Goal: Task Accomplishment & Management: Manage account settings

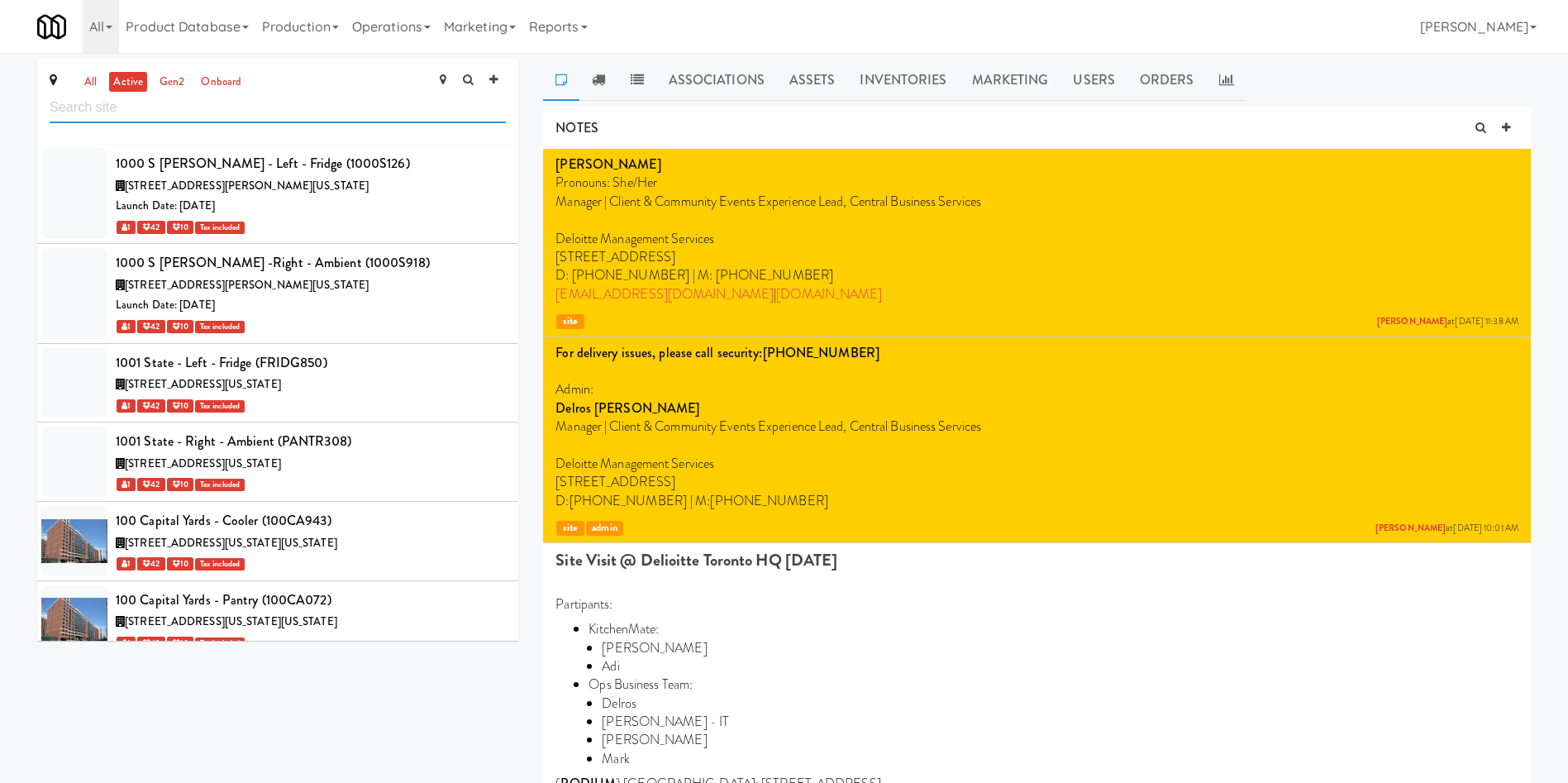
click at [205, 98] on input "text" at bounding box center [277, 108] width 457 height 31
paste input "[PERSON_NAME]"
type input "[PERSON_NAME]"
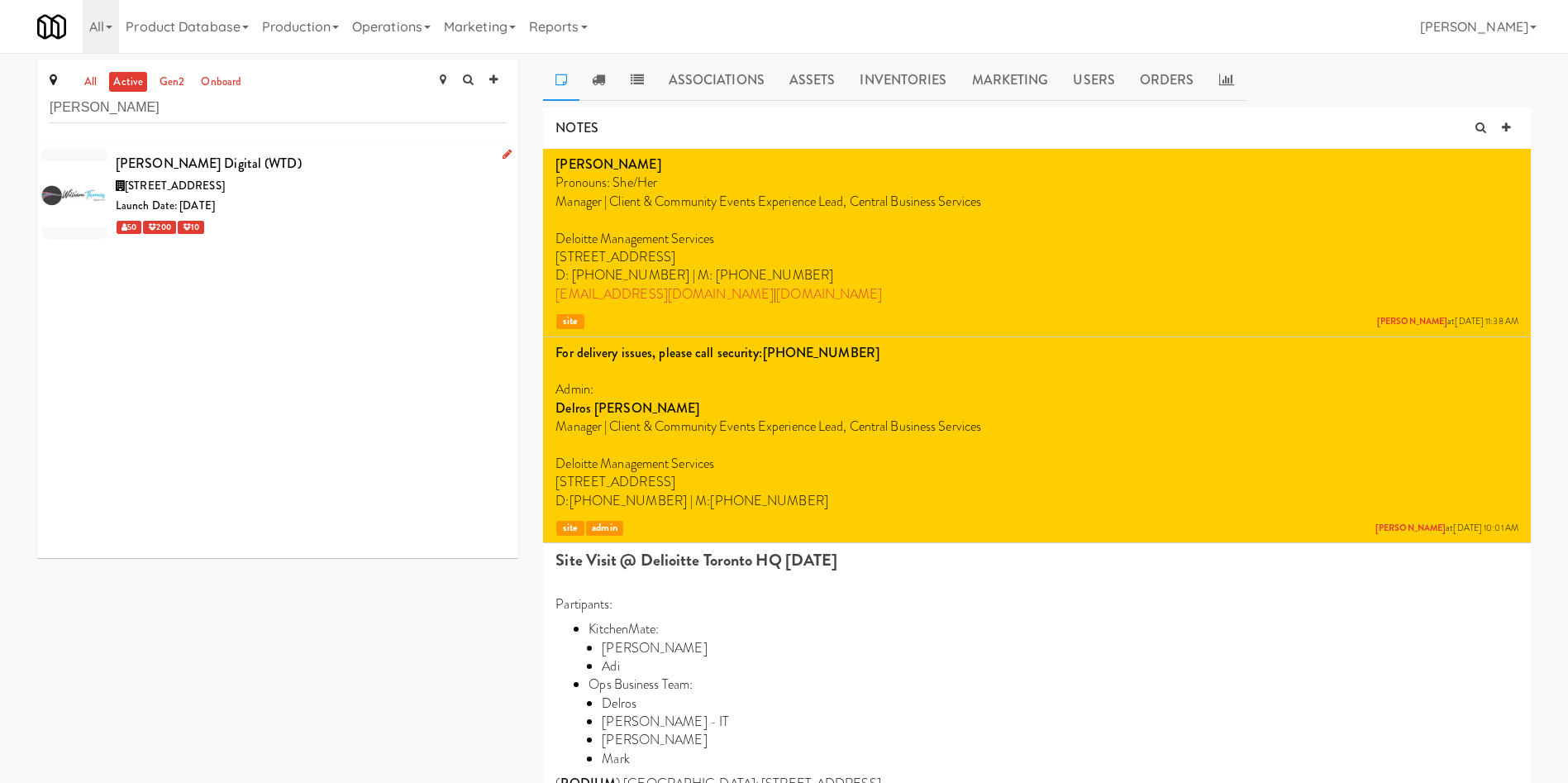
click at [313, 181] on div "[STREET_ADDRESS]" at bounding box center [311, 186] width 390 height 21
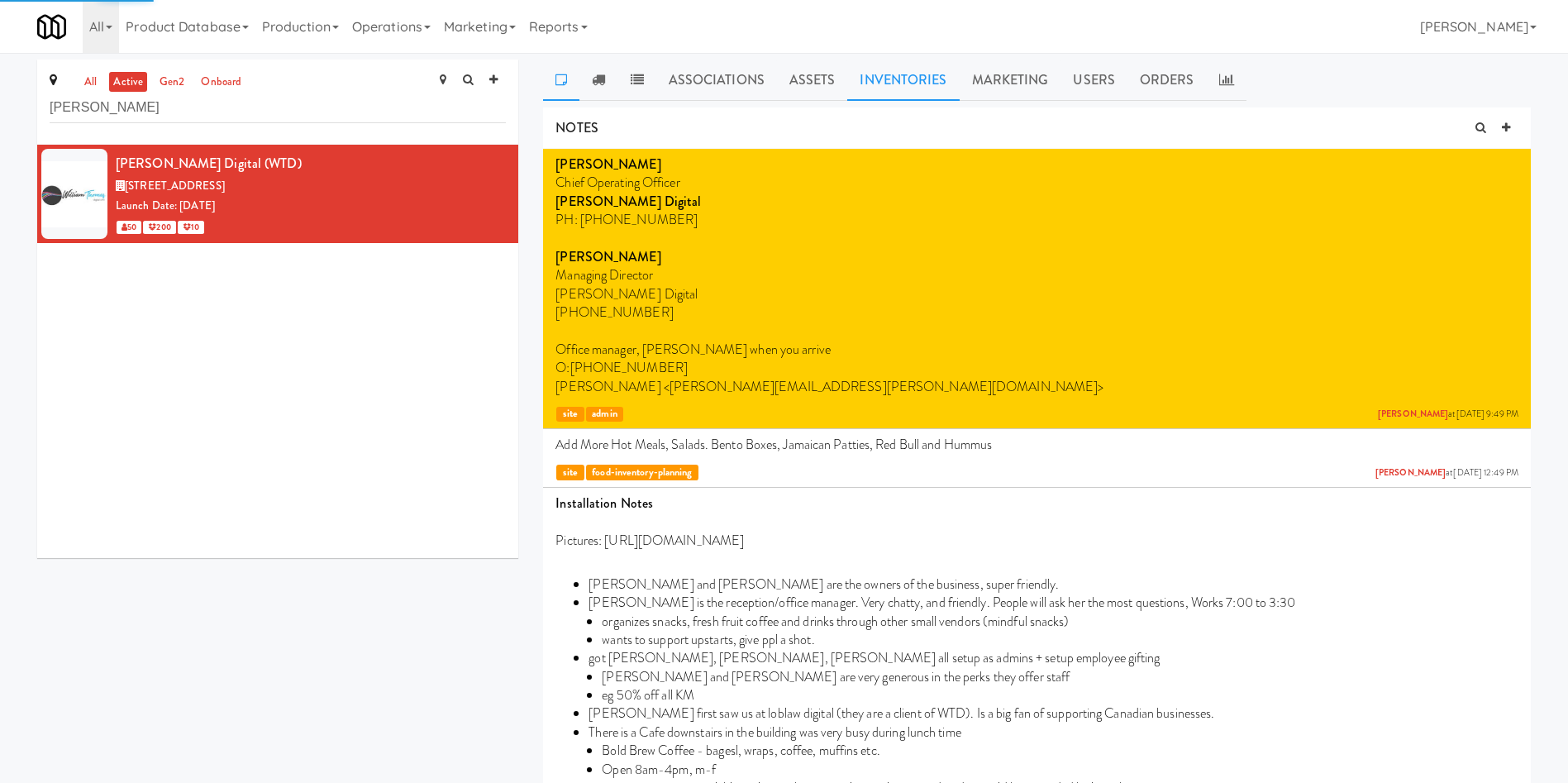
click at [927, 87] on link "Inventories" at bounding box center [903, 79] width 111 height 41
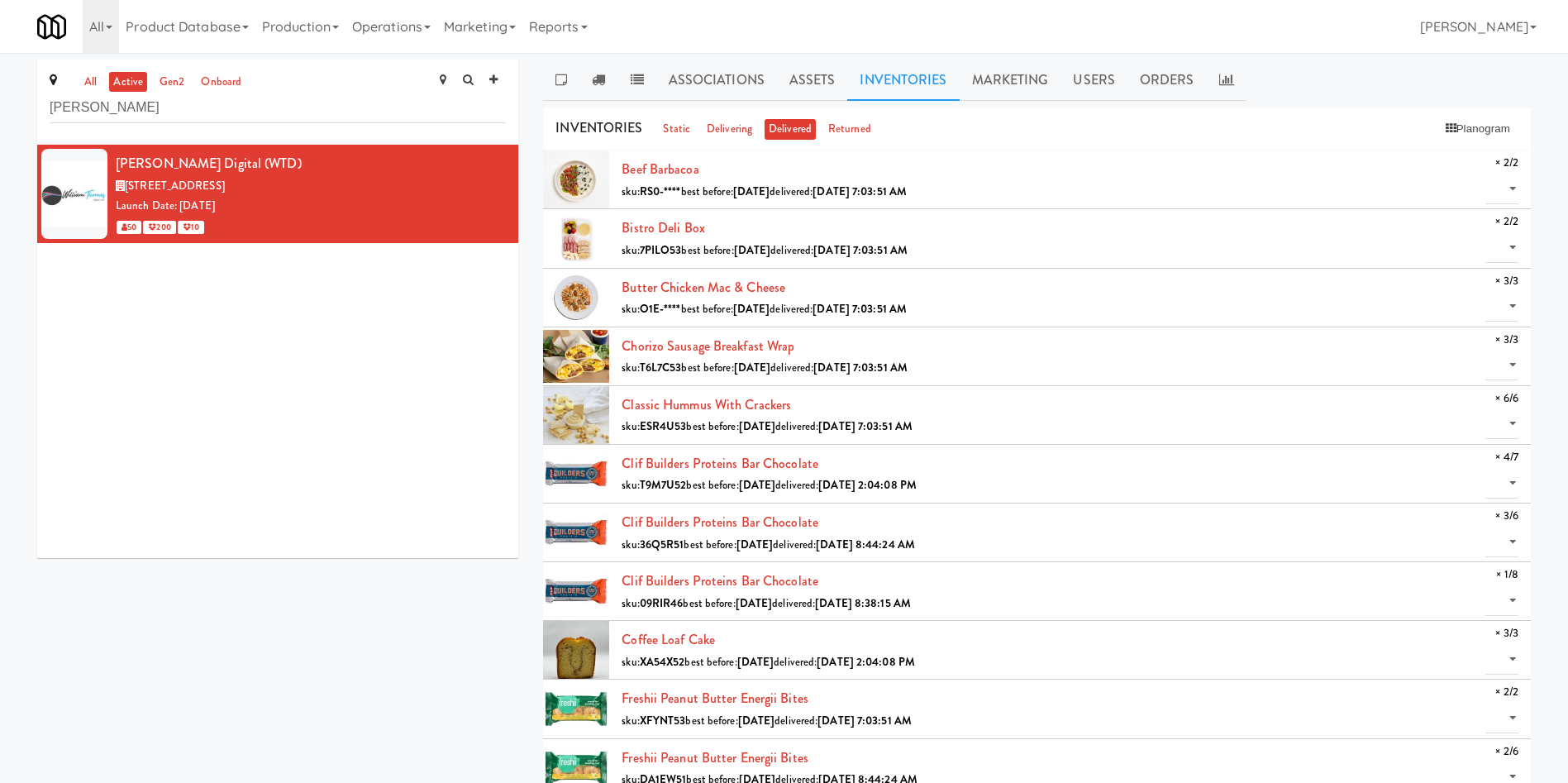
click at [1045, 150] on li "Beef Barbacoa sku: RS0-**** best before: [DATE] delivered: [DATE] 7:03:51 AM × …" at bounding box center [1037, 180] width 988 height 58
click at [1045, 136] on button "Planogram" at bounding box center [1478, 129] width 81 height 25
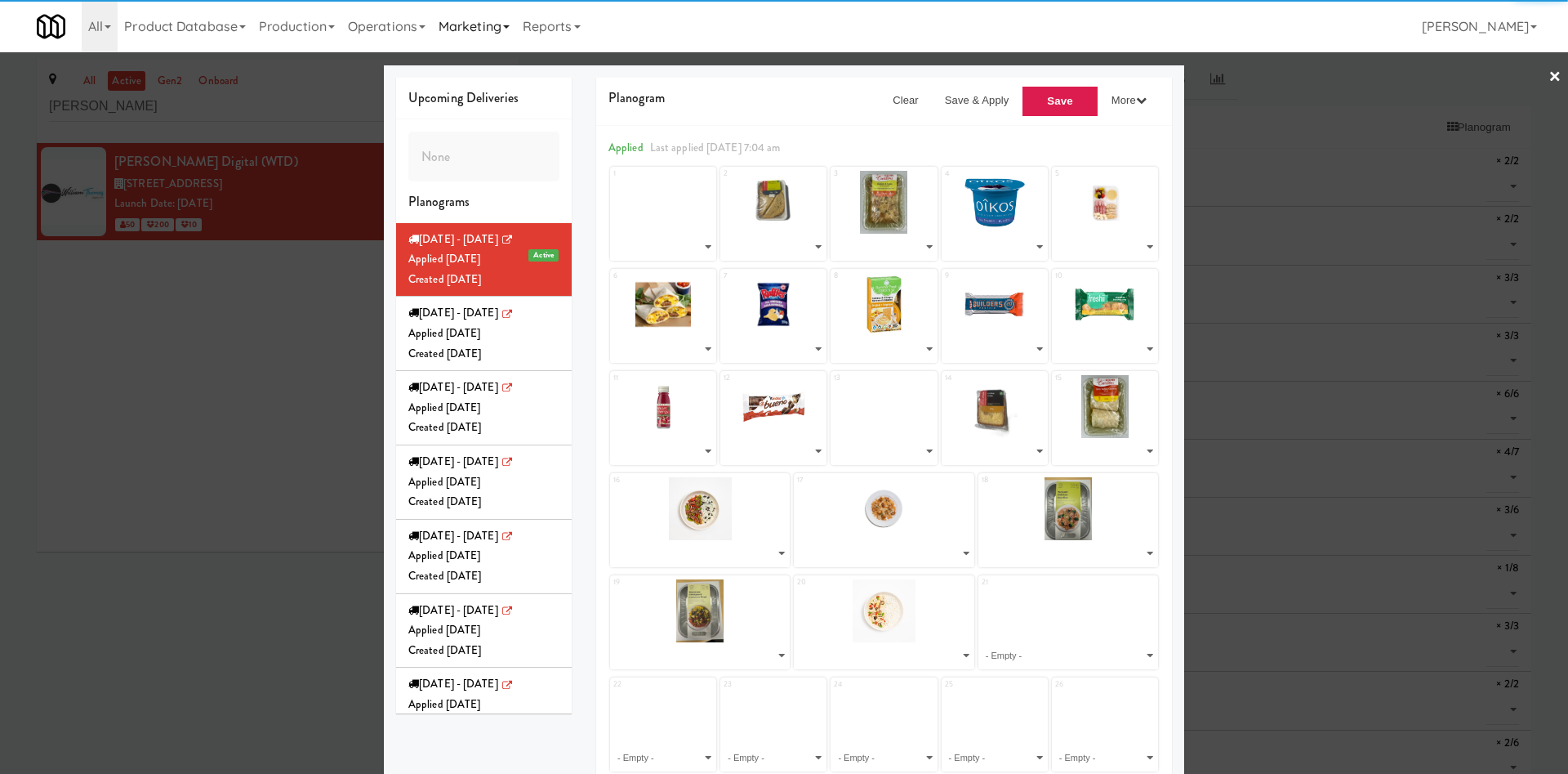
select select "number:261120"
select select "number:261066"
select select "number:261003"
select select "number:256906"
select select "number:264185"
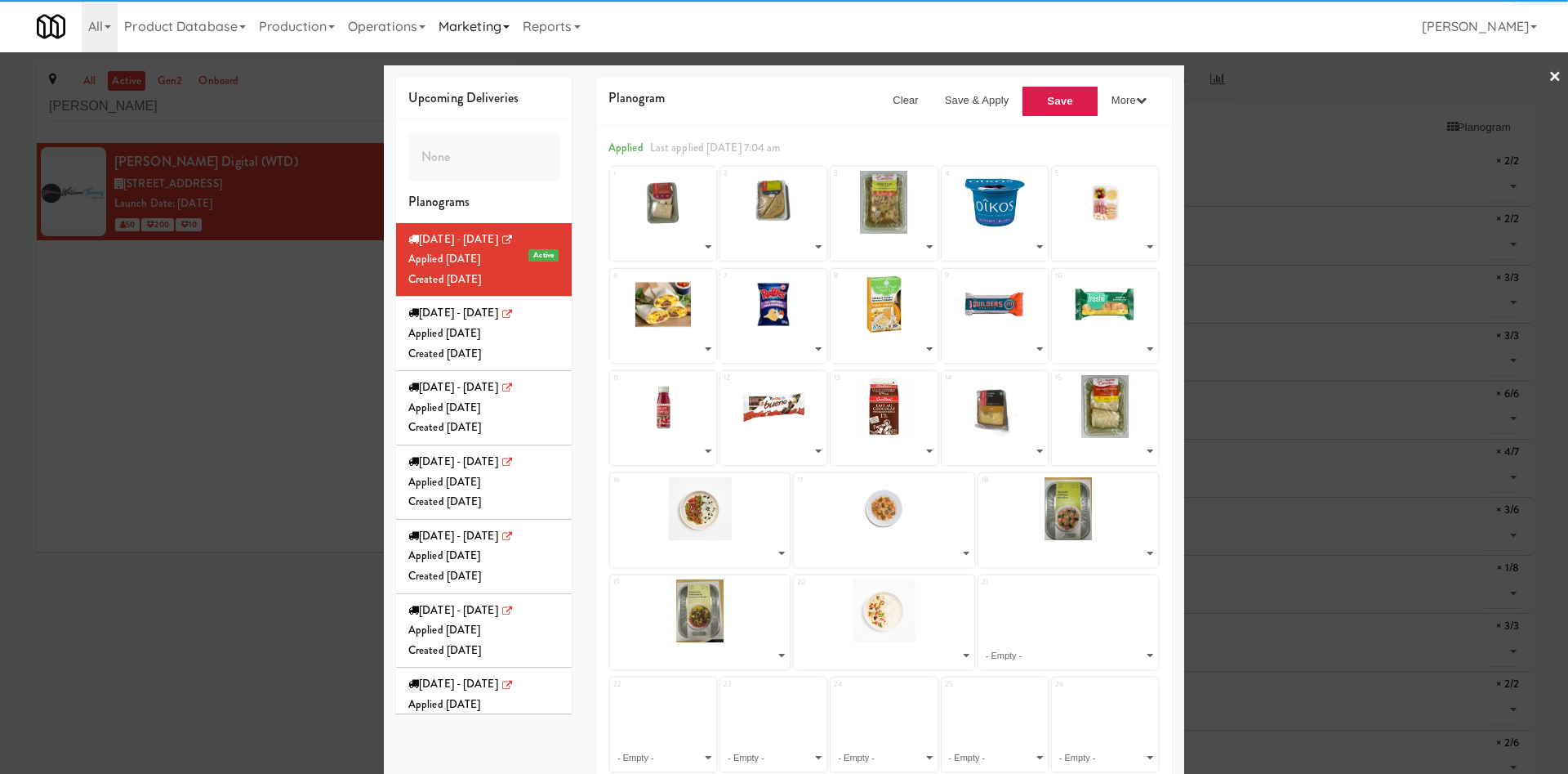
select select "number:264229"
select select "number:257238"
select select "number:264357"
select select "number:260604"
select select "number:264477"
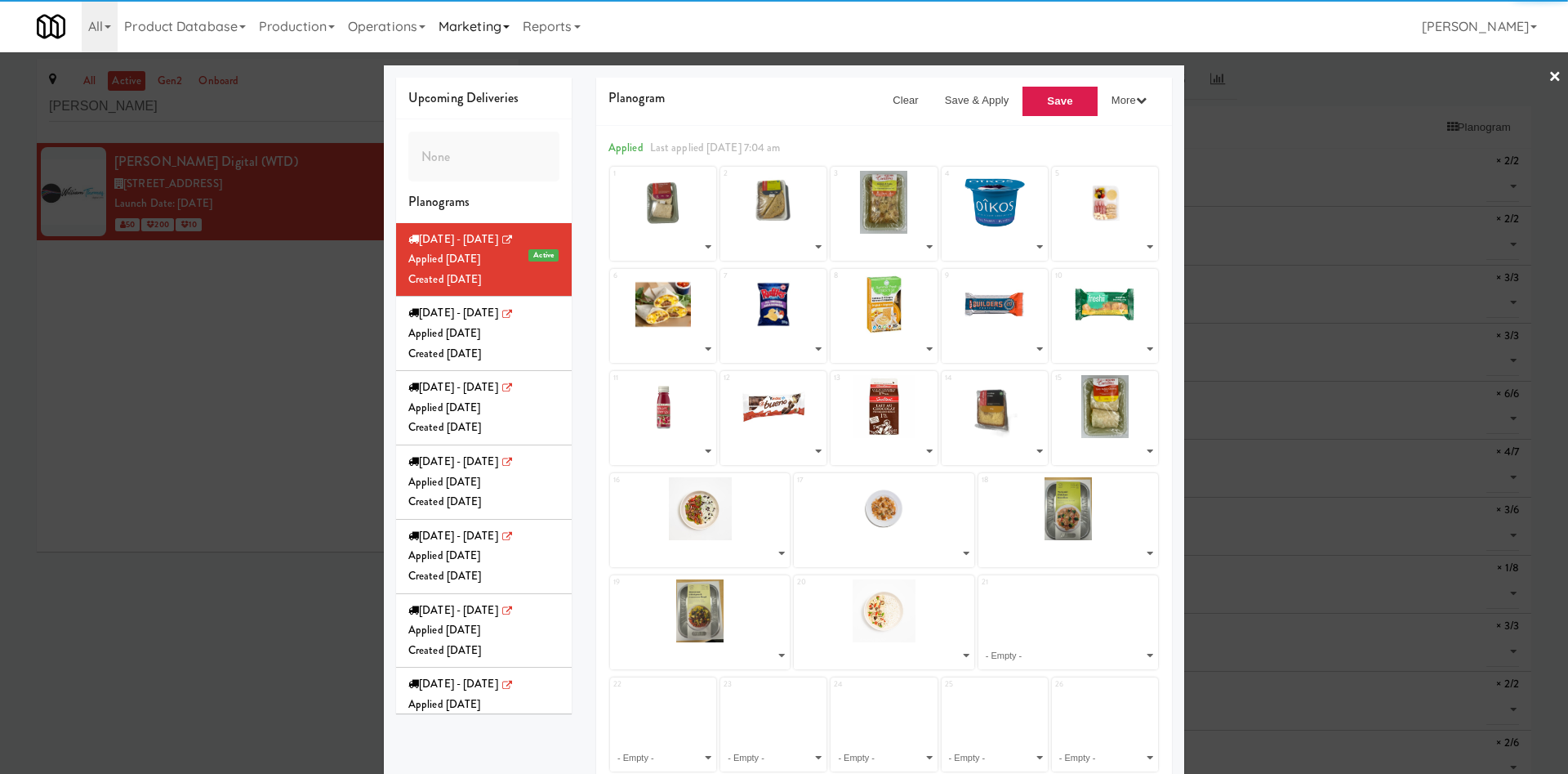
select select "number:227169"
select select "number:264031"
select select "number:257189"
select select "number:261162"
select select "number:264421"
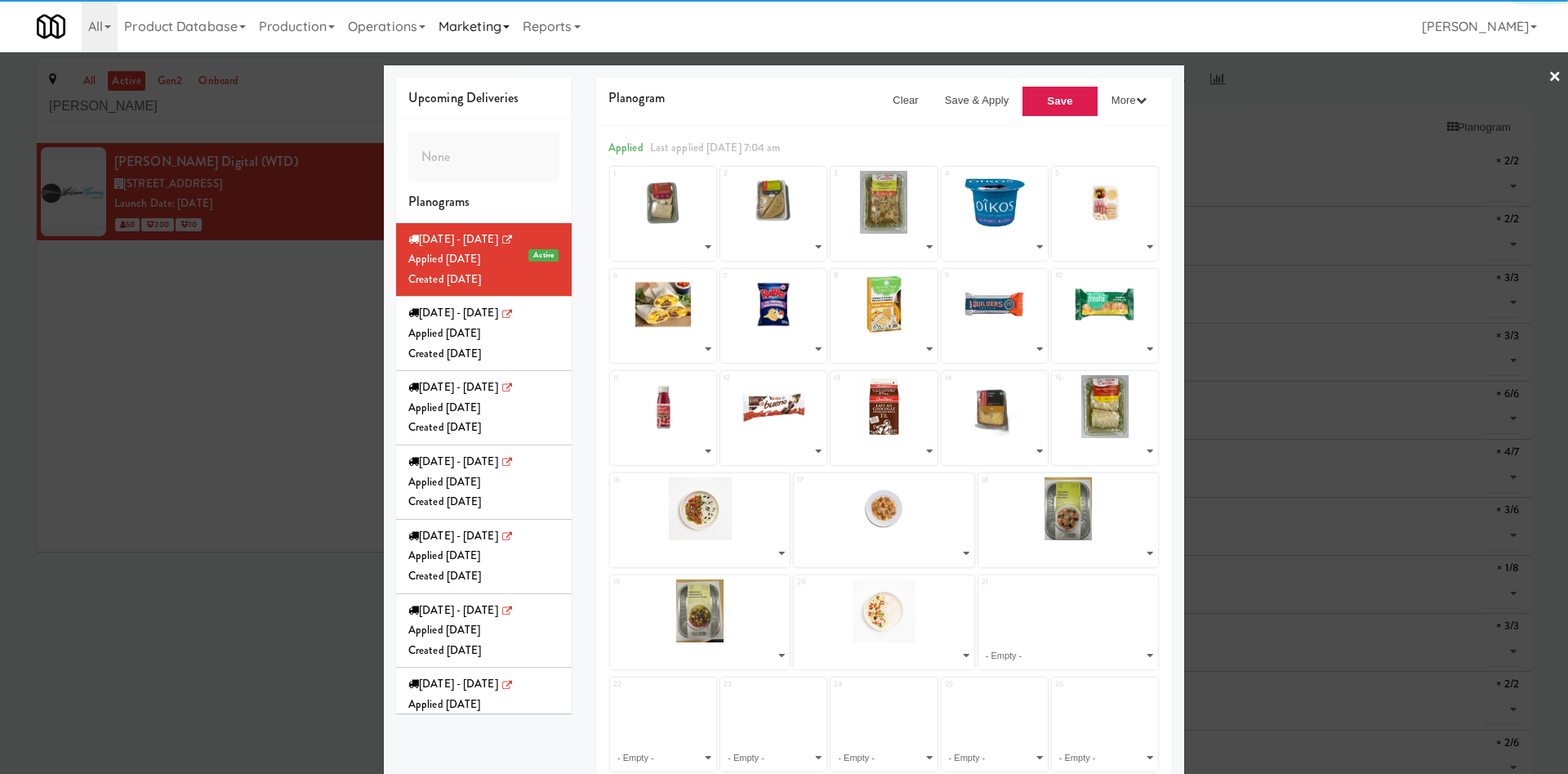
select select "number:263032"
select select "number:262985"
select select "number:262868"
select select "number:262807"
select select "number:262929"
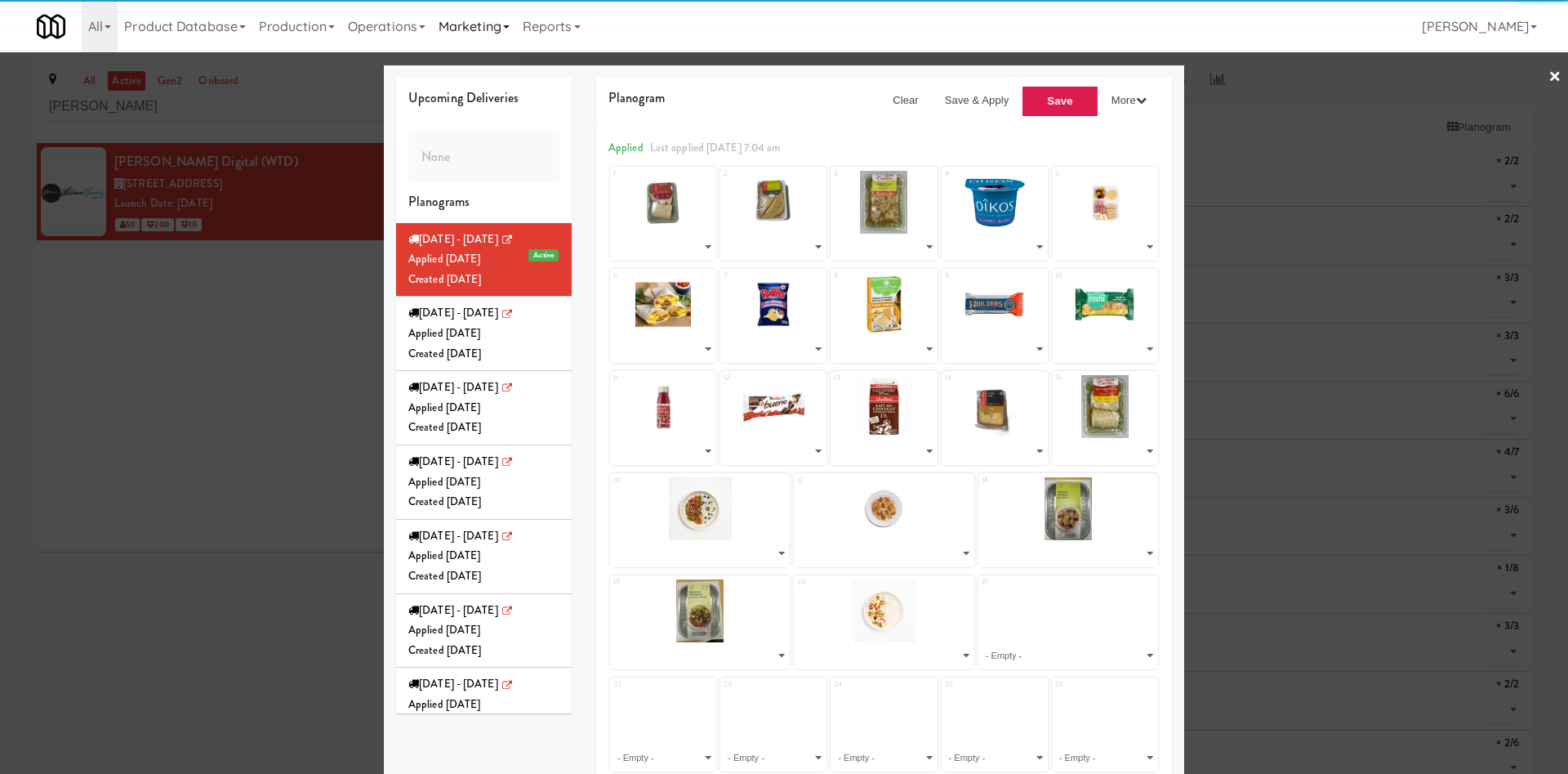
select select "number:257232"
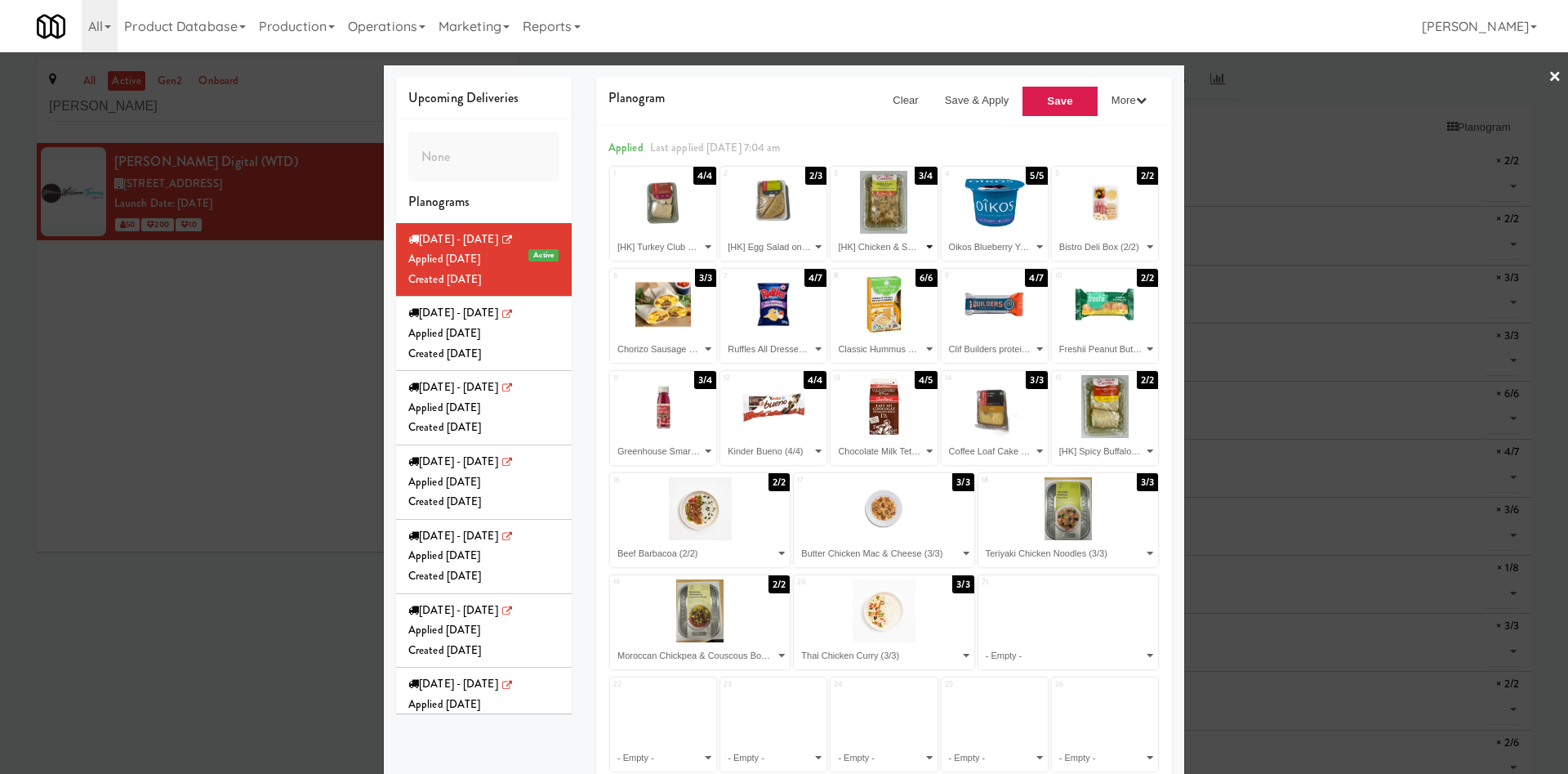
click at [889, 255] on select "- Empty - Beef Barbacoa (2/2) Bistro Deli Box (2/2) Butter Chicken Mac & Cheese…" at bounding box center [884, 247] width 101 height 27
select select
click at [833, 233] on select "- Empty - Beef Barbacoa (2/2) Bistro Deli Box (2/2) Butter Chicken Mac & Cheese…" at bounding box center [884, 247] width 101 height 27
click at [779, 236] on select "- Empty - Beef Barbacoa (2/2) Bistro Deli Box (2/2) Butter Chicken Mac & Cheese…" at bounding box center [774, 247] width 101 height 27
select select
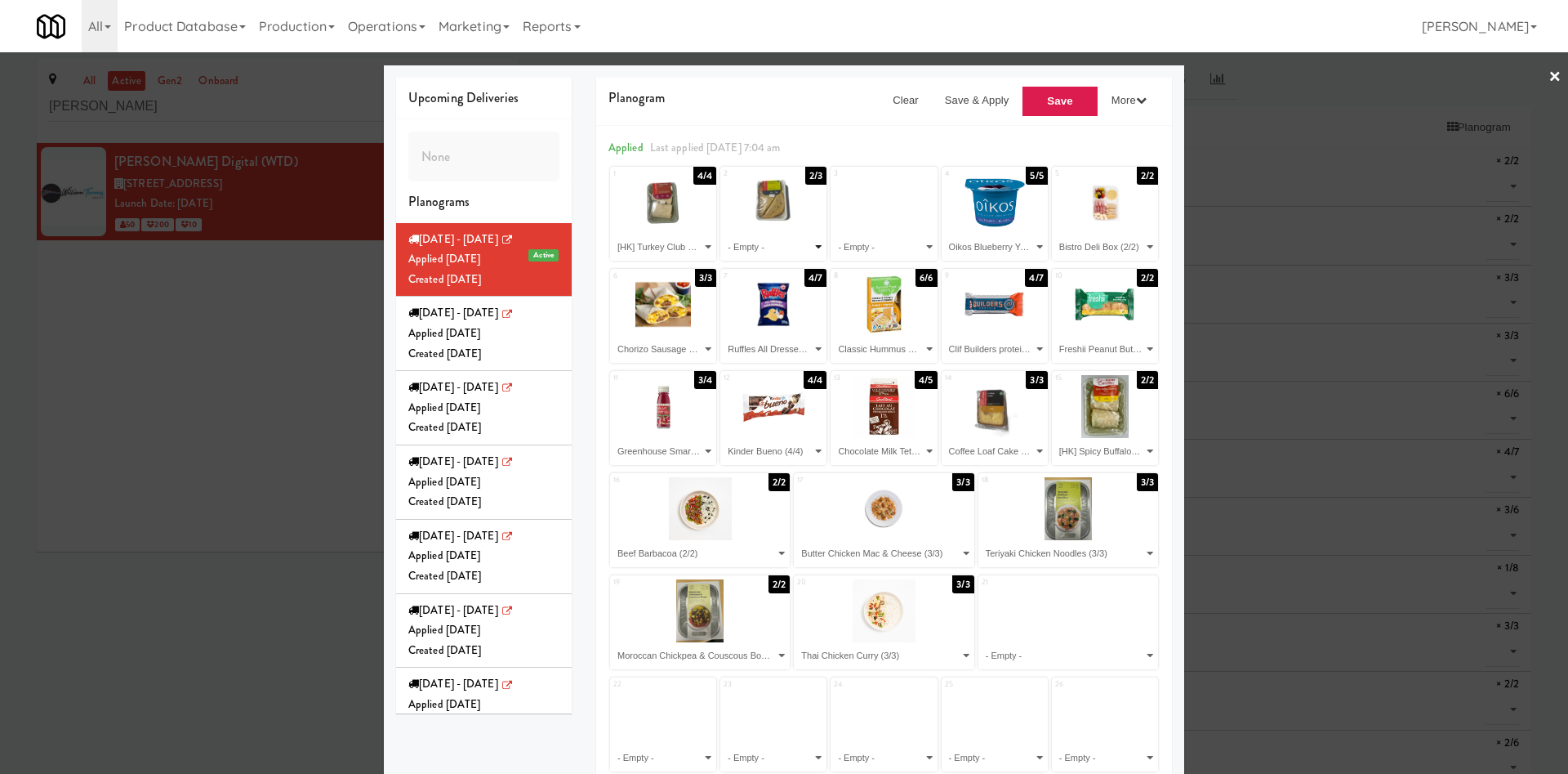
click at [723, 233] on select "- Empty - Beef Barbacoa (2/2) Bistro Deli Box (2/2) Butter Chicken Mac & Cheese…" at bounding box center [774, 247] width 101 height 27
click at [686, 246] on select "- Empty - Beef Barbacoa (2/2) Bistro Deli Box (2/2) Butter Chicken Mac & Cheese…" at bounding box center [663, 247] width 101 height 27
select select
click at [612, 233] on select "- Empty - Beef Barbacoa (2/2) Bistro Deli Box (2/2) Butter Chicken Mac & Cheese…" at bounding box center [663, 247] width 101 height 27
click at [1032, 242] on select "- Empty - Beef Barbacoa (2/2) Bistro Deli Box (2/2) Butter Chicken Mac & Cheese…" at bounding box center [1105, 247] width 101 height 27
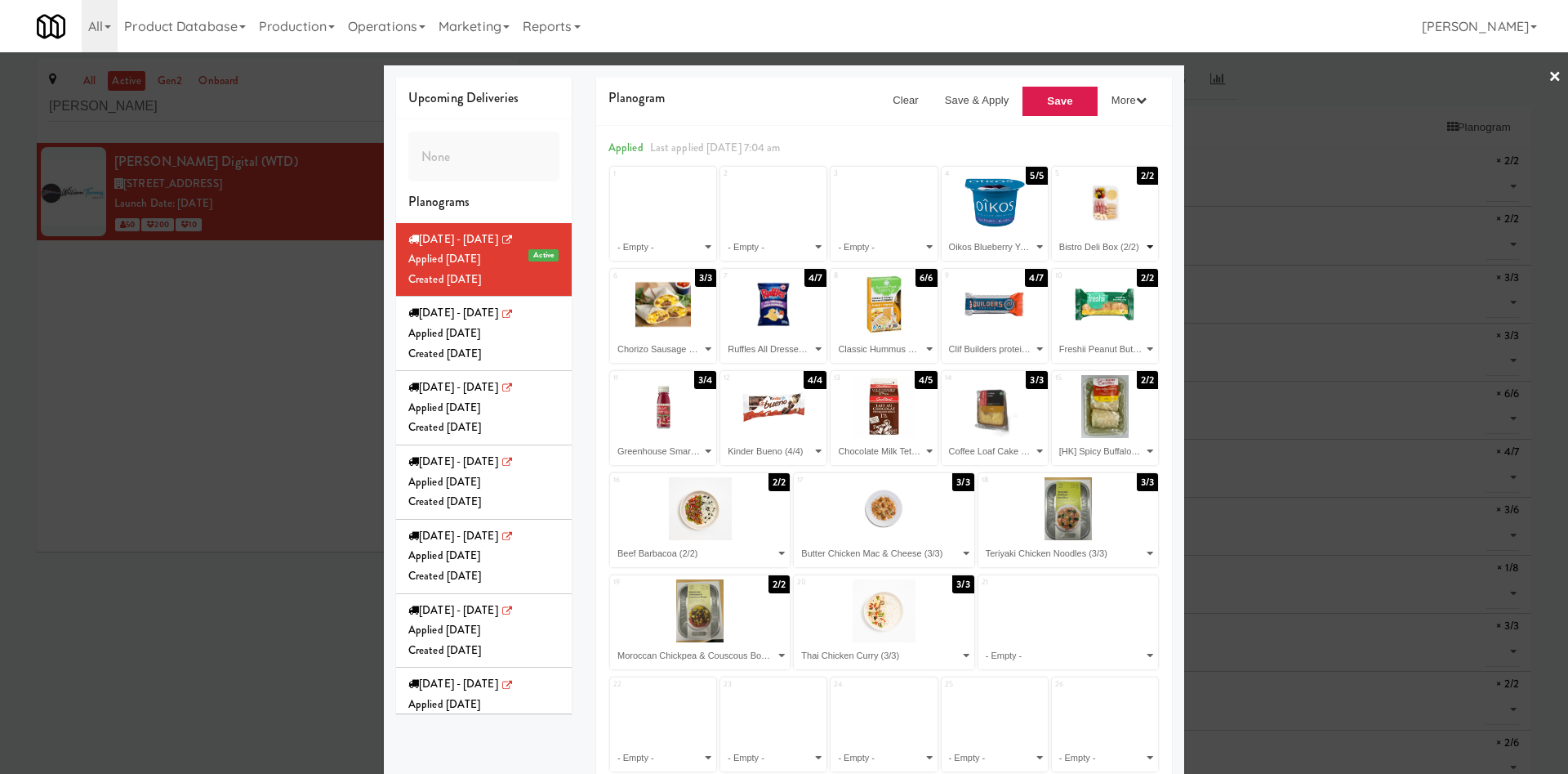
select select
click at [1032, 233] on select "- Empty - Beef Barbacoa (2/2) Bistro Deli Box (2/2) Butter Chicken Mac & Cheese…" at bounding box center [1105, 247] width 101 height 27
click at [898, 352] on select "- Empty - Beef Barbacoa (2/2) Bistro Deli Box (2/2) Butter Chicken Mac & Cheese…" at bounding box center [884, 350] width 101 height 27
select select
click at [833, 336] on select "- Empty - Beef Barbacoa (2/2) Bistro Deli Box (2/2) Butter Chicken Mac & Cheese…" at bounding box center [884, 350] width 101 height 27
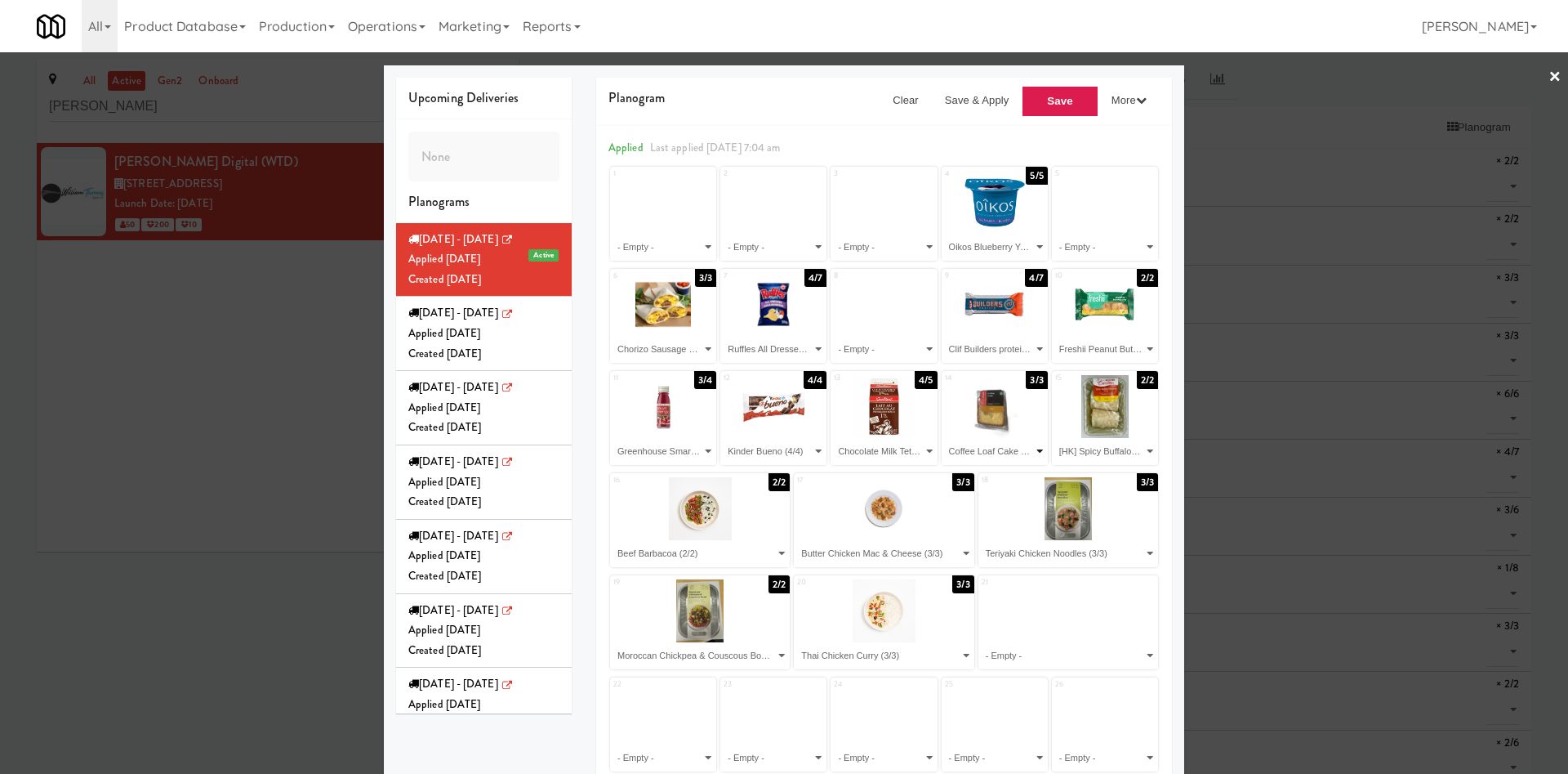
click at [982, 453] on select "- Empty - Beef Barbacoa (2/2) Bistro Deli Box (2/2) Butter Chicken Mac & Cheese…" at bounding box center [994, 451] width 101 height 27
click at [944, 438] on select "- Empty - Beef Barbacoa (2/2) Bistro Deli Box (2/2) Butter Chicken Mac & Cheese…" at bounding box center [994, 451] width 101 height 27
click at [1003, 451] on select "- Empty - Beef Barbacoa (2/2) Bistro Deli Box (2/2) Butter Chicken Mac & Cheese…" at bounding box center [994, 451] width 101 height 27
select select "number:227136"
click at [944, 438] on select "- Empty - Beef Barbacoa (2/2) Bistro Deli Box (2/2) Butter Chicken Mac & Cheese…" at bounding box center [994, 451] width 101 height 27
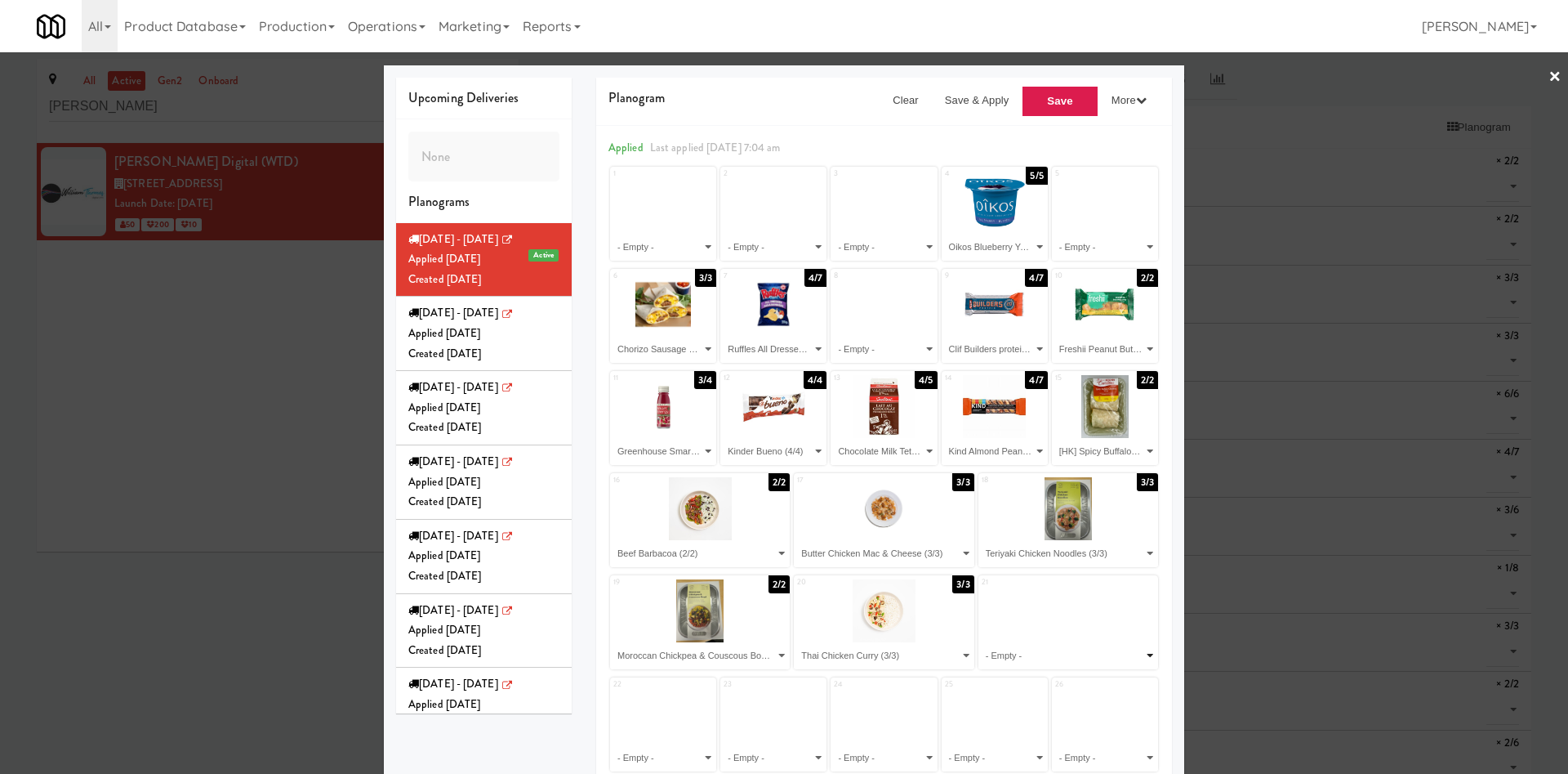
drag, startPoint x: 1037, startPoint y: 659, endPoint x: 1038, endPoint y: 644, distance: 15.0
click at [1032, 514] on select "- Empty - Beef Barbacoa (2/2) Bistro Deli Box (2/2) Butter Chicken Mac & Cheese…" at bounding box center [1068, 656] width 175 height 27
select select "number:262929"
click at [981, 514] on select "- Empty - Beef Barbacoa (2/2) Bistro Deli Box (2/2) Butter Chicken Mac & Cheese…" at bounding box center [1068, 656] width 175 height 27
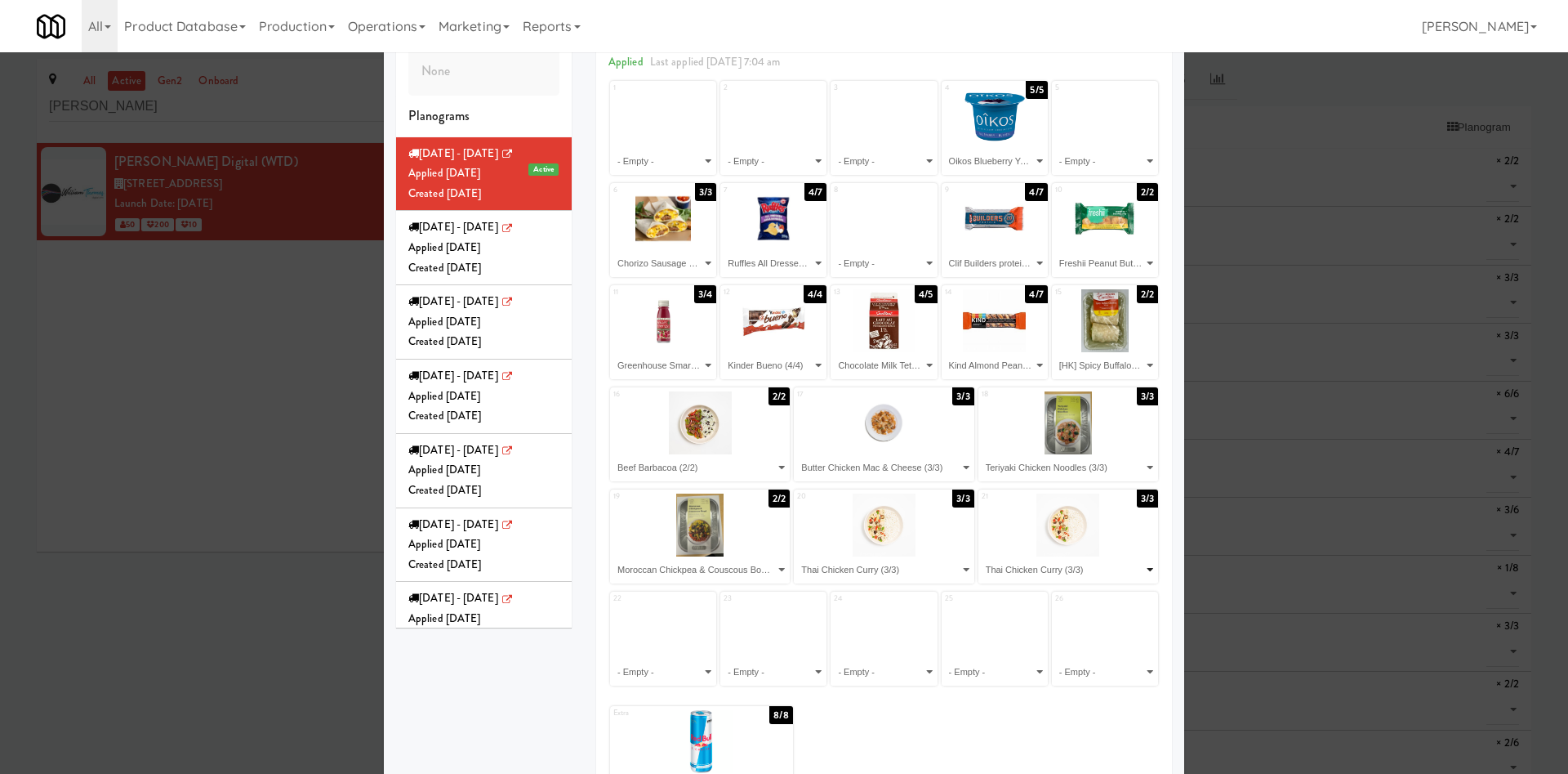
scroll to position [138, 0]
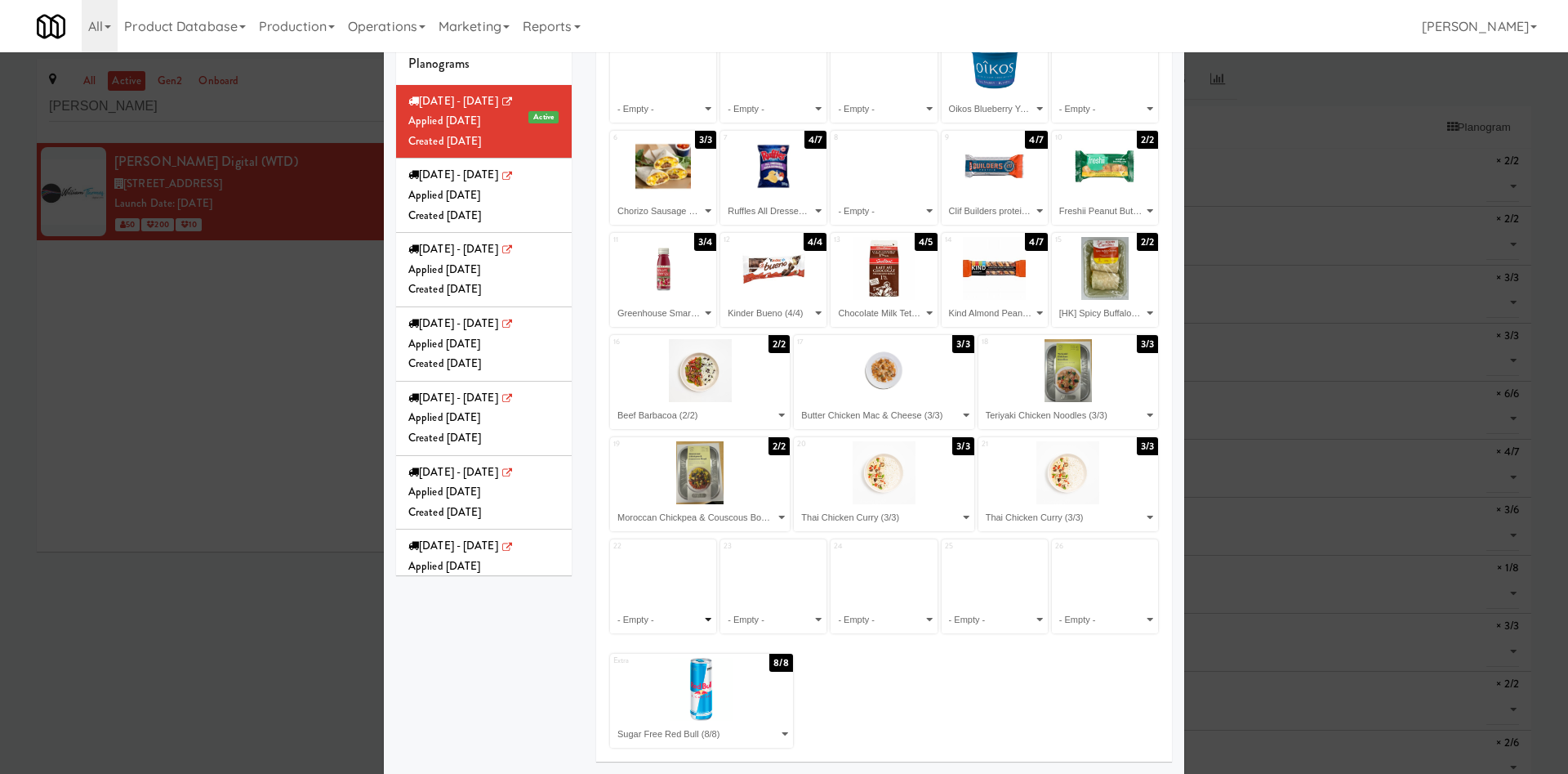
drag, startPoint x: 667, startPoint y: 624, endPoint x: 670, endPoint y: 613, distance: 11.4
click at [667, 514] on select "- Empty - Beef Barbacoa (2/2) Bistro Deli Box (2/2) Butter Chicken Mac & Cheese…" at bounding box center [663, 620] width 101 height 27
select select "number:253556"
click at [612, 514] on select "- Empty - Beef Barbacoa (2/2) Bistro Deli Box (2/2) Butter Chicken Mac & Cheese…" at bounding box center [663, 620] width 101 height 27
drag, startPoint x: 791, startPoint y: 615, endPoint x: 790, endPoint y: 607, distance: 8.1
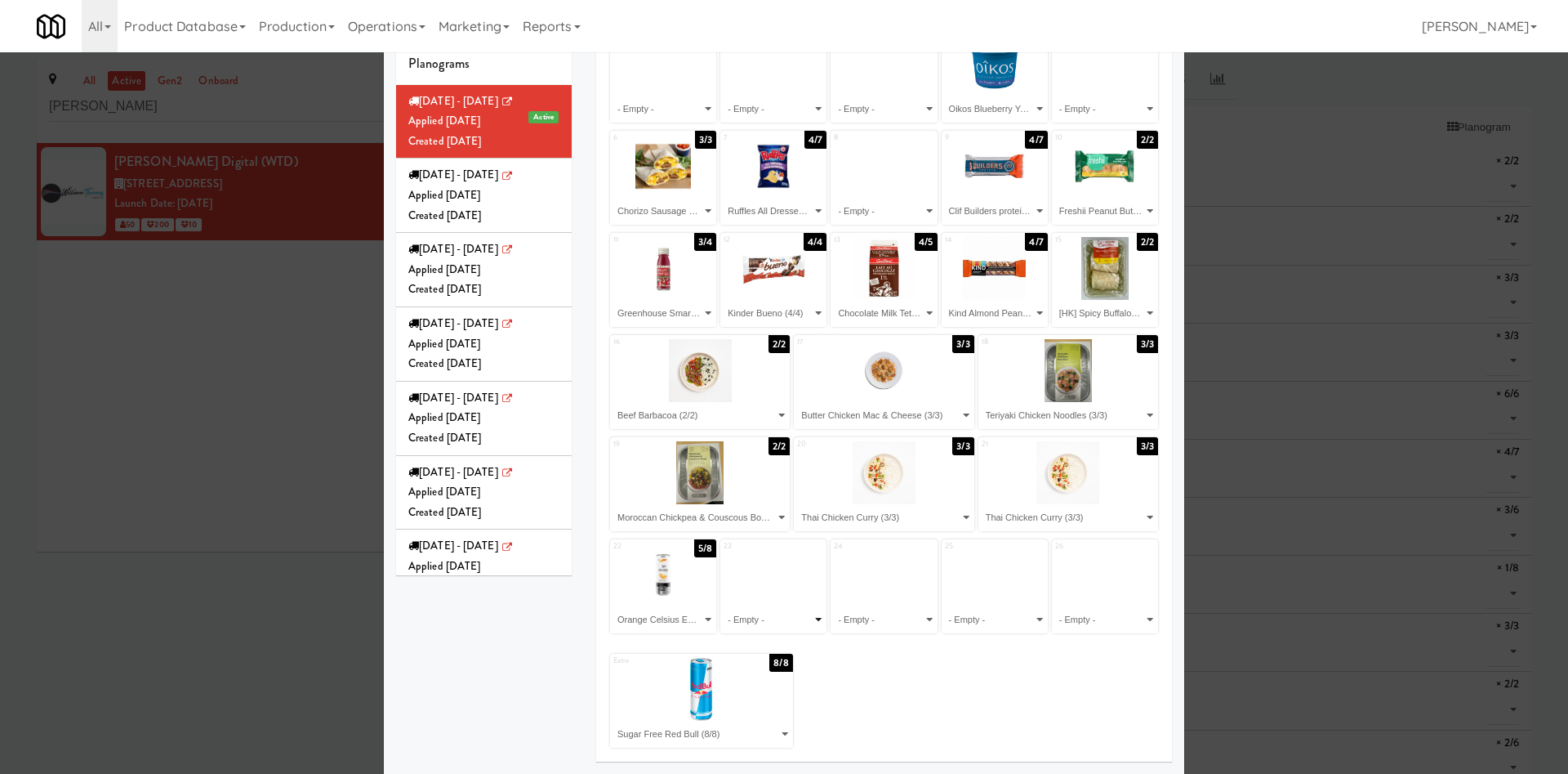
click at [791, 514] on select "- Empty - Beef Barbacoa (2/2) Bistro Deli Box (2/2) Butter Chicken Mac & Cheese…" at bounding box center [774, 620] width 101 height 27
select select "number:257146"
click at [723, 514] on select "- Empty - Beef Barbacoa (2/2) Bistro Deli Box (2/2) Butter Chicken Mac & Cheese…" at bounding box center [774, 620] width 101 height 27
drag, startPoint x: 884, startPoint y: 617, endPoint x: 884, endPoint y: 607, distance: 10.0
click at [884, 514] on select "- Empty - Beef Barbacoa (2/2) Bistro Deli Box (2/2) Butter Chicken Mac & Cheese…" at bounding box center [884, 620] width 101 height 27
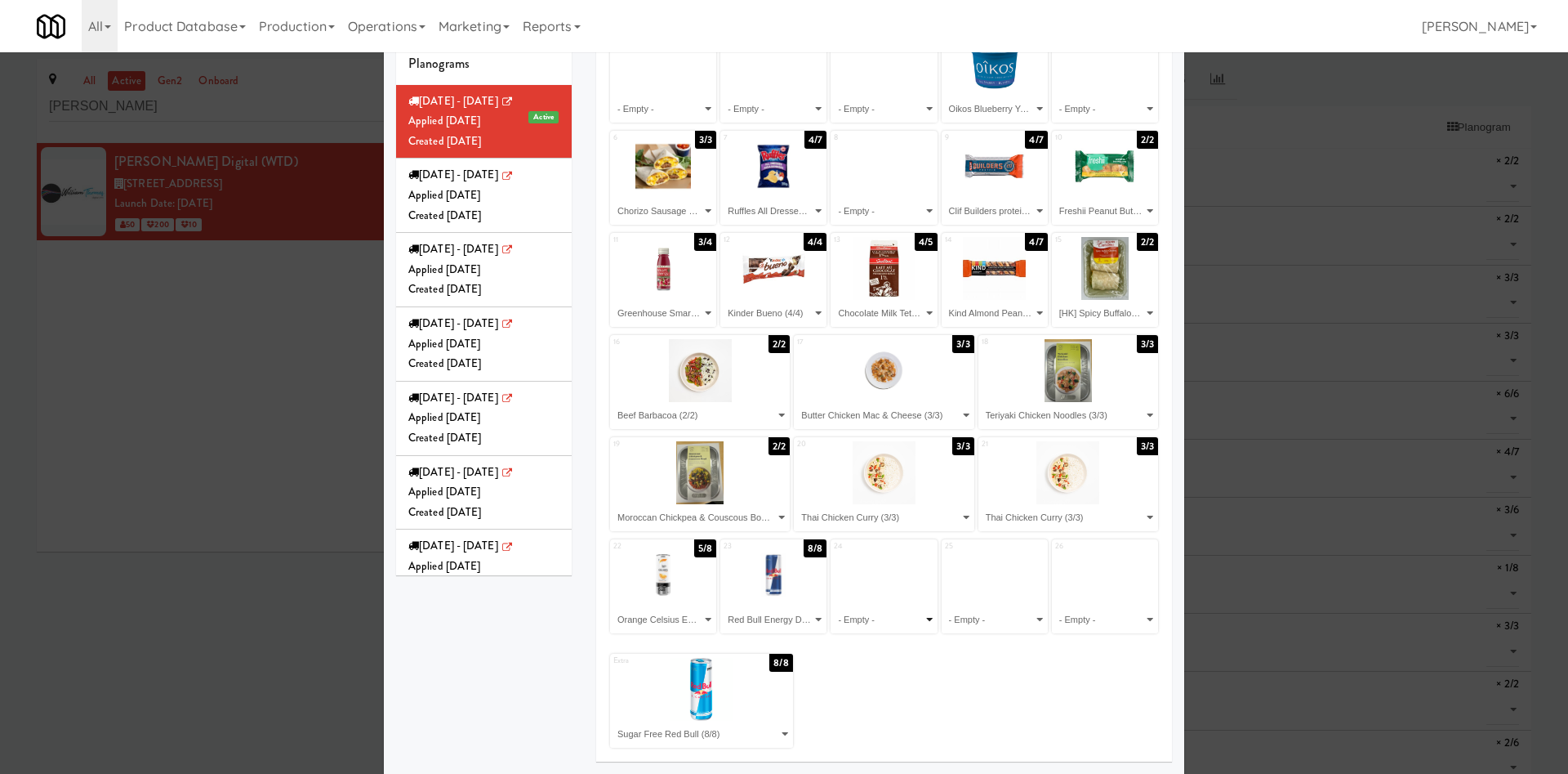
select select "number:257146"
click at [833, 514] on select "- Empty - Beef Barbacoa (2/2) Bistro Deli Box (2/2) Butter Chicken Mac & Cheese…" at bounding box center [884, 620] width 101 height 27
click at [981, 514] on select "- Empty - Beef Barbacoa (2/2) Bistro Deli Box (2/2) Butter Chicken Mac & Cheese…" at bounding box center [994, 620] width 101 height 27
select select "number:257232"
click at [944, 514] on select "- Empty - Beef Barbacoa (2/2) Bistro Deli Box (2/2) Butter Chicken Mac & Cheese…" at bounding box center [994, 620] width 101 height 27
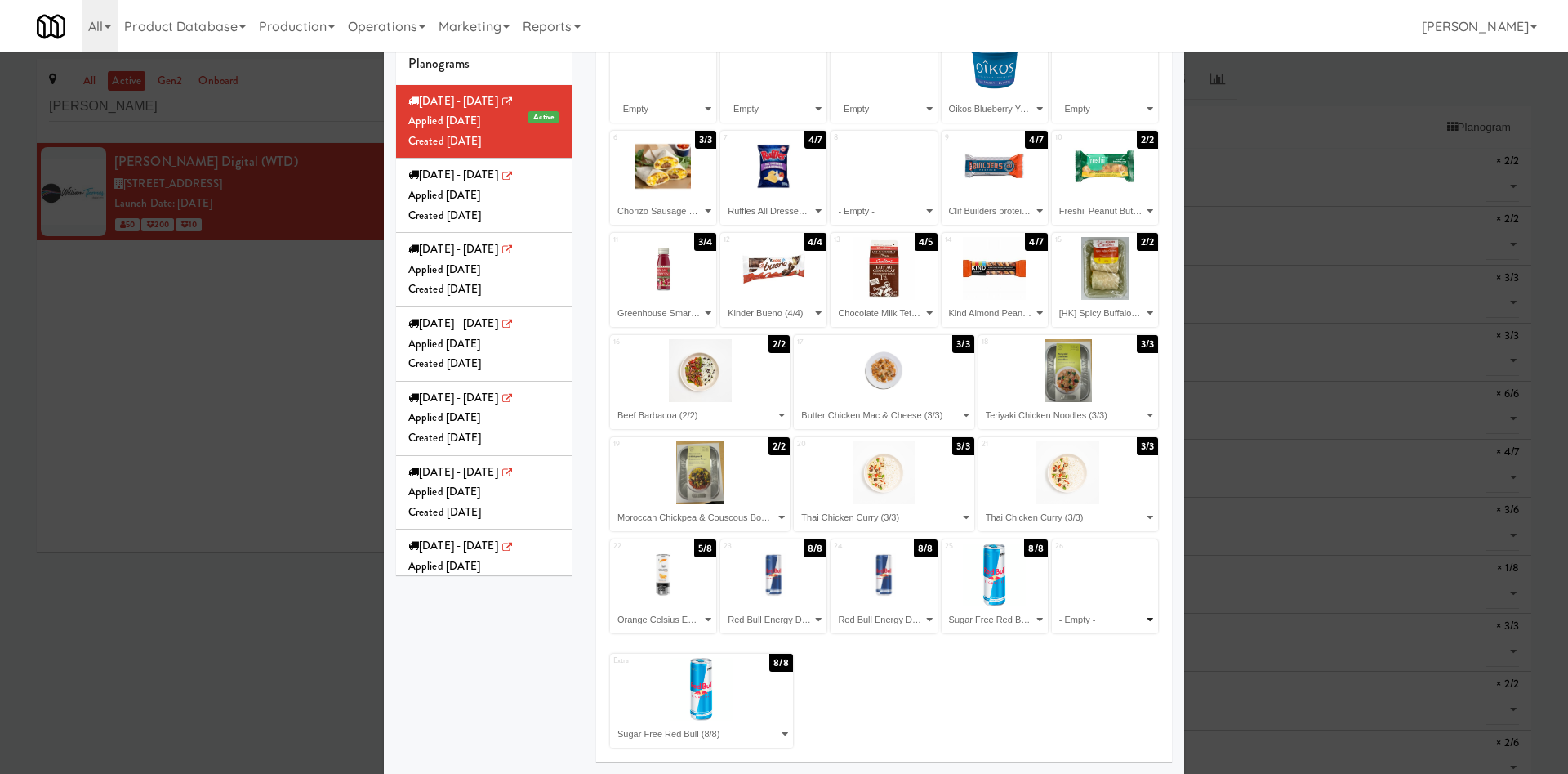
click at [1032, 514] on select "- Empty - Beef Barbacoa (2/2) Bistro Deli Box (2/2) Butter Chicken Mac & Cheese…" at bounding box center [1105, 620] width 101 height 27
select select "number:253606"
click at [1032, 514] on select "- Empty - Beef Barbacoa (2/2) Bistro Deli Box (2/2) Butter Chicken Mac & Cheese…" at bounding box center [1105, 620] width 101 height 27
drag, startPoint x: 713, startPoint y: 737, endPoint x: 719, endPoint y: 730, distance: 9.2
click at [713, 514] on select "- Empty - Beef Barbacoa (2/2) Bistro Deli Box (2/2) Butter Chicken Mac & Cheese…" at bounding box center [702, 734] width 178 height 27
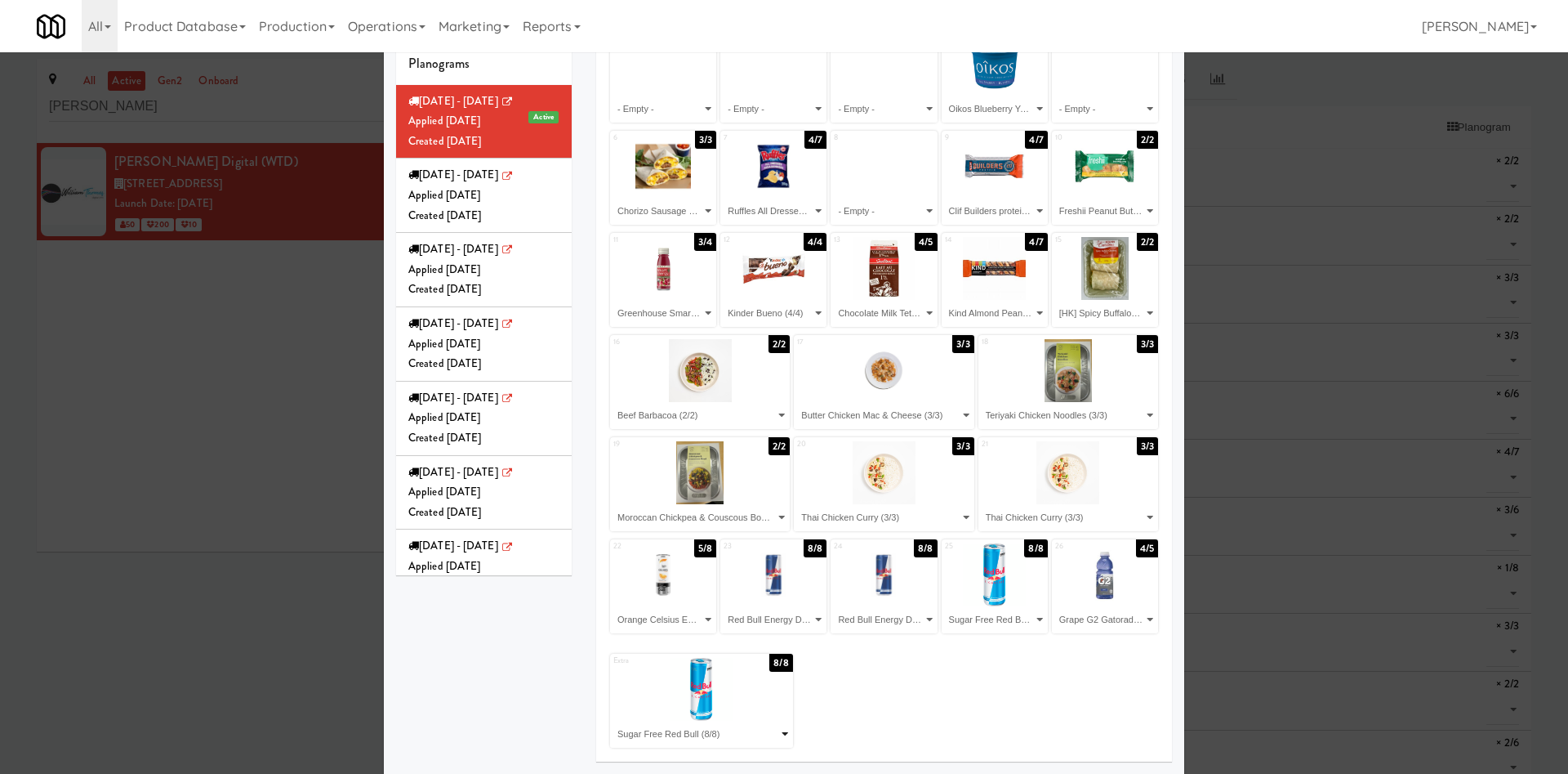
select select
click at [612, 514] on select "- Empty - Beef Barbacoa (2/2) Bistro Deli Box (2/2) Butter Chicken Mac & Cheese…" at bounding box center [702, 734] width 178 height 27
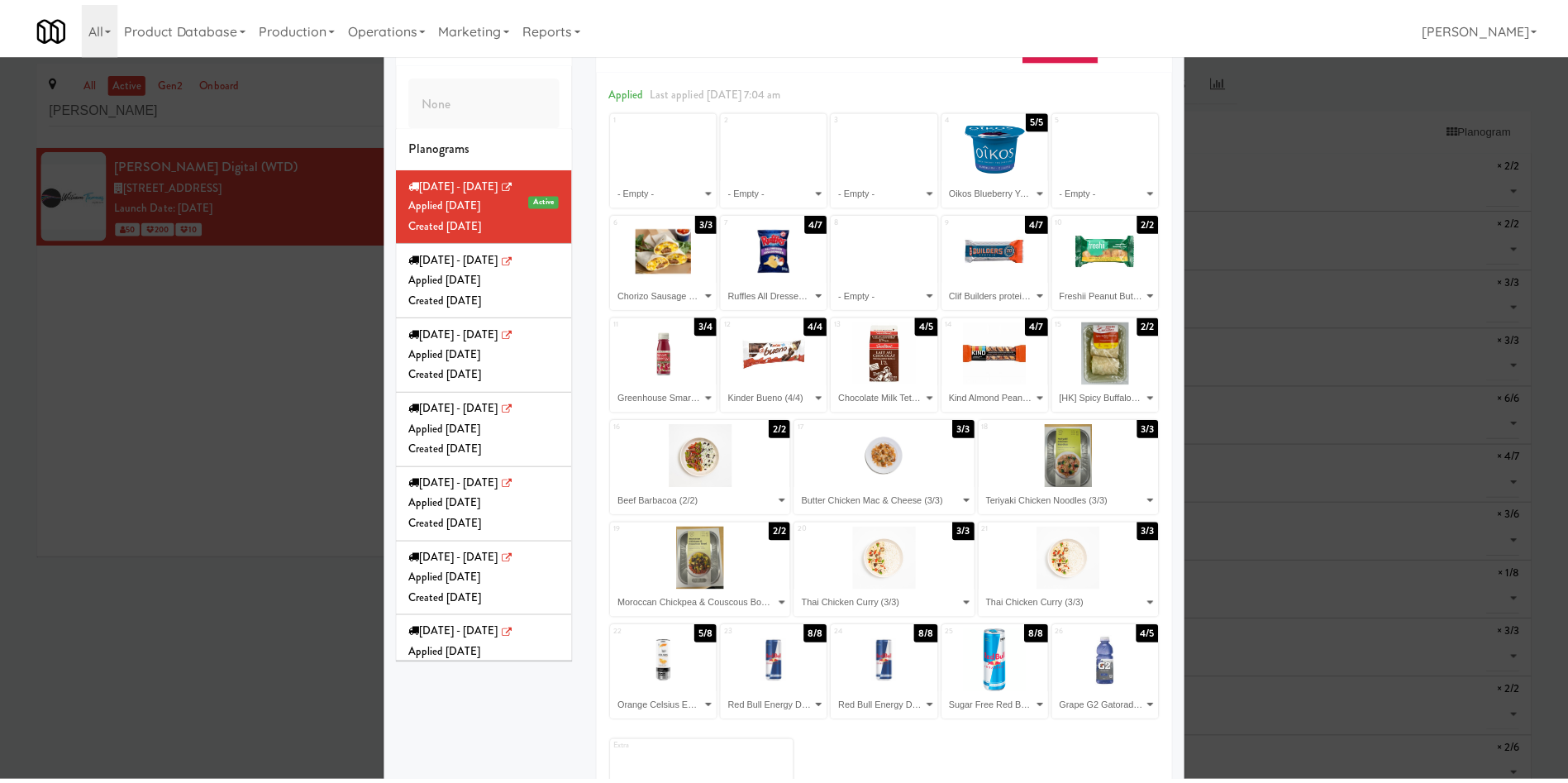
scroll to position [0, 0]
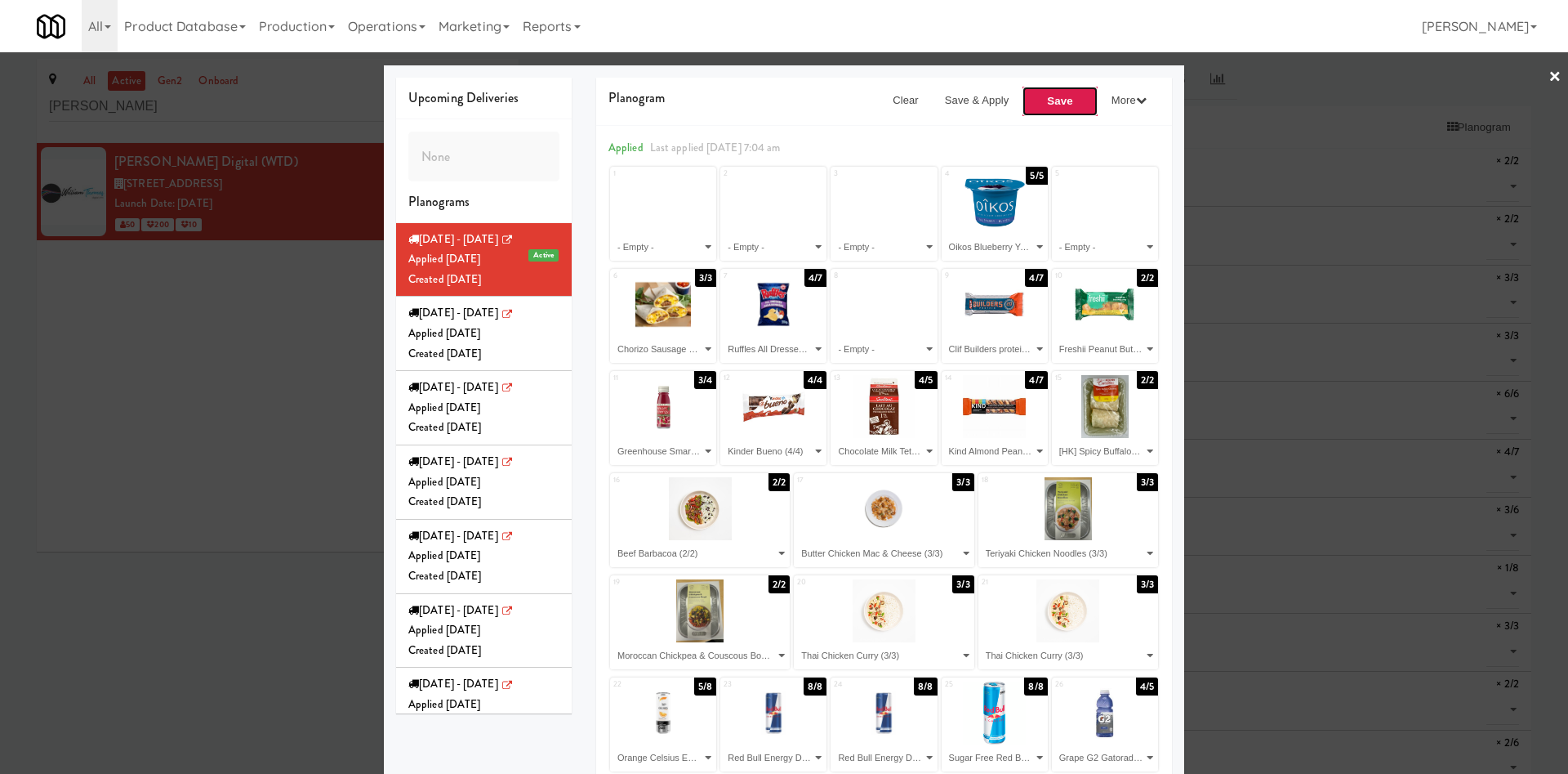
click at [1032, 100] on button "Save" at bounding box center [1059, 101] width 77 height 31
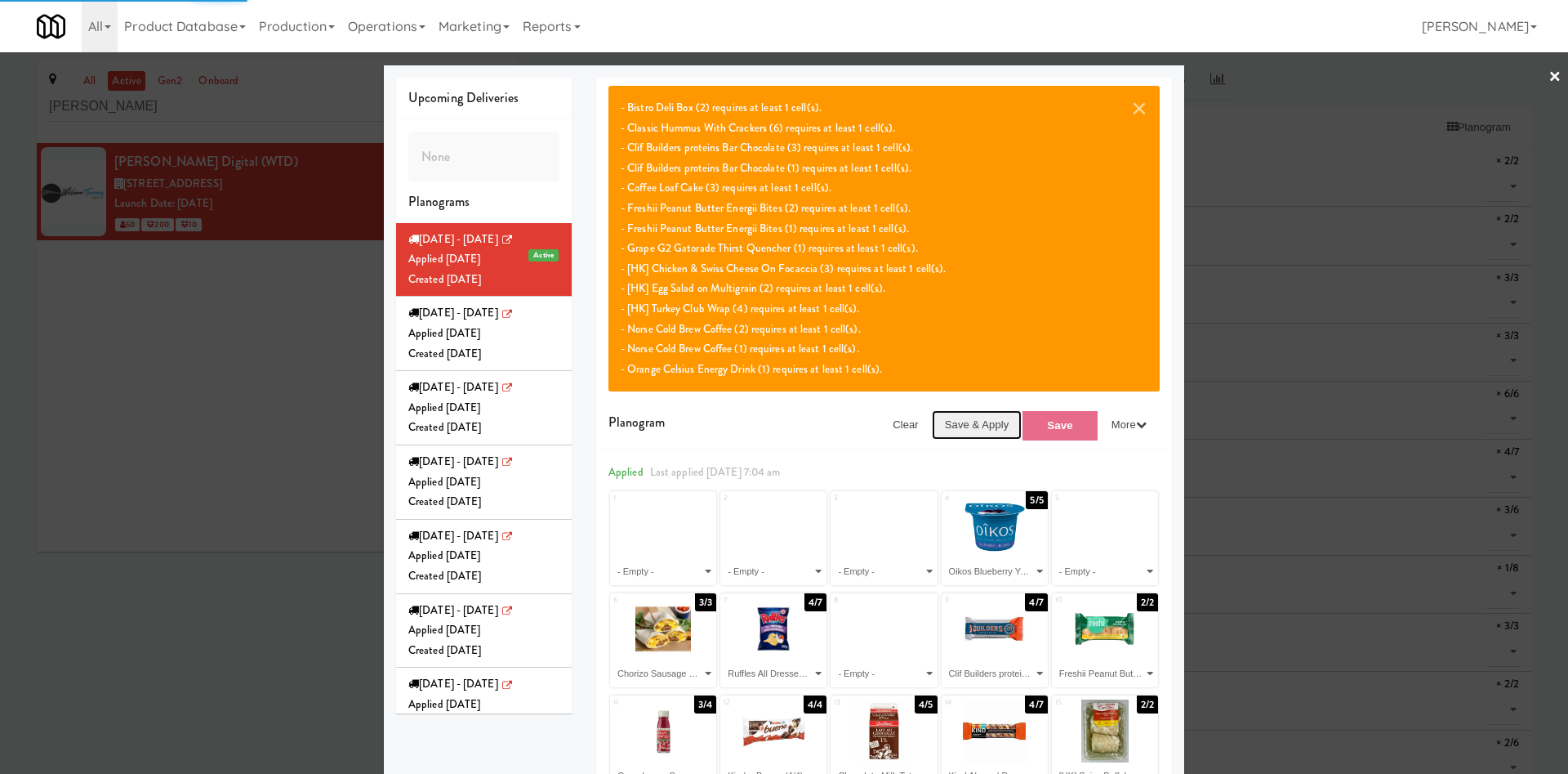
click at [965, 420] on button "Save & Apply" at bounding box center [977, 424] width 91 height 30
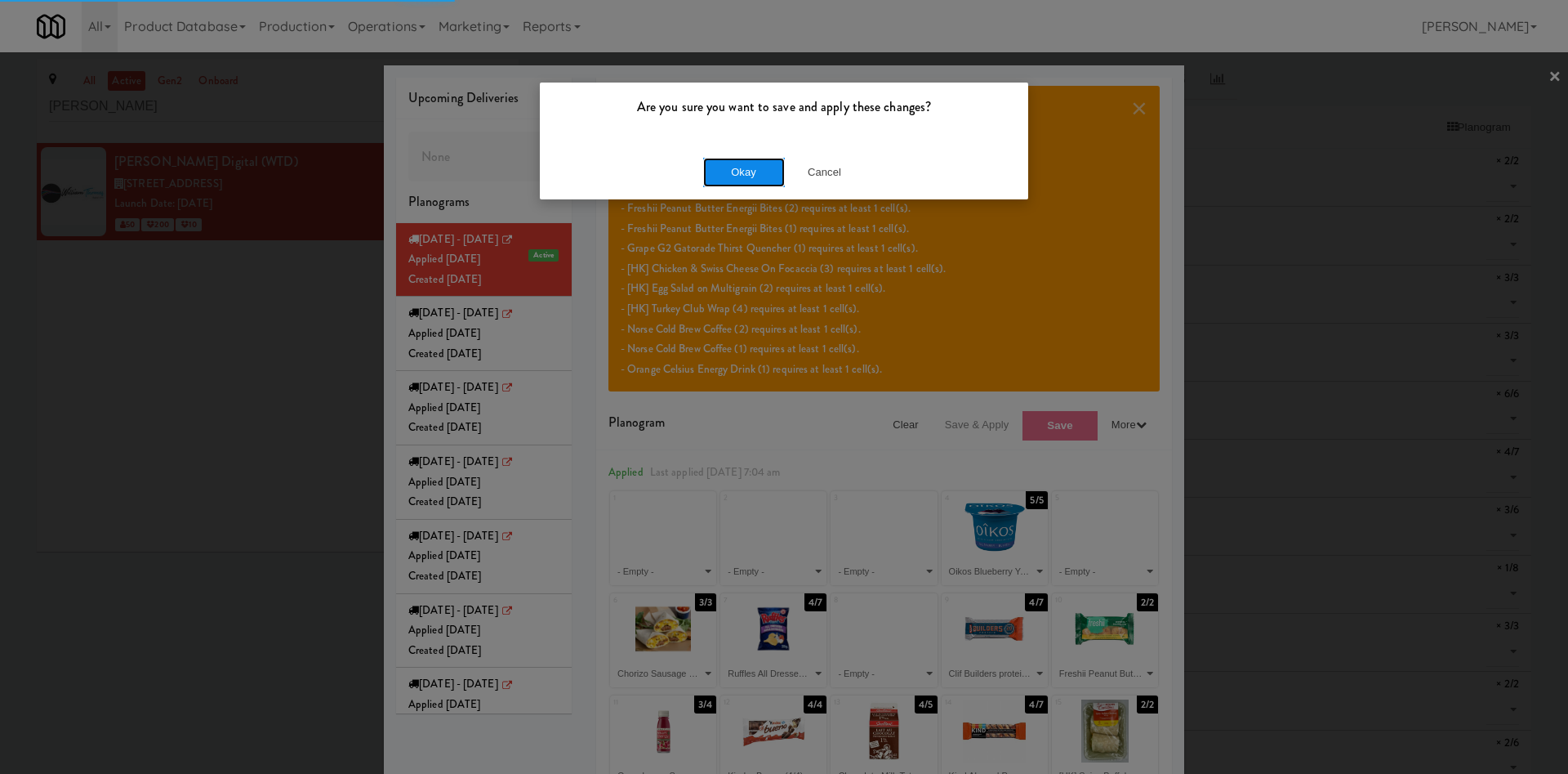
click at [736, 174] on button "Okay" at bounding box center [744, 172] width 82 height 30
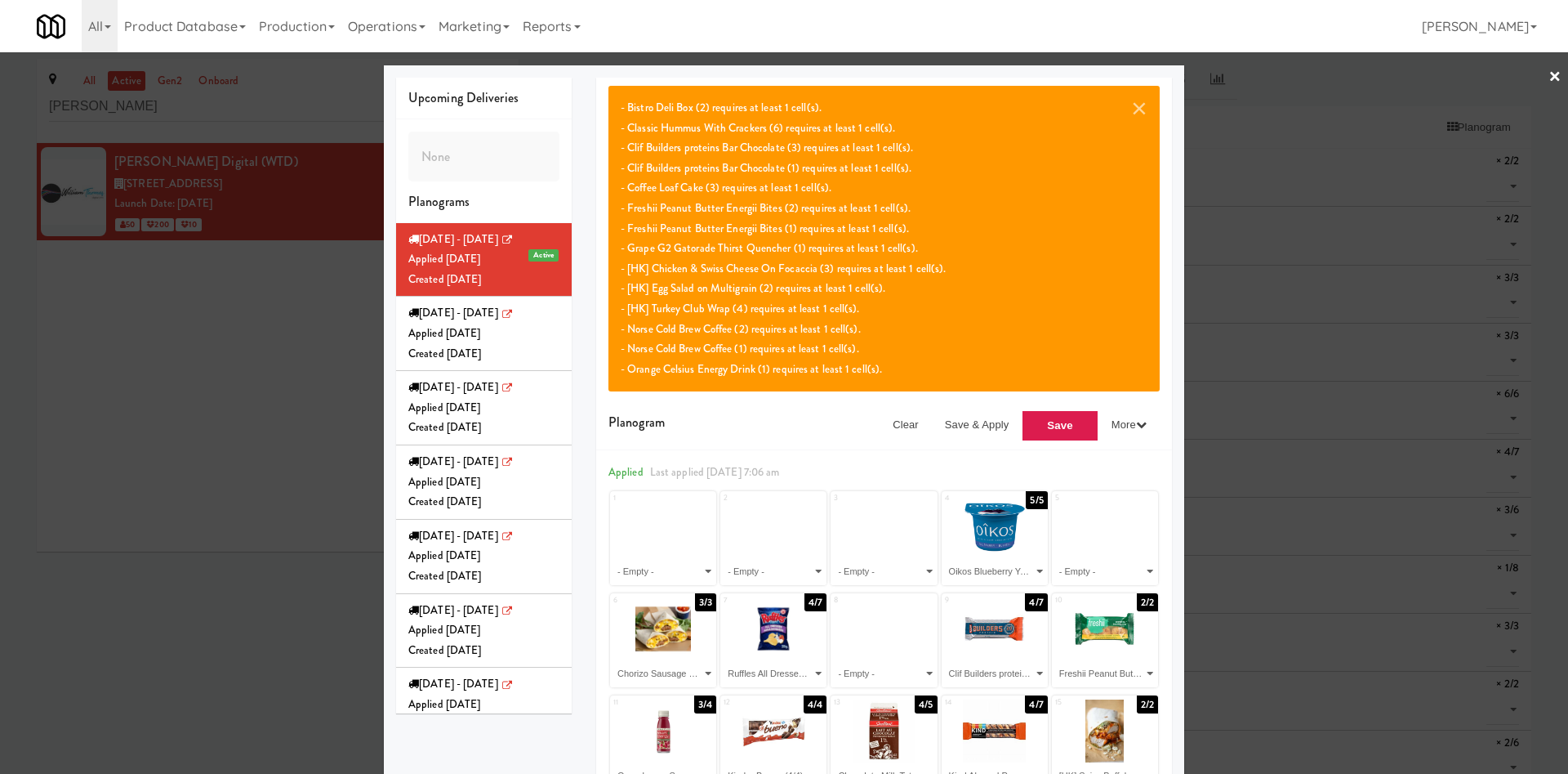
click at [566, 158] on div "Upcoming Deliveries None Planograms [DATE] - [DATE] Active Applied [DATE] Creat…" at bounding box center [484, 396] width 200 height 636
click at [1032, 107] on button "×" at bounding box center [1139, 108] width 16 height 20
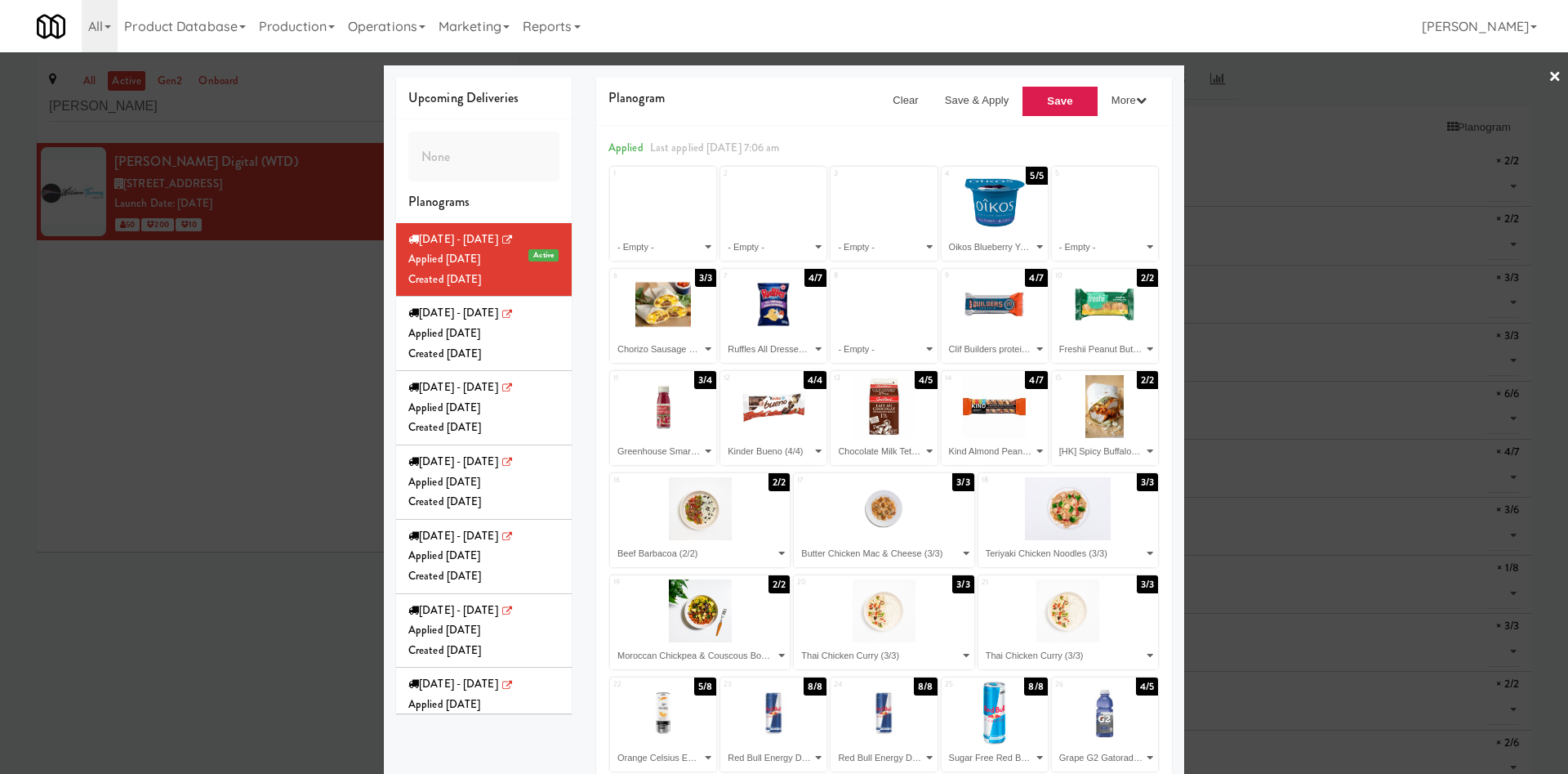
click at [214, 422] on div at bounding box center [784, 387] width 1568 height 774
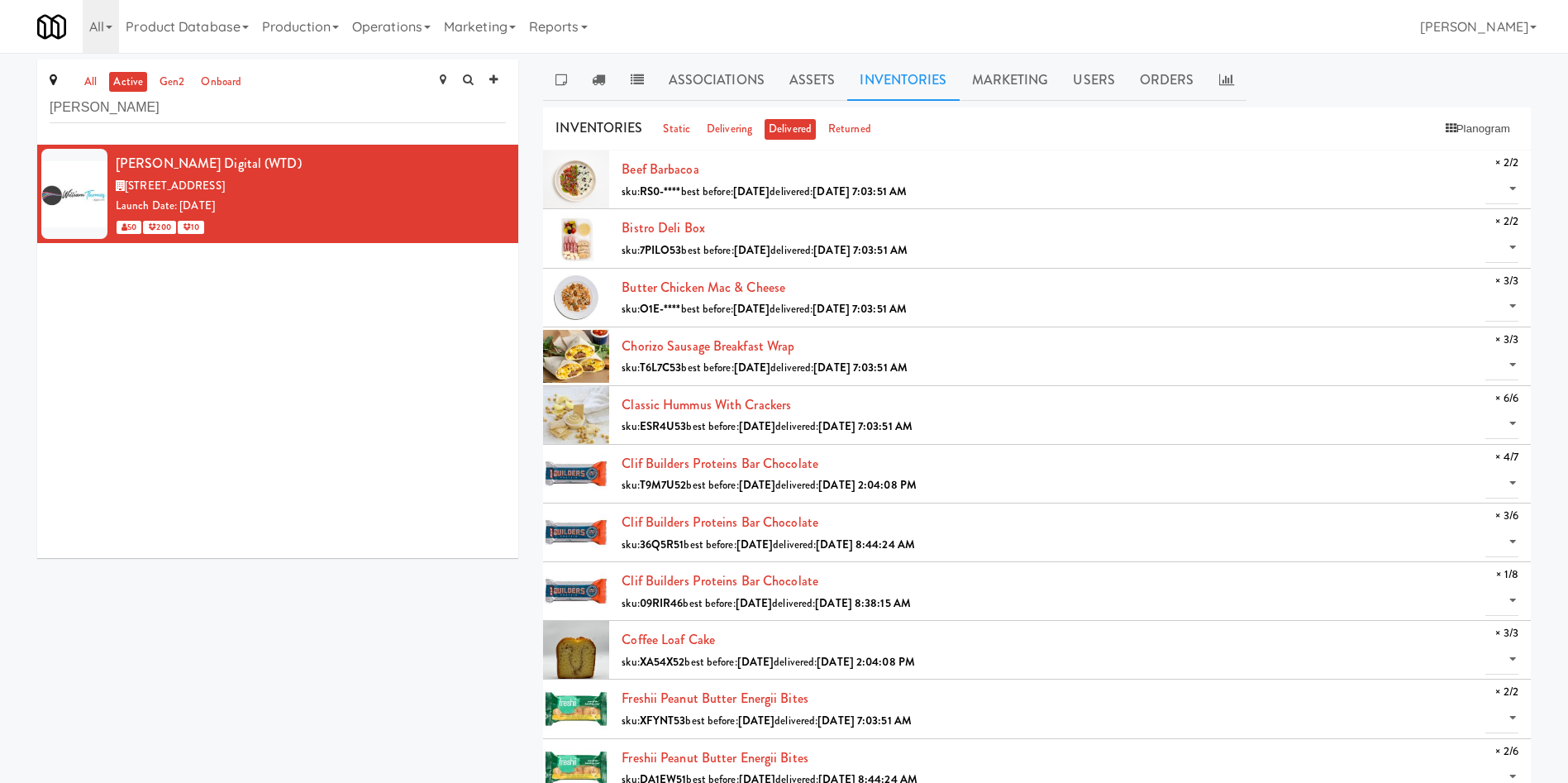
drag, startPoint x: 719, startPoint y: 223, endPoint x: 615, endPoint y: 229, distance: 104.2
click at [615, 229] on li "Bistro Deli Box sku: 7PILO53 best before: [DATE] delivered: [DATE] 7:03:51 AM ×…" at bounding box center [1037, 238] width 988 height 58
copy link "Bistro Deli Box"
drag, startPoint x: 68, startPoint y: 448, endPoint x: 163, endPoint y: 425, distance: 97.7
click at [76, 448] on div "[PERSON_NAME] Digital (WTD) [STREET_ADDRESS] Launch Date: [DATE] 50 200 10" at bounding box center [278, 351] width 481 height 413
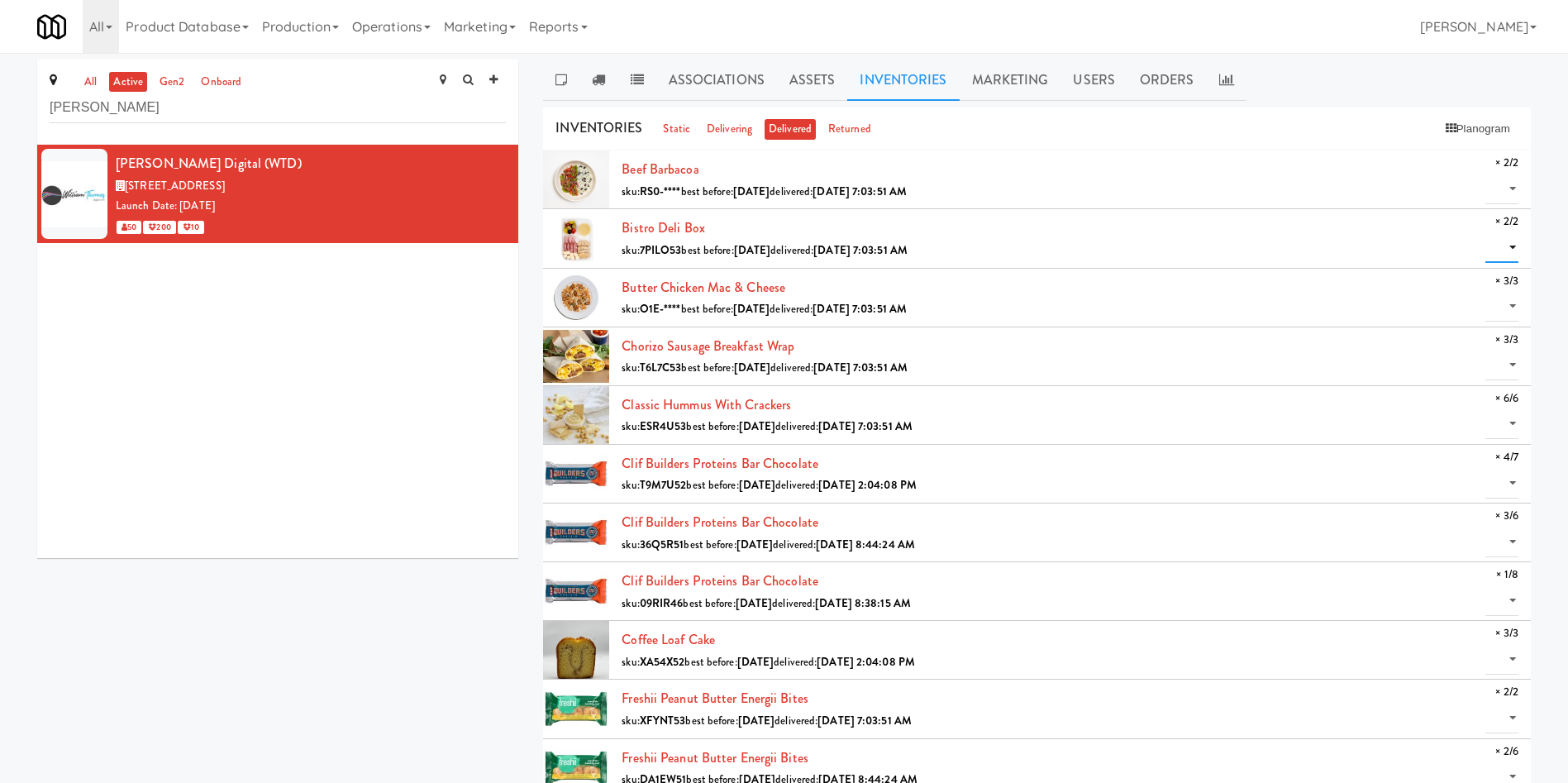
click at [1045, 241] on select "0 1 2" at bounding box center [1502, 248] width 33 height 31
select select "2"
click at [1045, 232] on select "0 1 2" at bounding box center [1502, 248] width 33 height 31
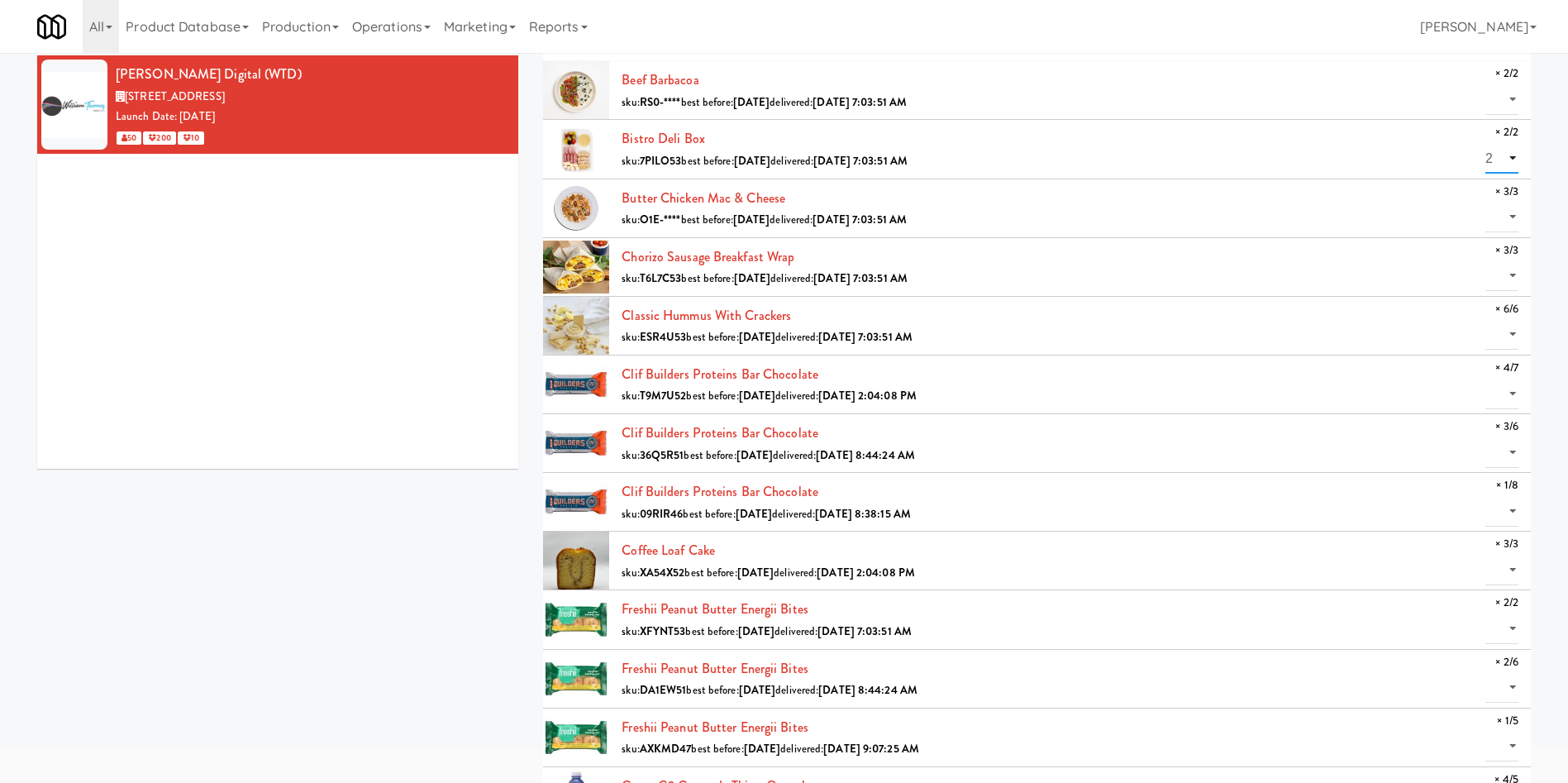
scroll to position [124, 0]
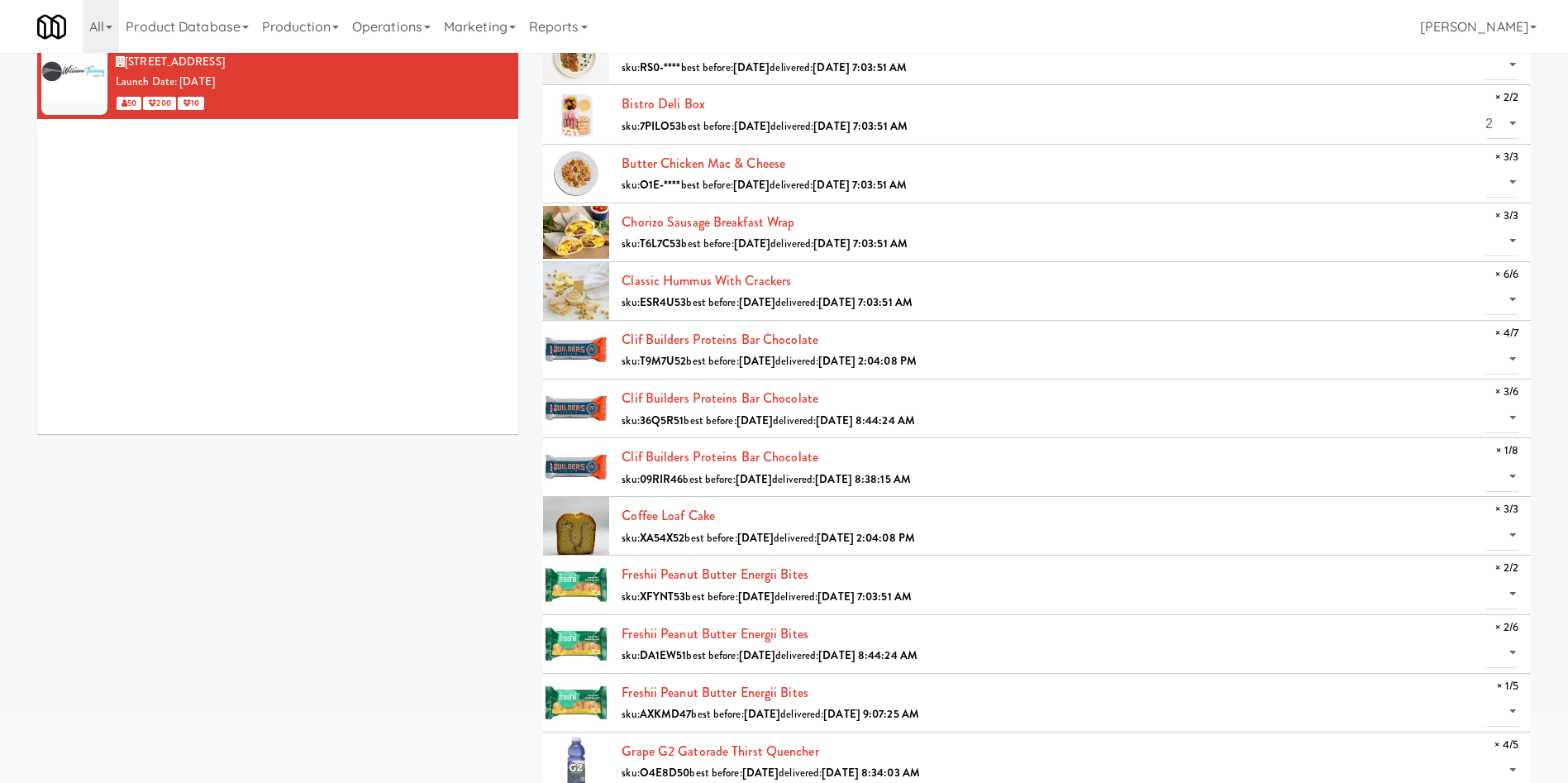
drag, startPoint x: 804, startPoint y: 281, endPoint x: 623, endPoint y: 286, distance: 181.1
click at [623, 286] on div "Classic Hummus With Crackers sku: ESR4U53 best before: [DATE] delivered: [DATE]…" at bounding box center [1070, 291] width 897 height 45
copy link "Classic Hummus With Crackers"
click at [403, 303] on div "[PERSON_NAME] Digital (WTD) [STREET_ADDRESS] Launch Date: [DATE] 50 200 10" at bounding box center [278, 227] width 481 height 413
click at [281, 383] on div "[PERSON_NAME] Digital (WTD) [STREET_ADDRESS] Launch Date: [DATE] 50 200 10" at bounding box center [278, 227] width 481 height 413
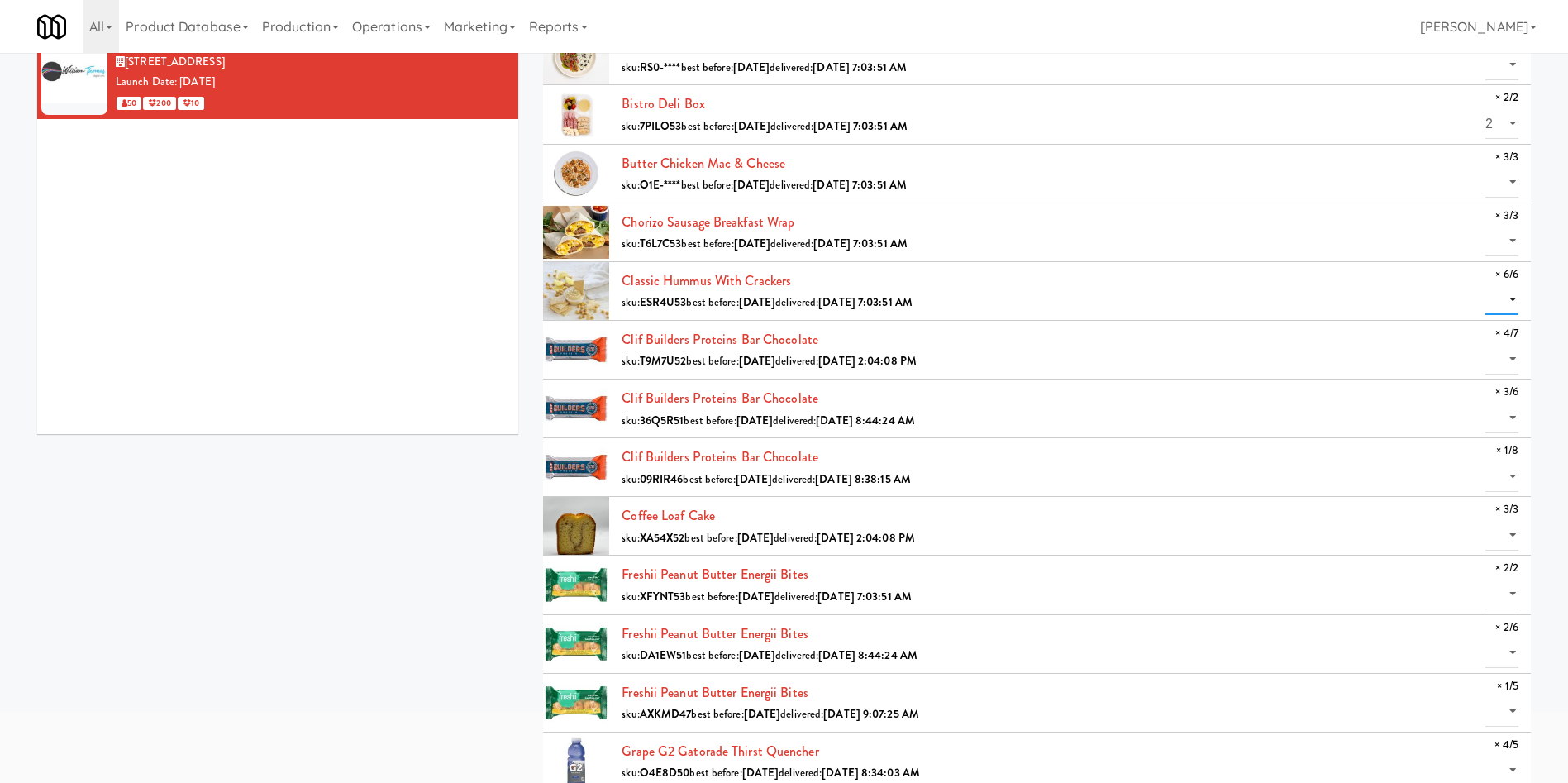
drag, startPoint x: 1514, startPoint y: 302, endPoint x: 1512, endPoint y: 310, distance: 8.2
click at [1045, 302] on select "0 1 2 3 4 5 6" at bounding box center [1502, 300] width 33 height 31
select select "6"
click at [1045, 284] on select "0 1 2 3 4 5 6" at bounding box center [1502, 300] width 33 height 31
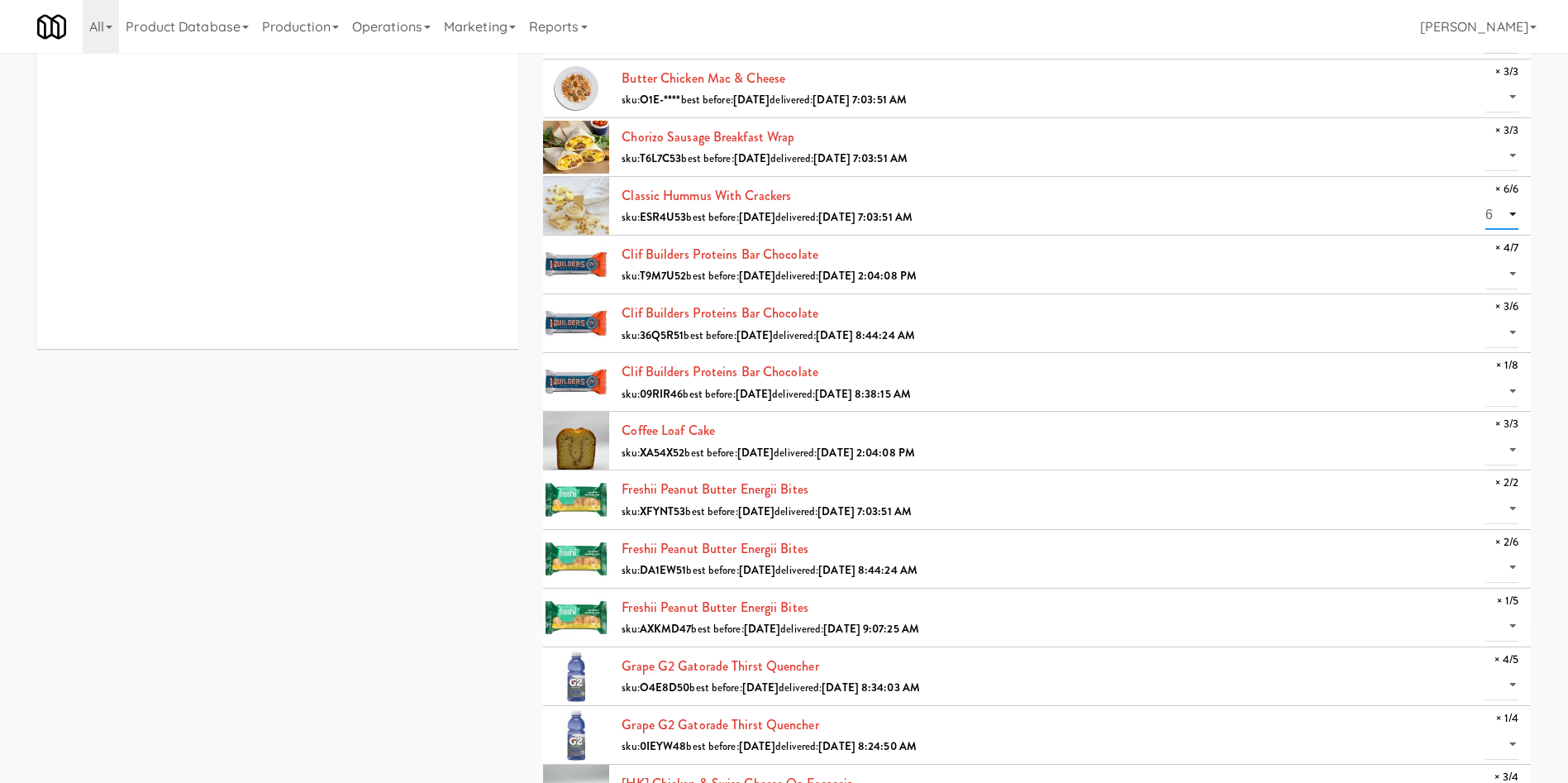
scroll to position [248, 0]
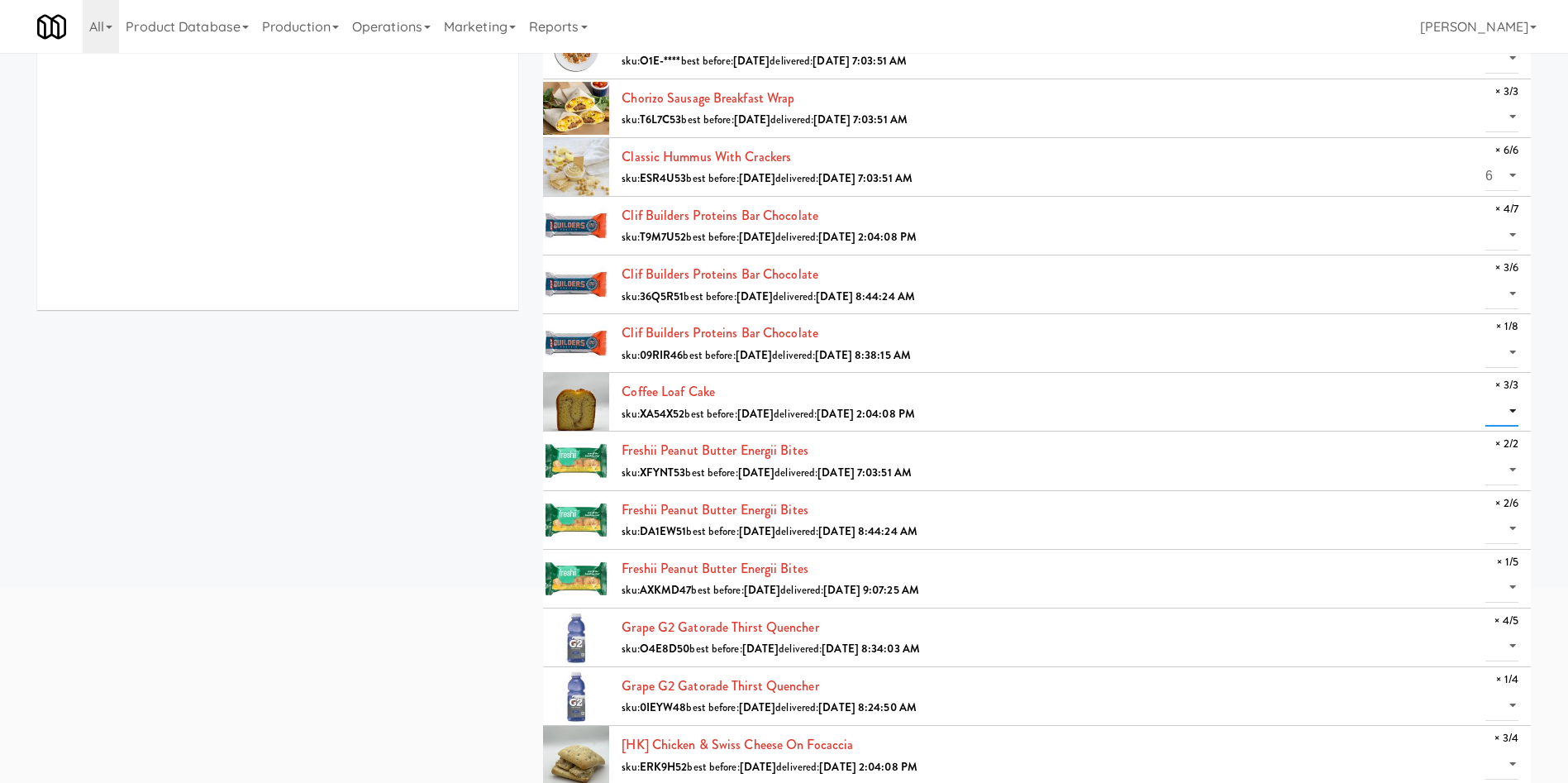
click at [1045, 403] on select "0 1 2 3" at bounding box center [1502, 411] width 33 height 31
select select "3"
click at [1045, 396] on select "0 1 2 3" at bounding box center [1502, 411] width 33 height 31
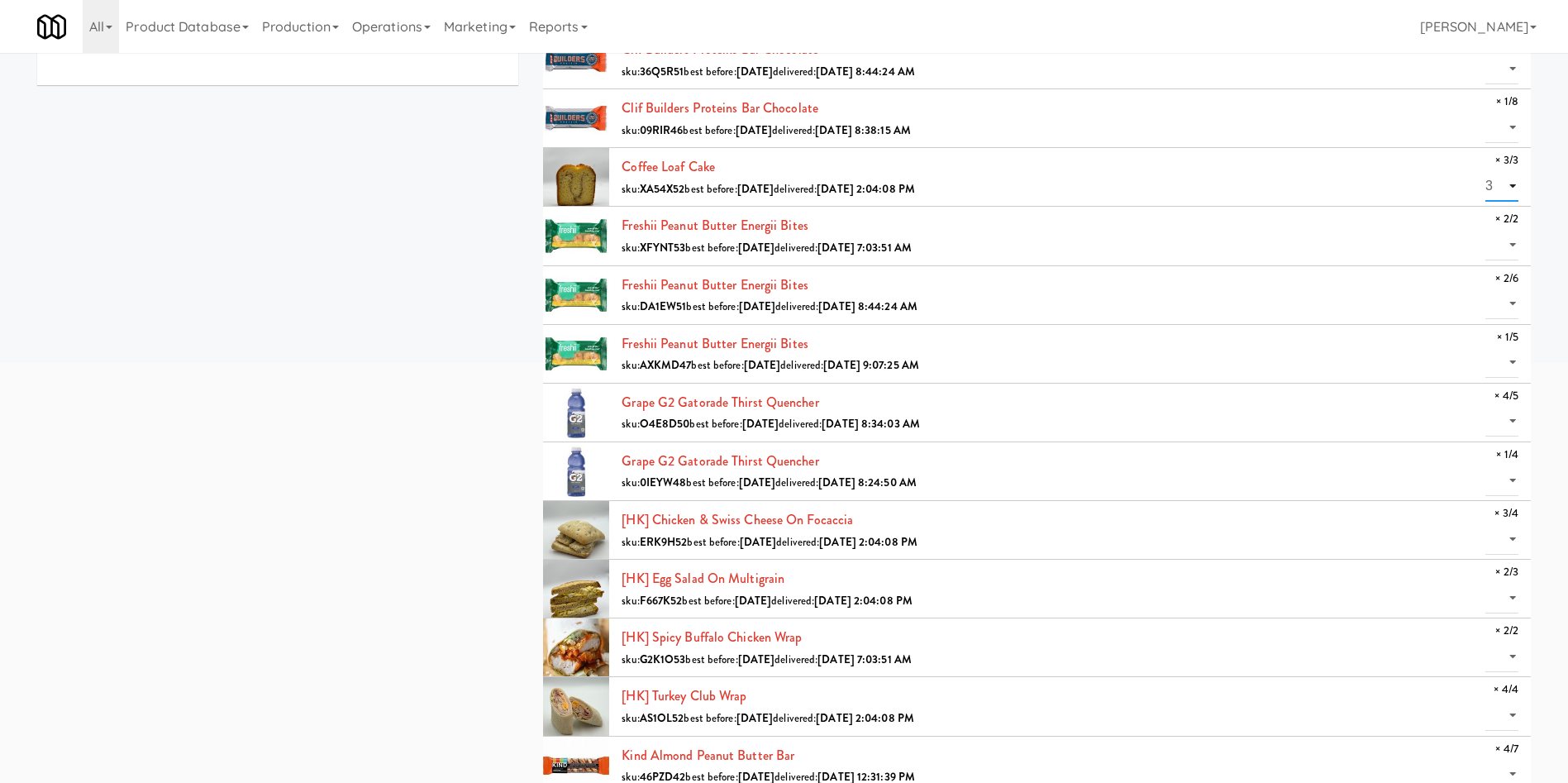
scroll to position [496, 0]
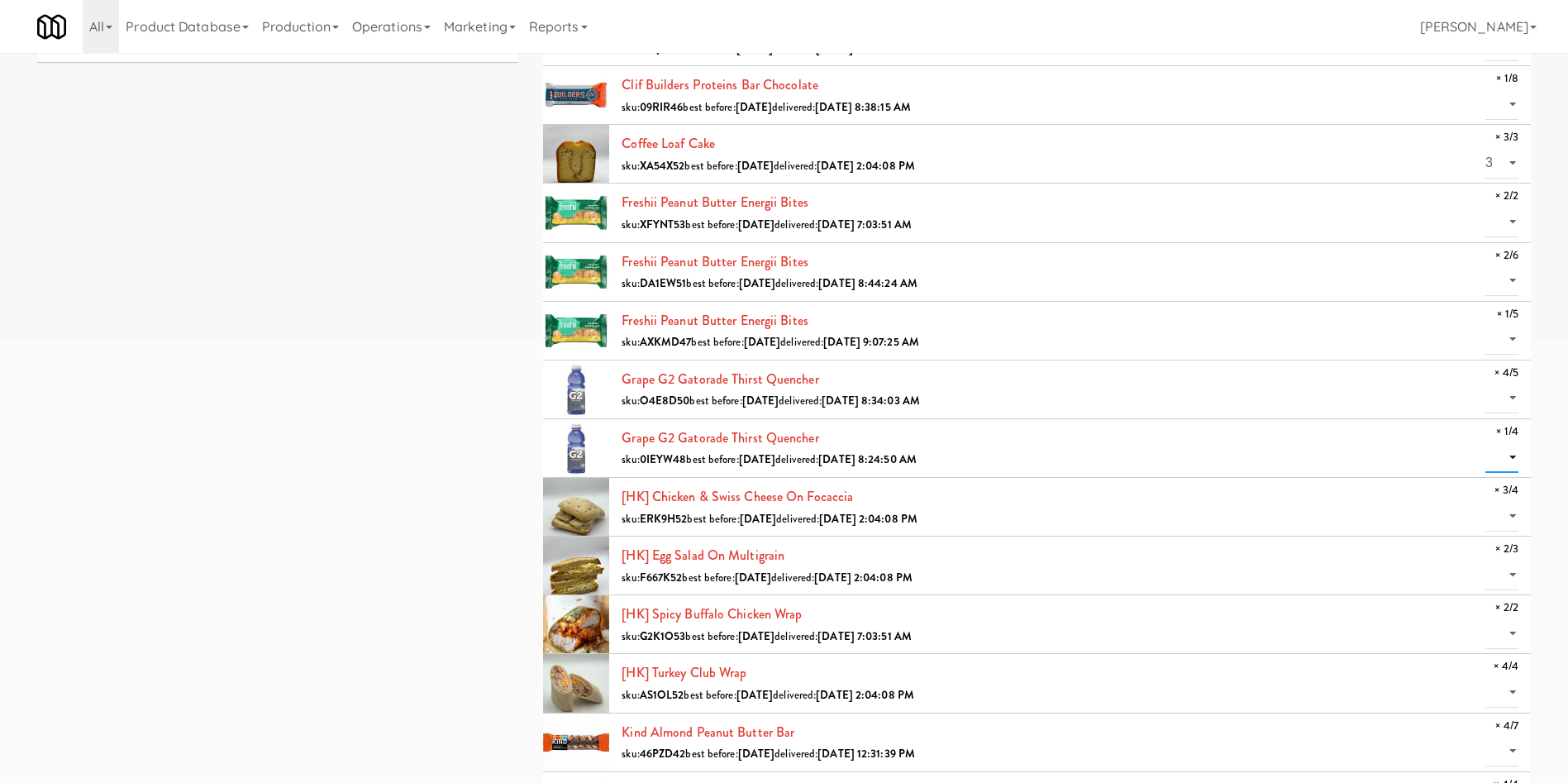
click at [1045, 453] on select "0 1" at bounding box center [1502, 458] width 33 height 31
select select "1"
click at [1045, 442] on select "0 1" at bounding box center [1502, 458] width 33 height 31
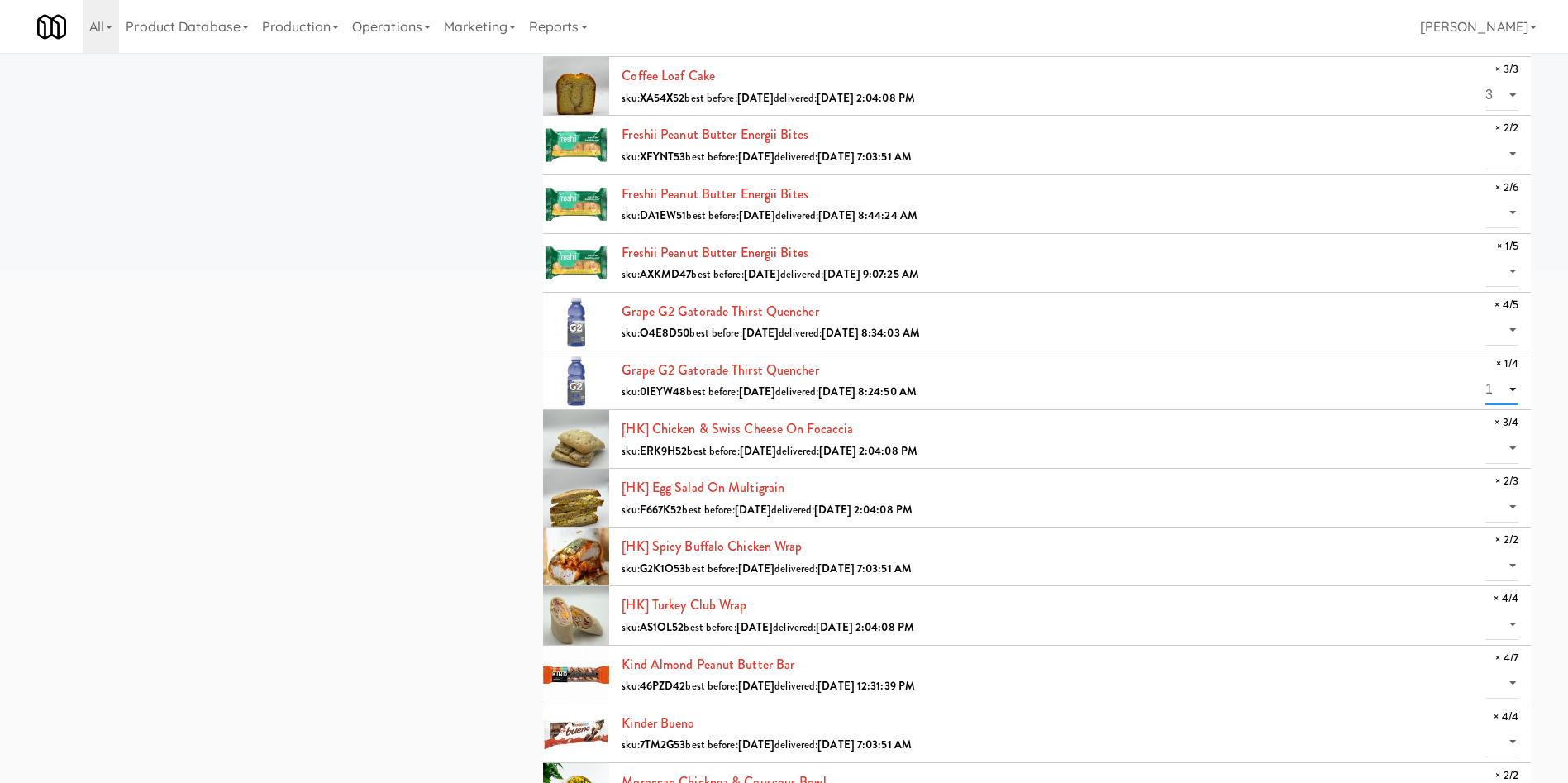
scroll to position [620, 0]
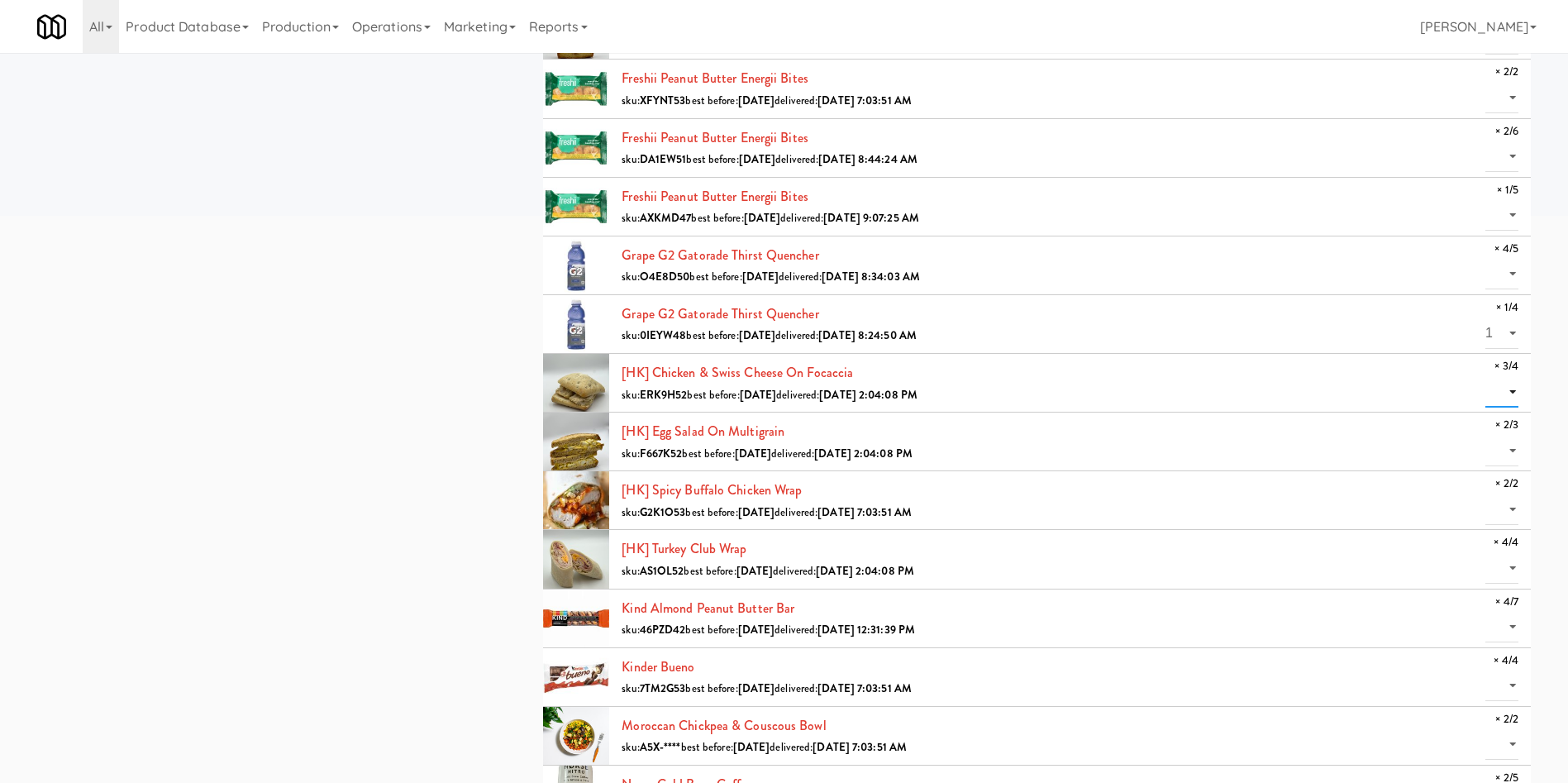
click at [1045, 387] on select "0 1 2 3" at bounding box center [1502, 393] width 33 height 31
select select "3"
click at [1045, 377] on select "0 1 2 3" at bounding box center [1502, 393] width 33 height 31
click at [1045, 438] on select "0 1 2" at bounding box center [1502, 451] width 33 height 31
select select "2"
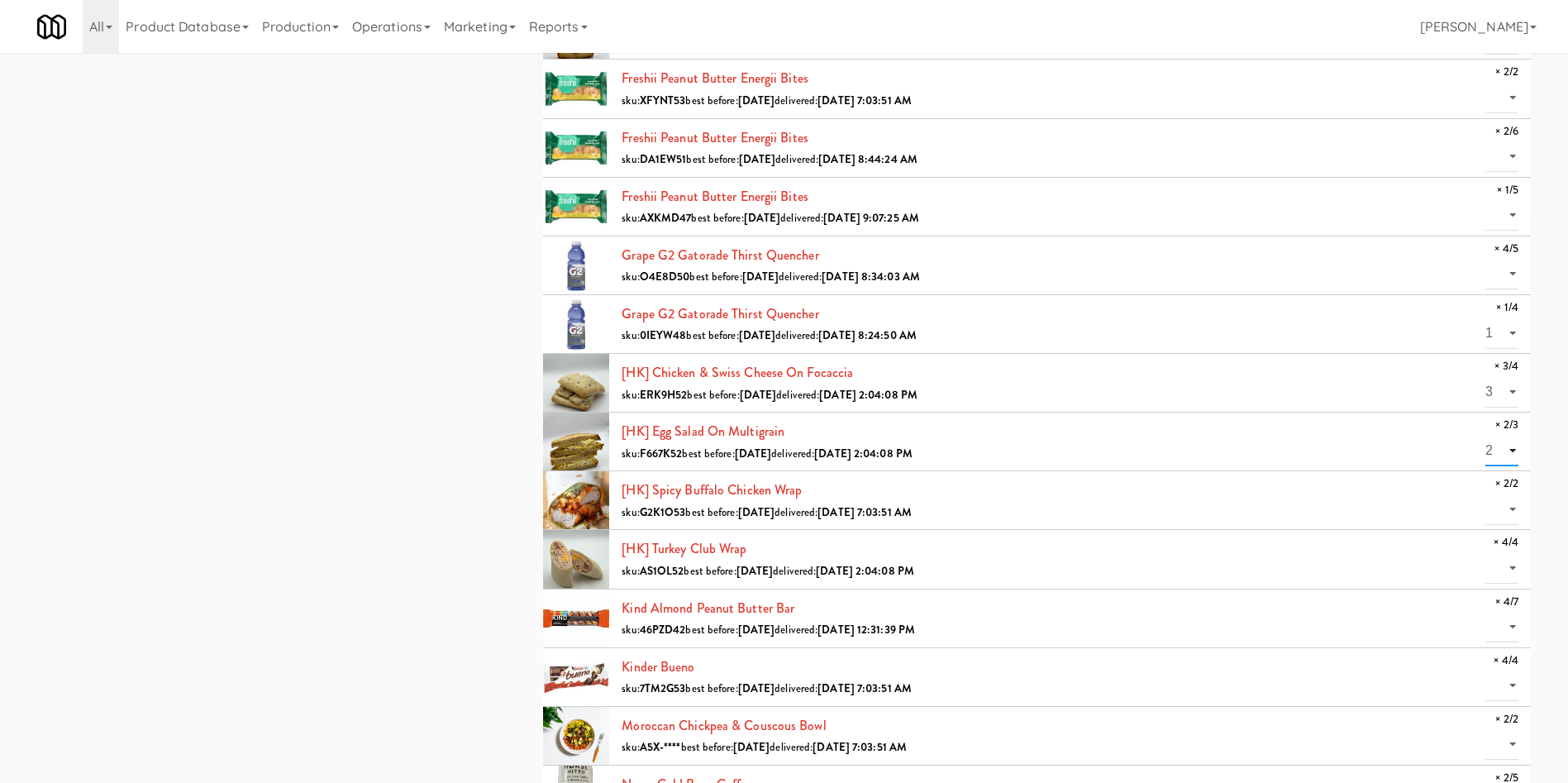
click at [1045, 436] on select "0 1 2" at bounding box center [1502, 451] width 33 height 31
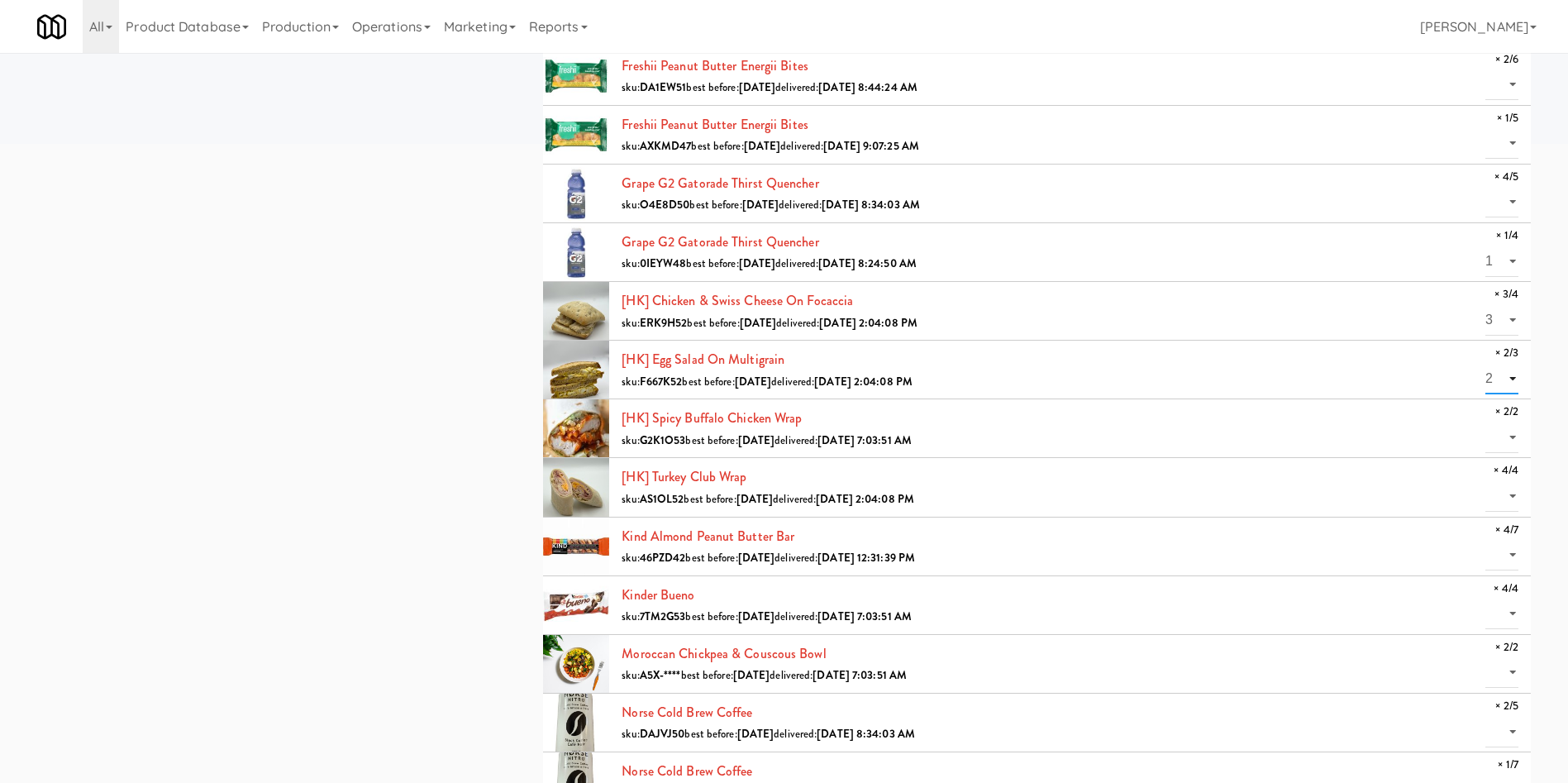
scroll to position [744, 0]
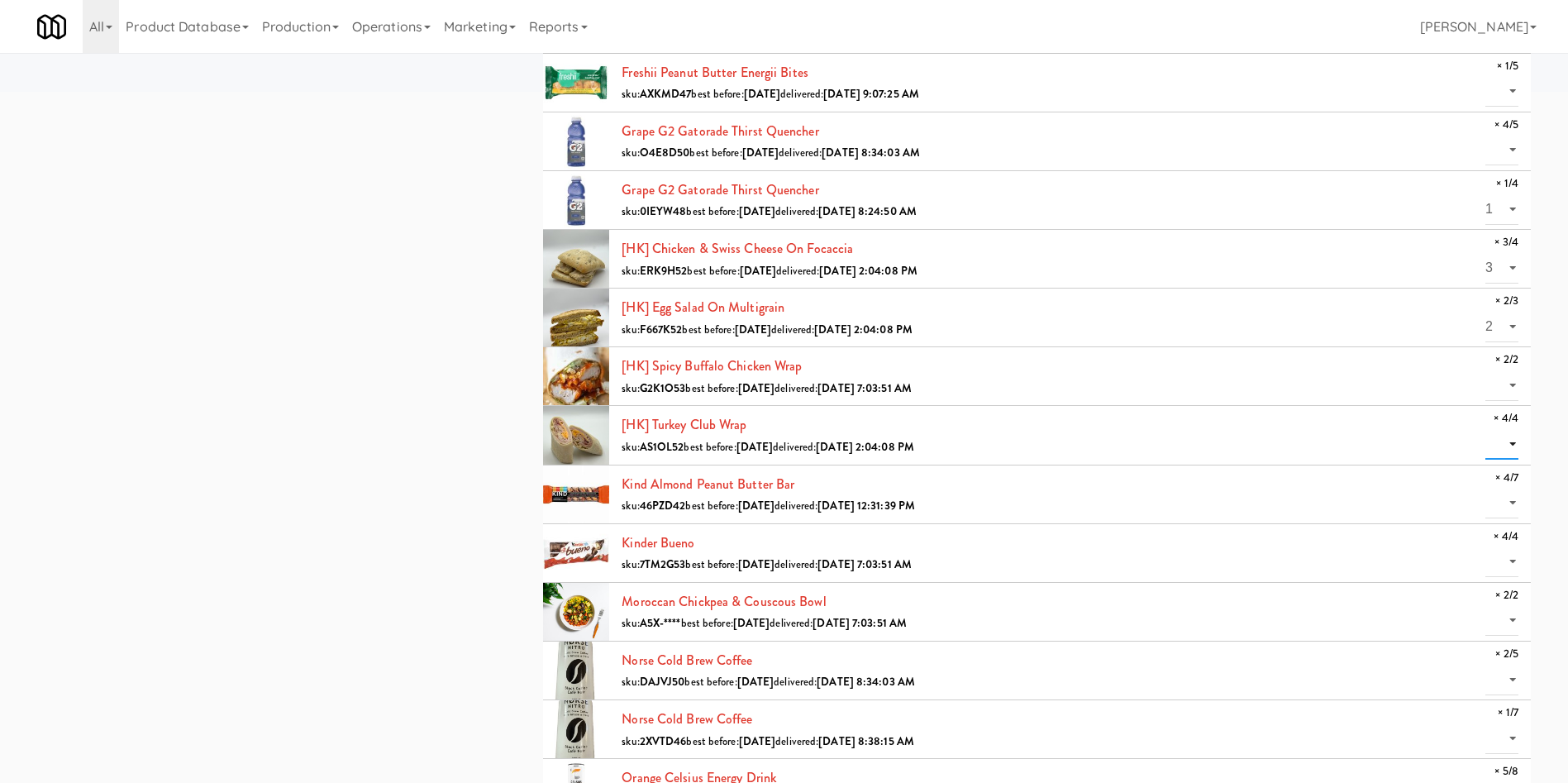
drag, startPoint x: 1510, startPoint y: 441, endPoint x: 1503, endPoint y: 449, distance: 10.6
click at [1045, 441] on select "0 1 2 3 4" at bounding box center [1502, 445] width 33 height 31
select select "4"
click at [1045, 429] on select "0 1 2 3 4" at bounding box center [1502, 445] width 33 height 31
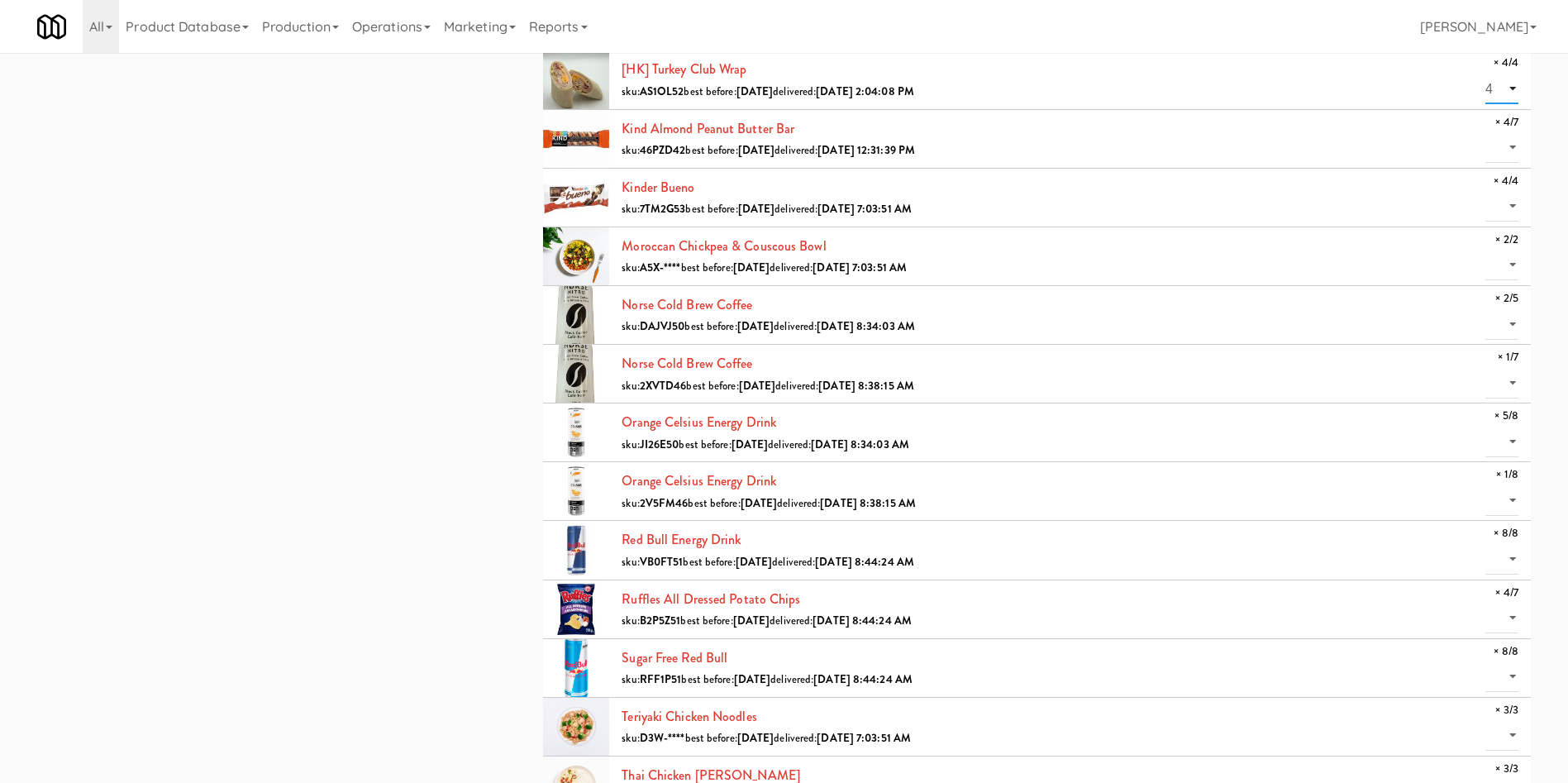
scroll to position [1189, 0]
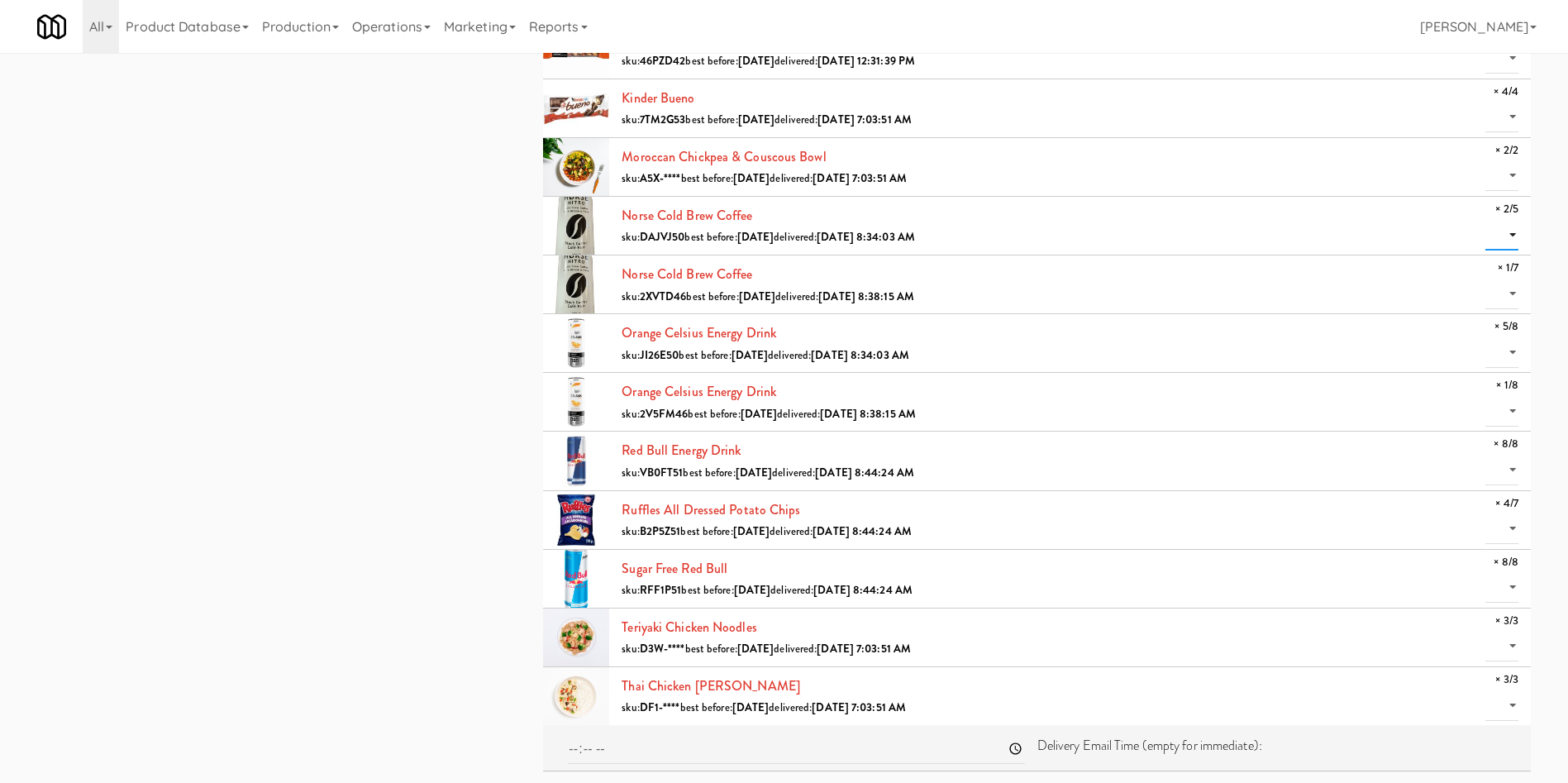
drag, startPoint x: 1508, startPoint y: 231, endPoint x: 1498, endPoint y: 242, distance: 14.9
click at [1045, 231] on select "0 1 2" at bounding box center [1502, 235] width 33 height 31
select select "2"
click at [1045, 220] on select "0 1 2" at bounding box center [1502, 235] width 33 height 31
click at [1045, 298] on select "0 1" at bounding box center [1502, 294] width 33 height 31
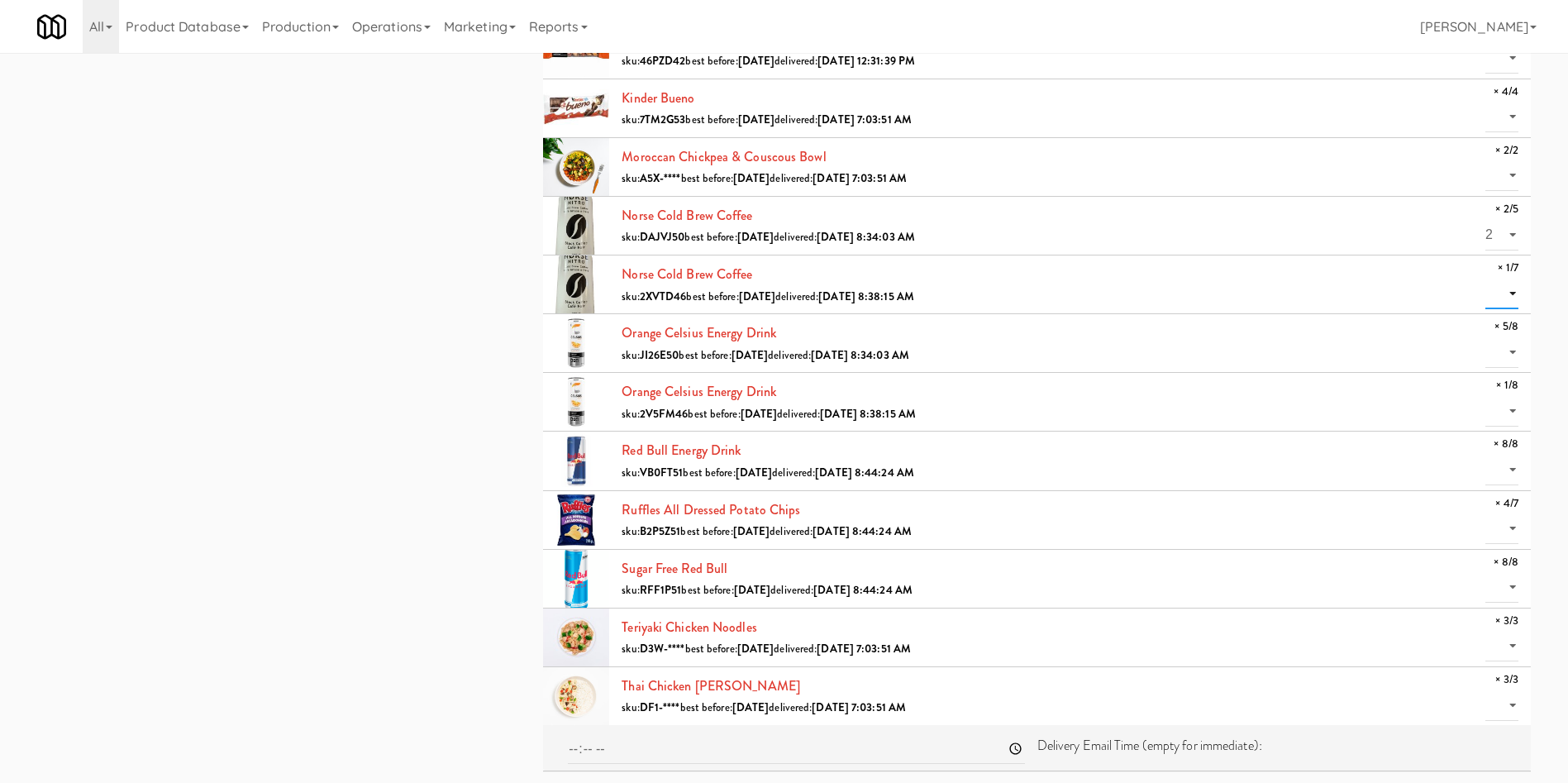
select select "1"
click at [1045, 279] on select "0 1" at bounding box center [1502, 294] width 33 height 31
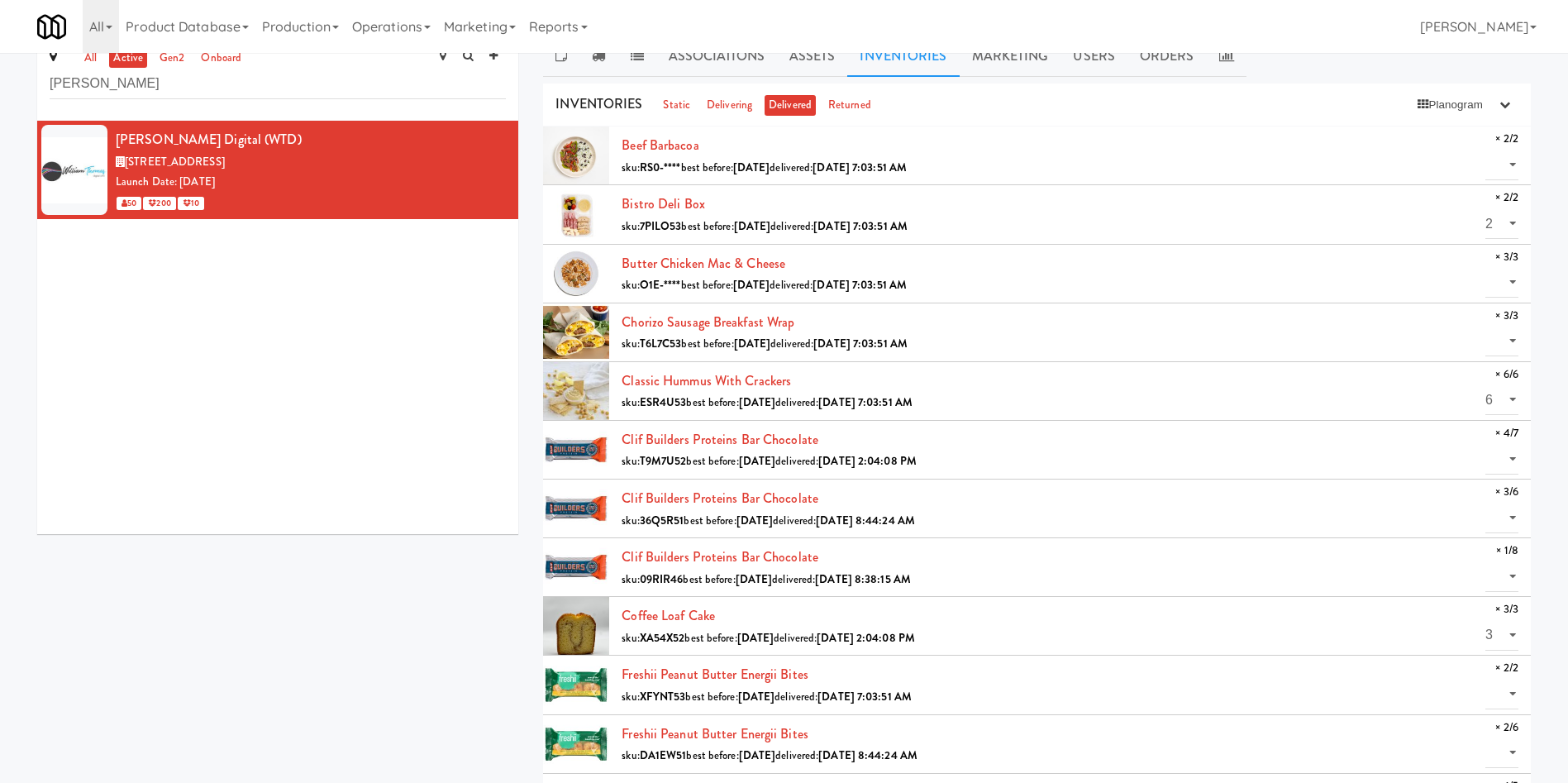
scroll to position [0, 0]
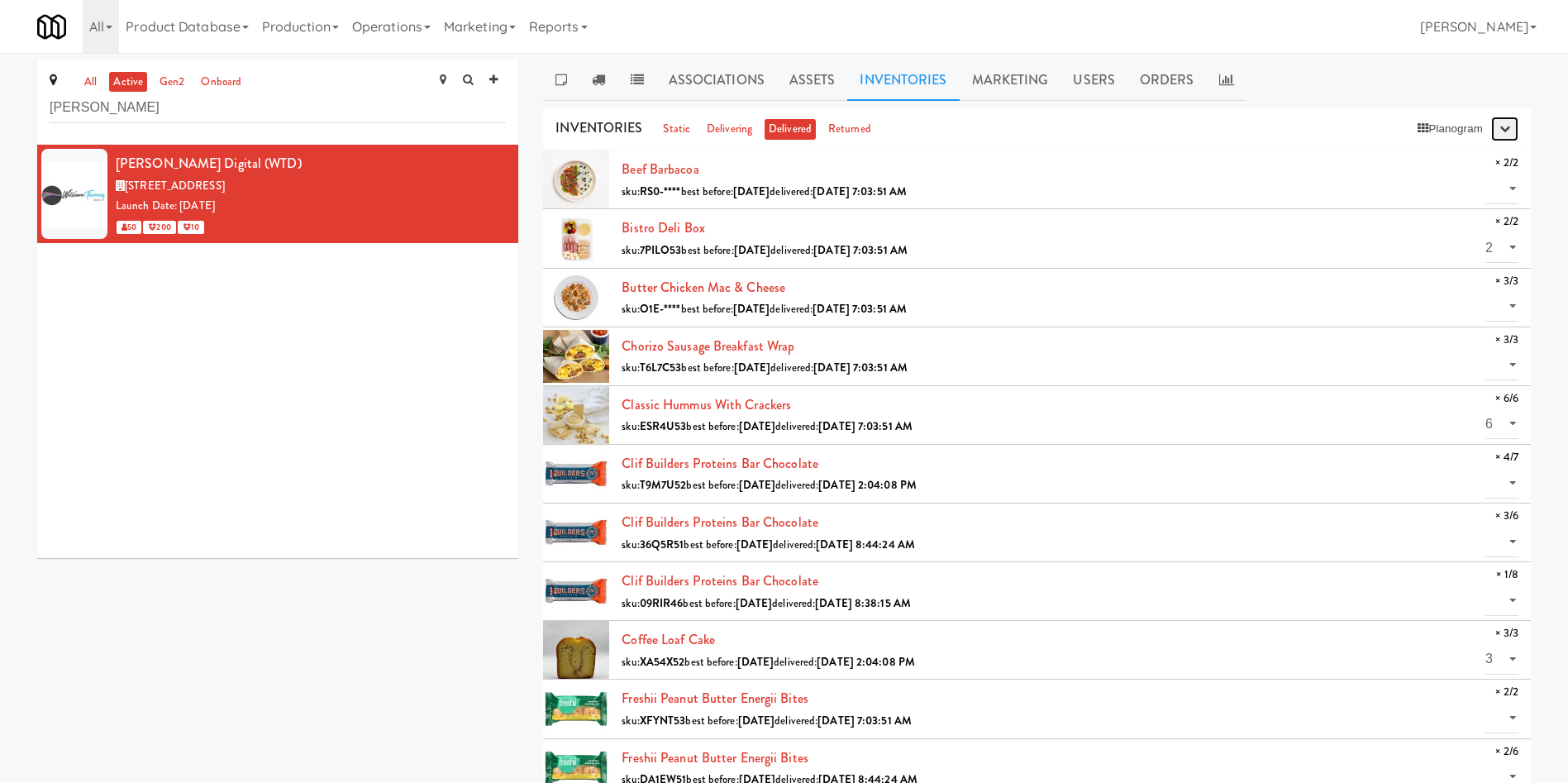
click at [1045, 131] on icon "button" at bounding box center [1505, 129] width 11 height 11
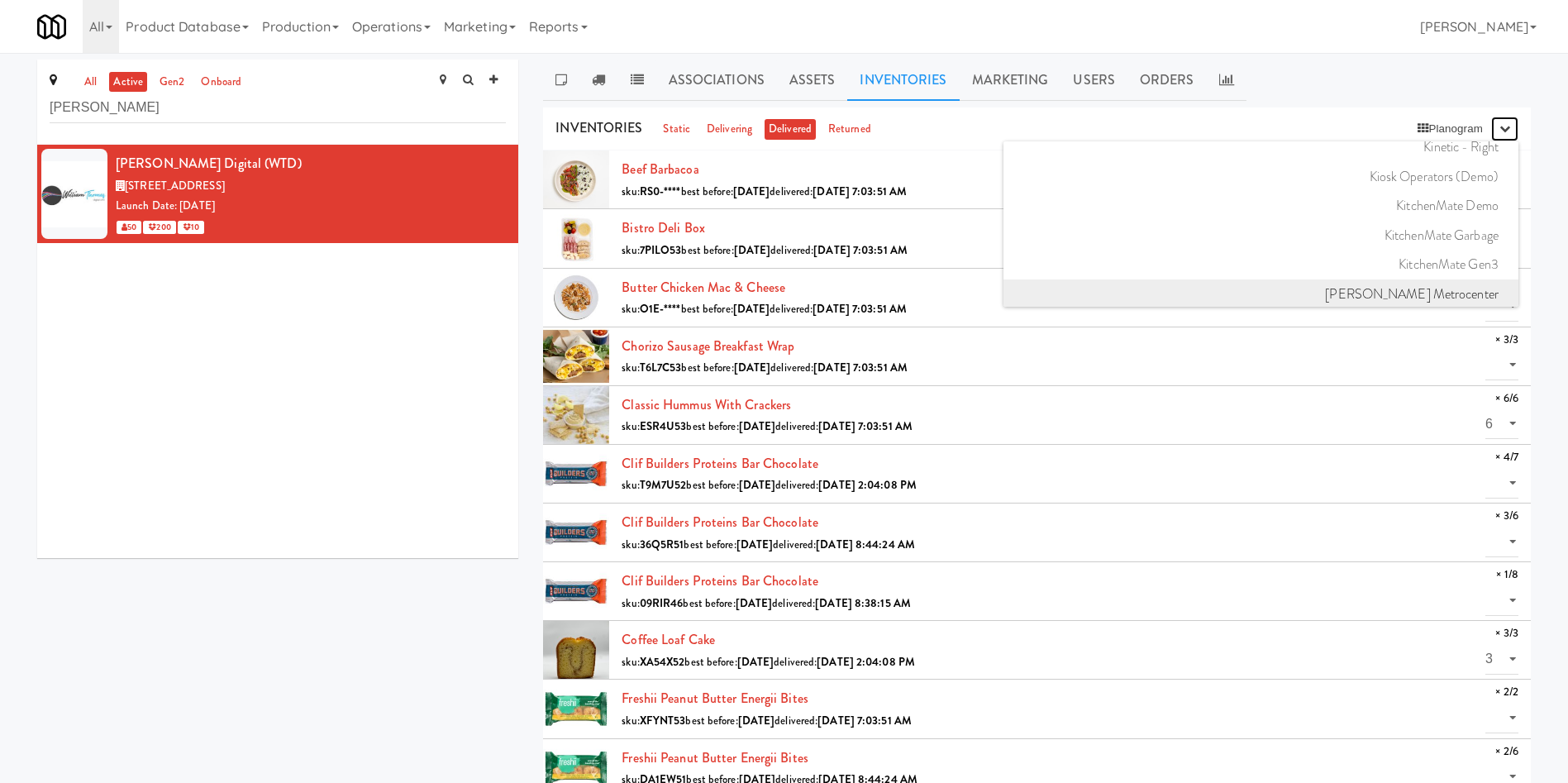
scroll to position [12399, 0]
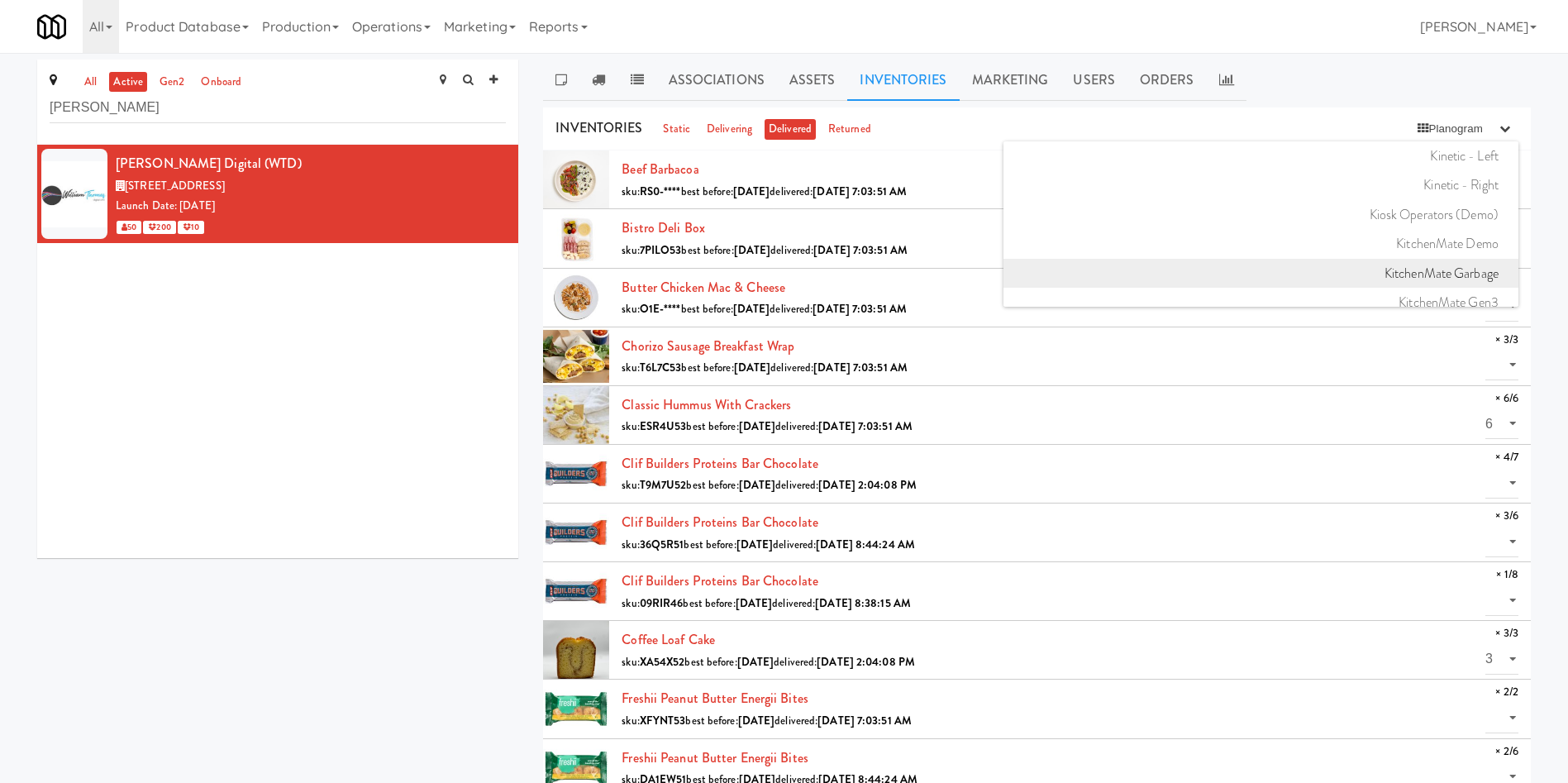
click at [1045, 264] on link "KitchenMate Garbage" at bounding box center [1261, 273] width 515 height 30
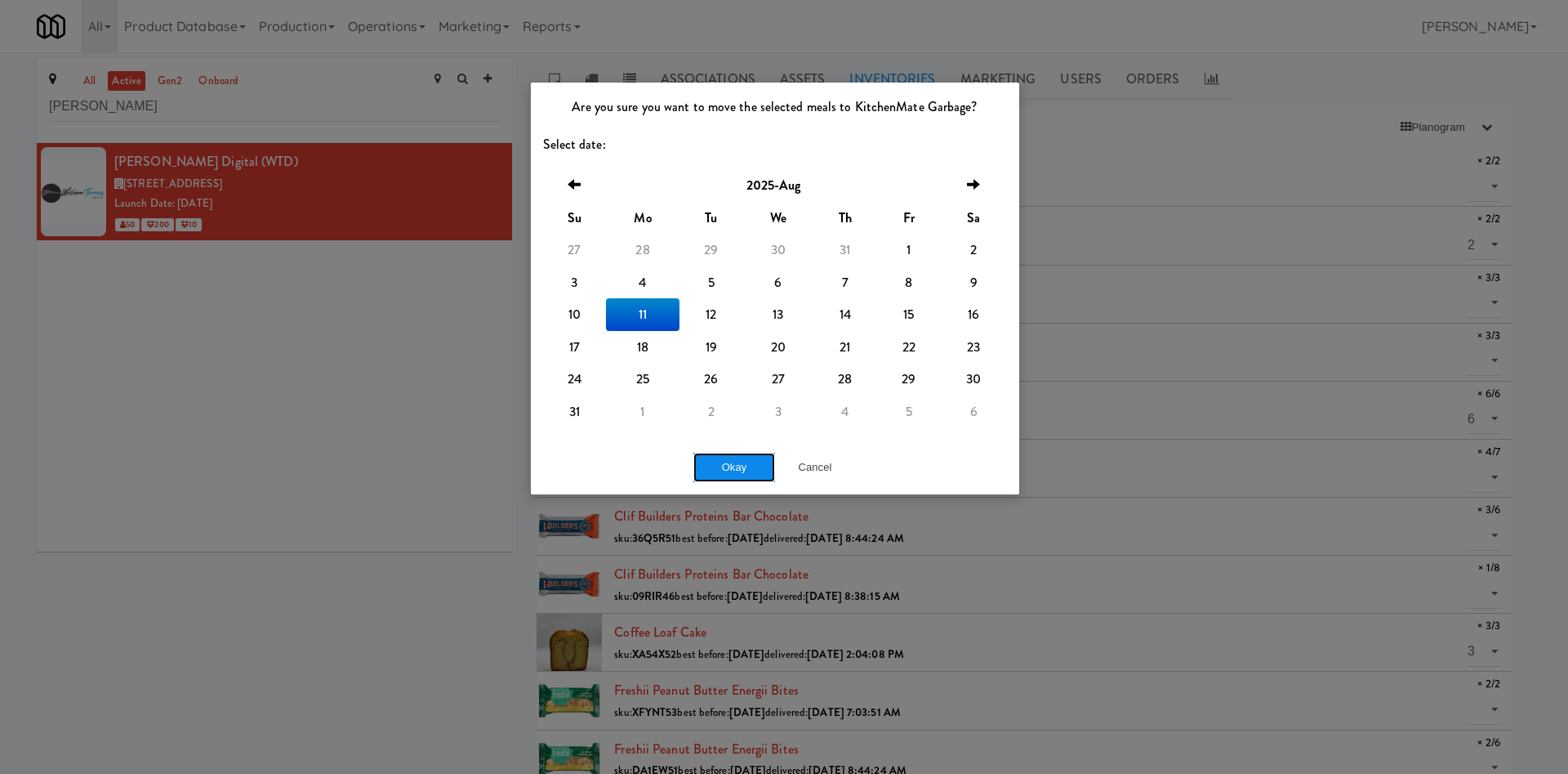
click at [757, 467] on button "Okay" at bounding box center [734, 467] width 82 height 30
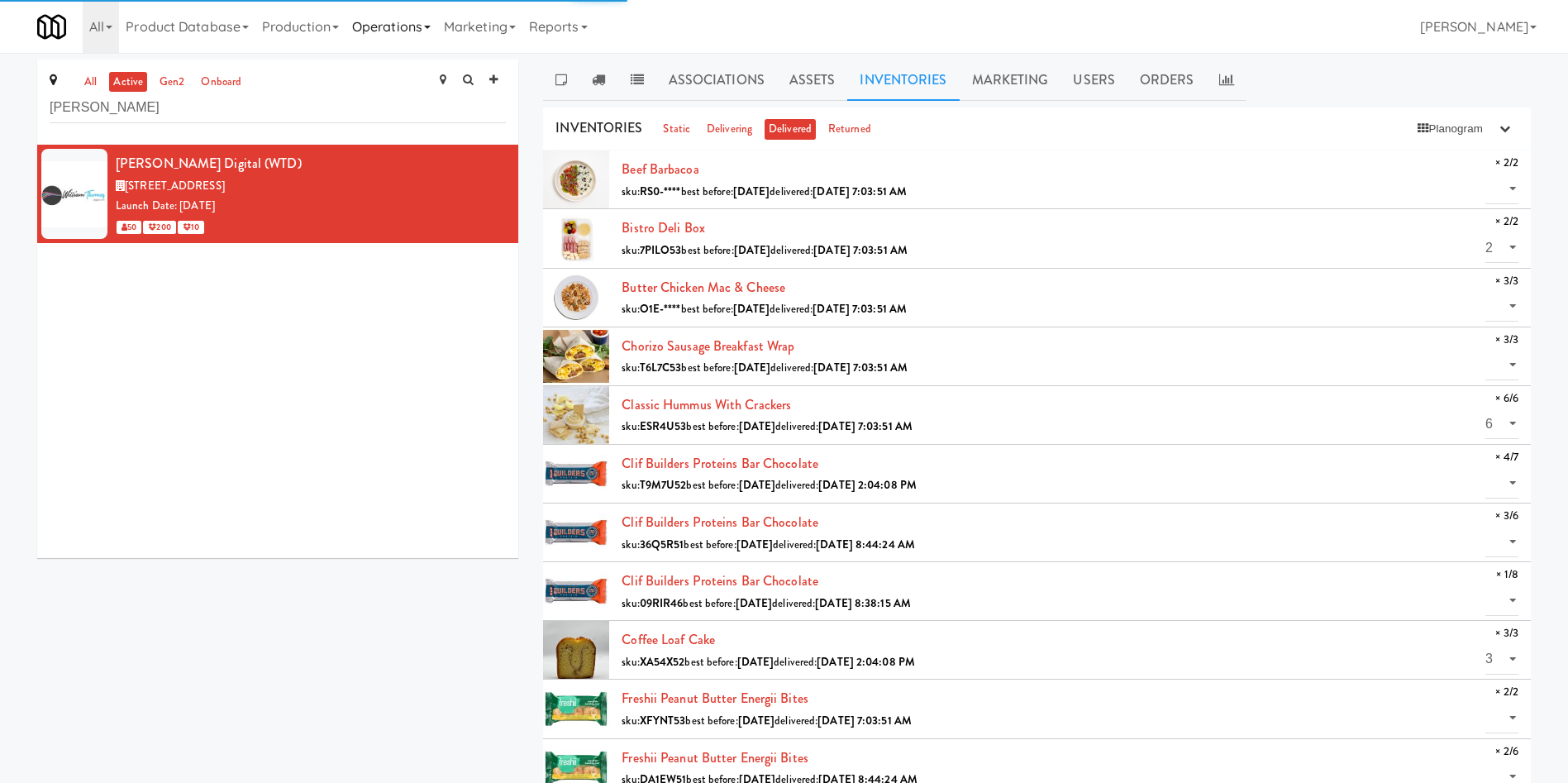
select select "? string:null ?"
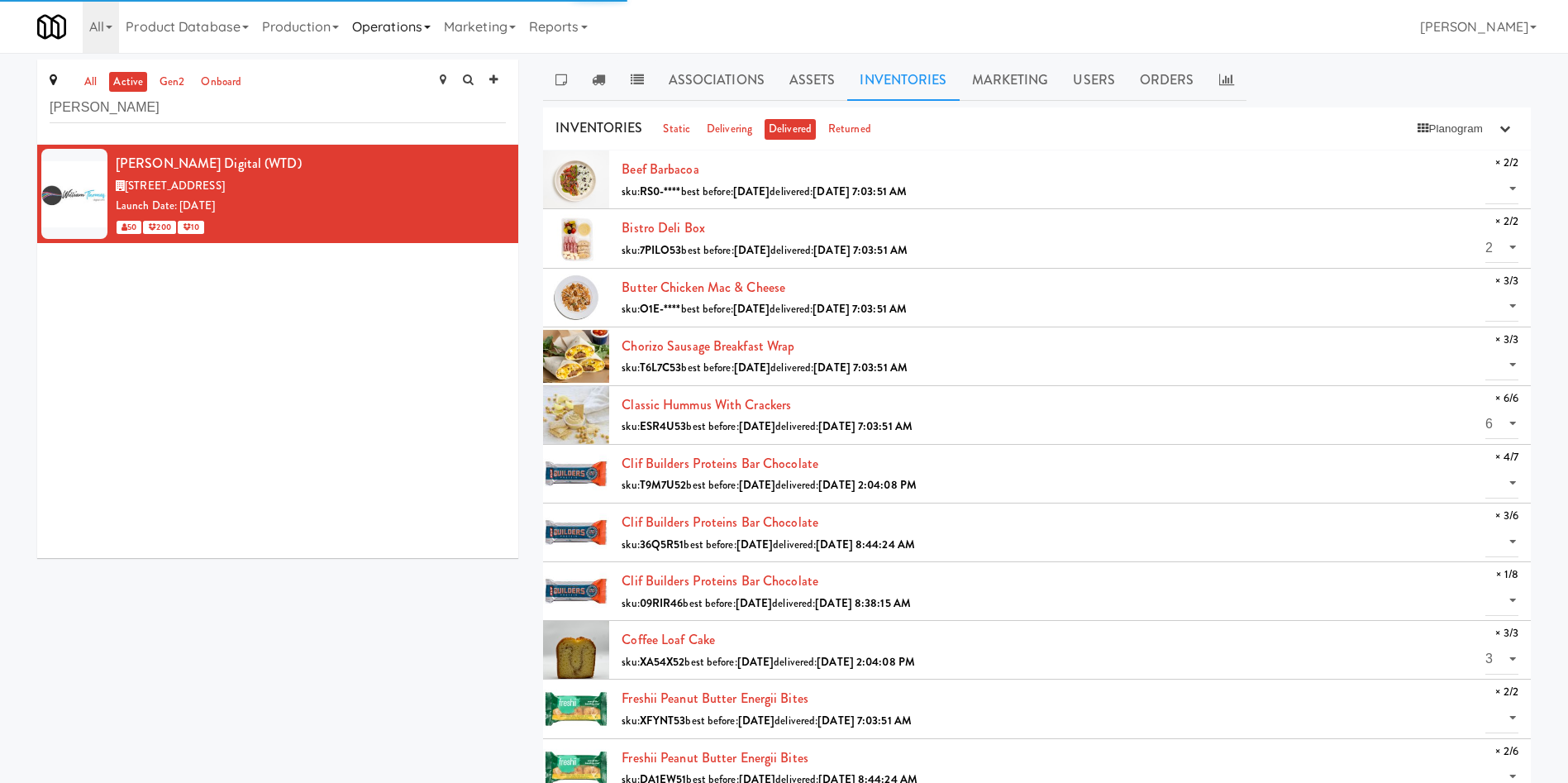
select select "? string:null ?"
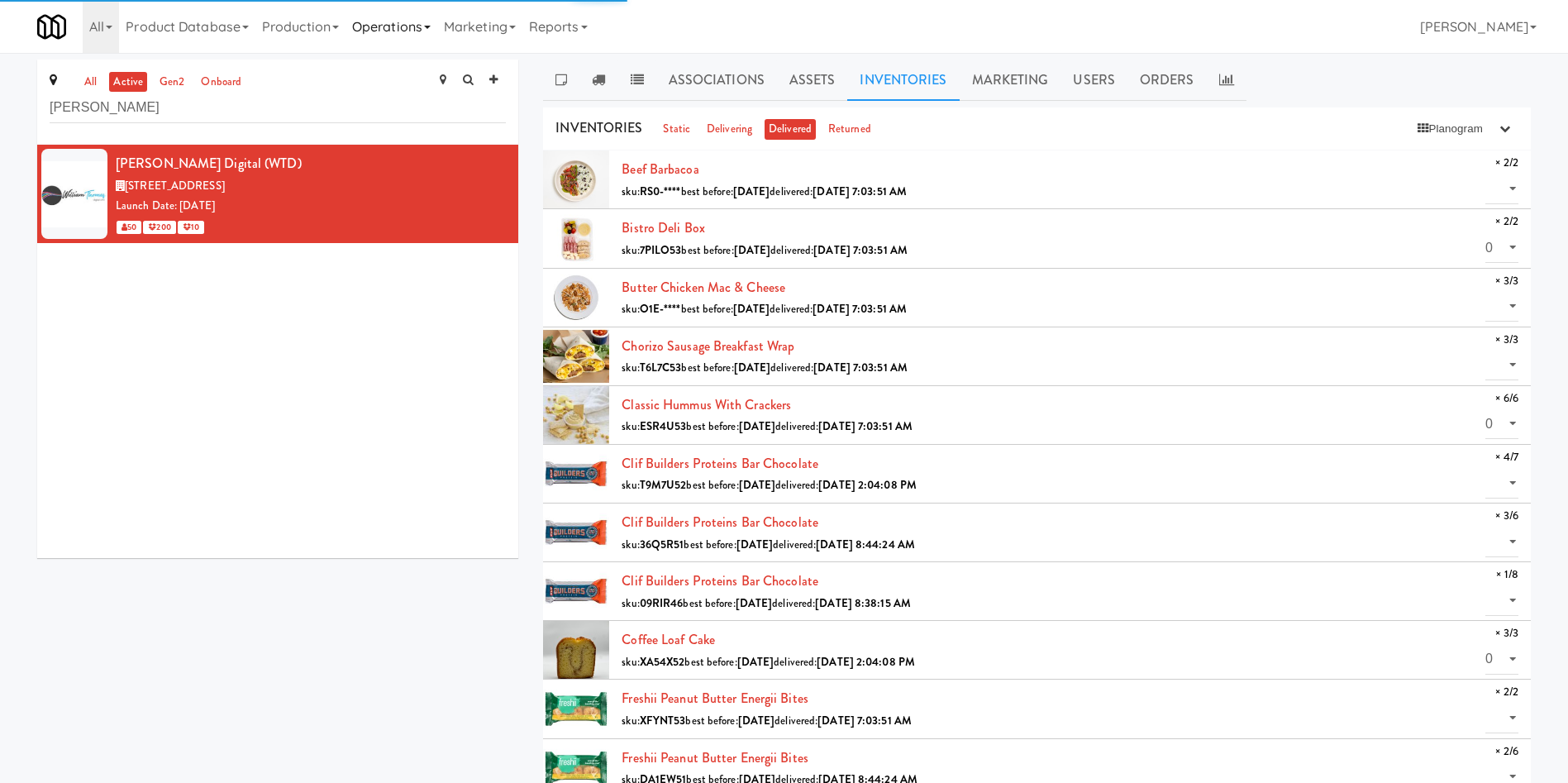
select select "? string:null ?"
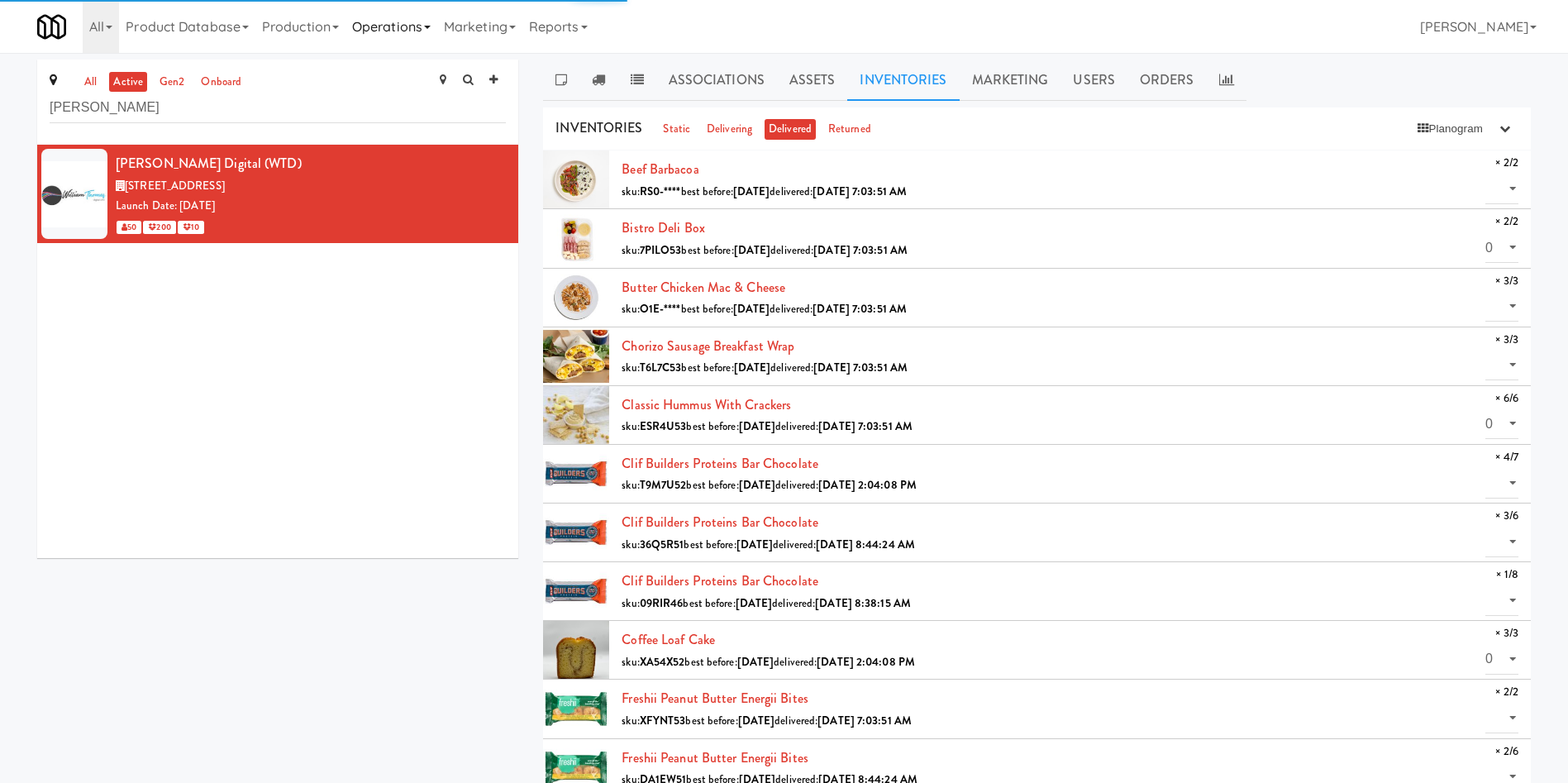
select select "? string:null ?"
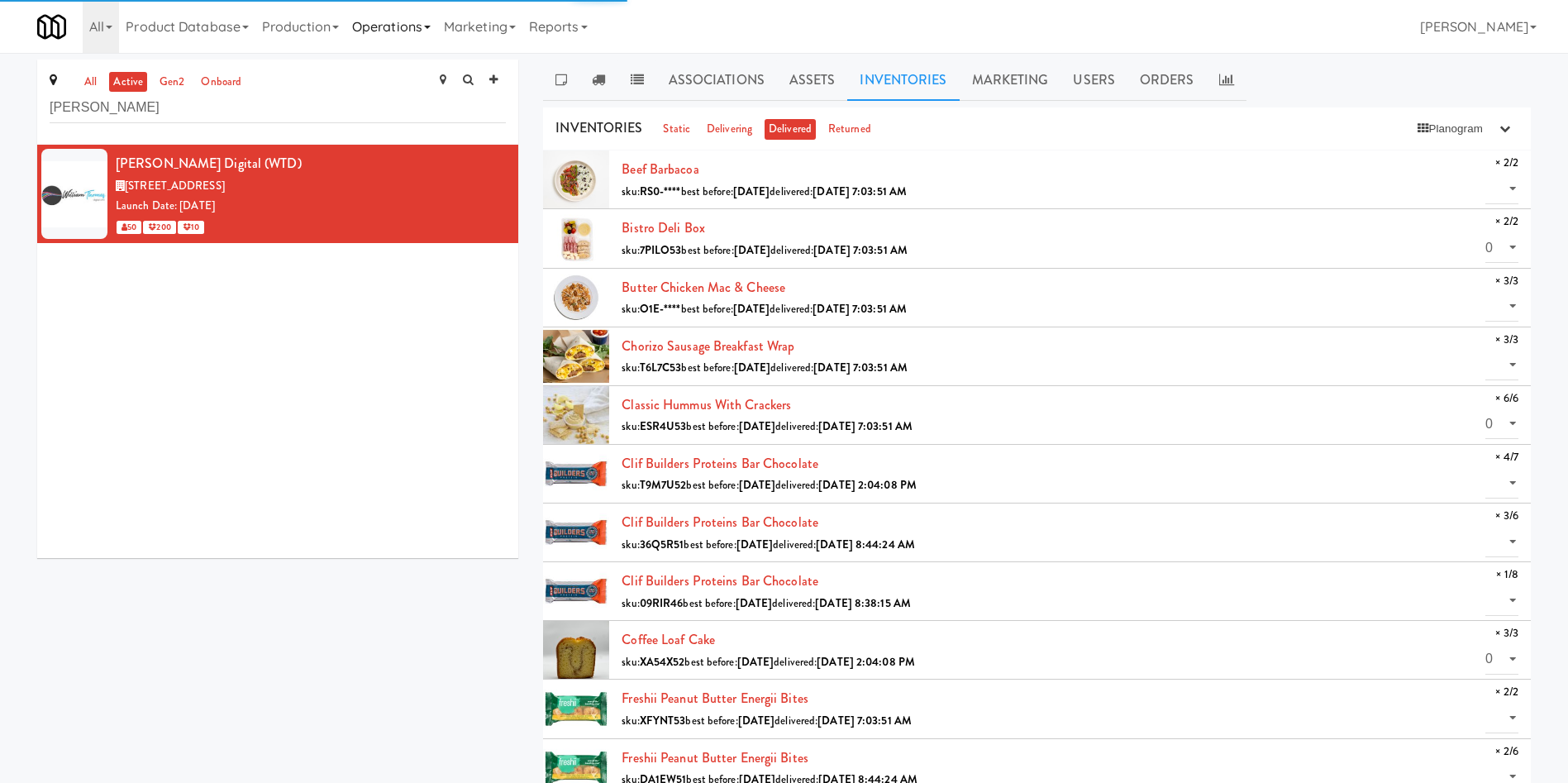
select select "? string:null ?"
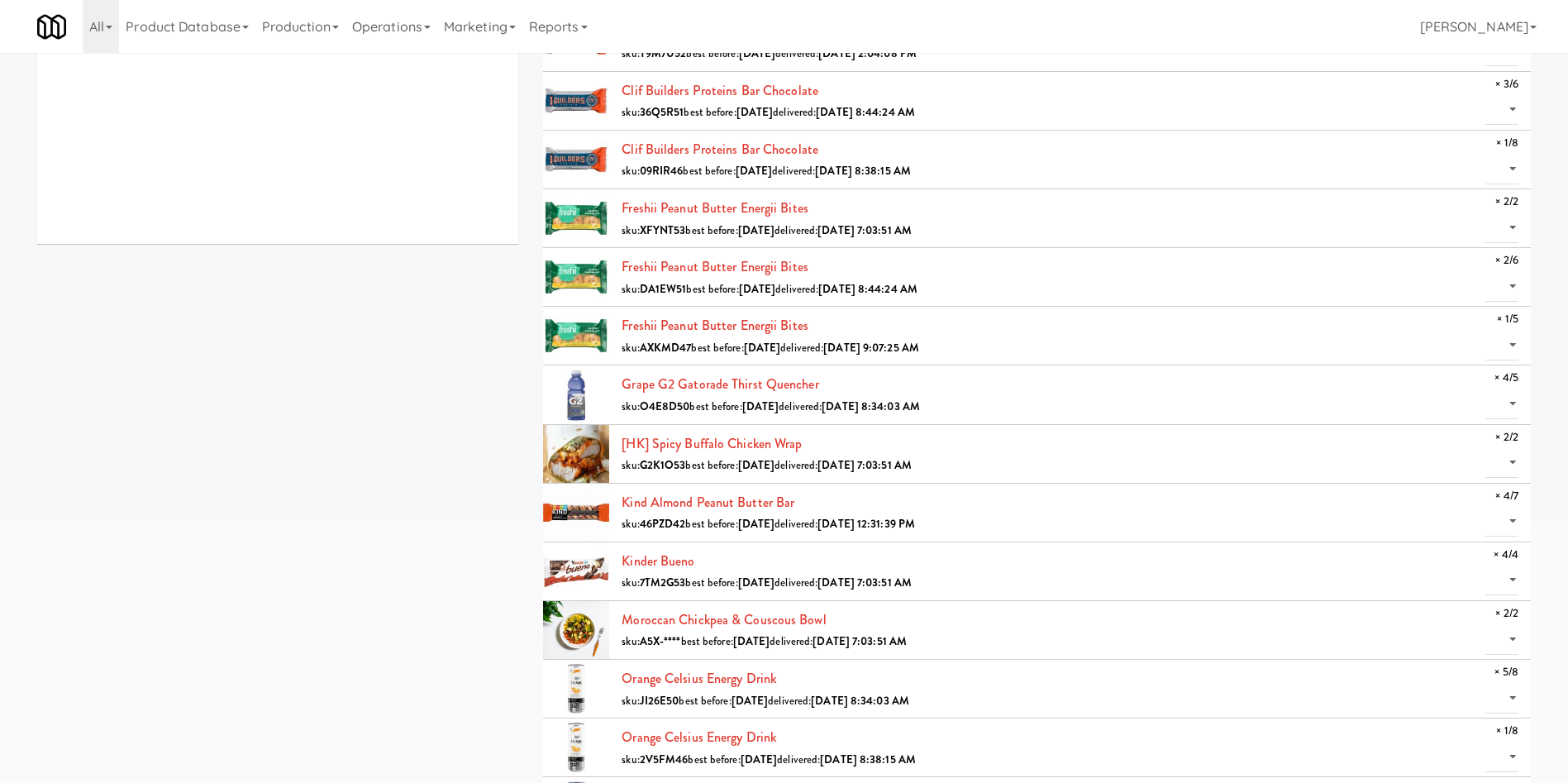
scroll to position [0, 0]
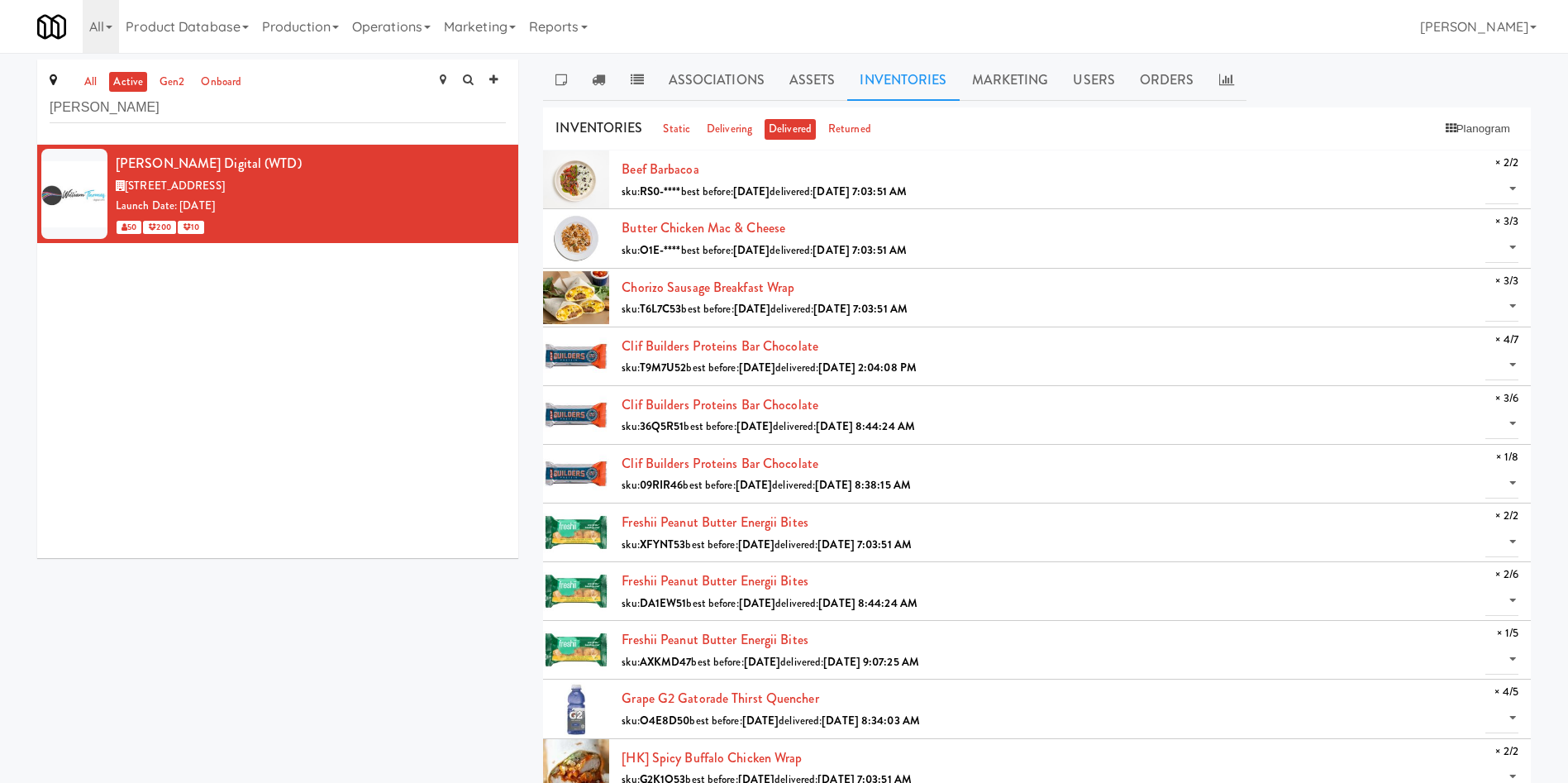
drag, startPoint x: 100, startPoint y: 520, endPoint x: 259, endPoint y: 406, distance: 195.6
click at [100, 520] on div "[PERSON_NAME] Digital (WTD) [STREET_ADDRESS] Launch Date: [DATE] 50 200 10" at bounding box center [278, 351] width 481 height 413
drag, startPoint x: 241, startPoint y: 111, endPoint x: 0, endPoint y: 48, distance: 249.1
click at [0, 53] on body "Are you sure you want to move the selected meals to KitchenMate Garbage? Okay C…" at bounding box center [784, 444] width 1568 height 783
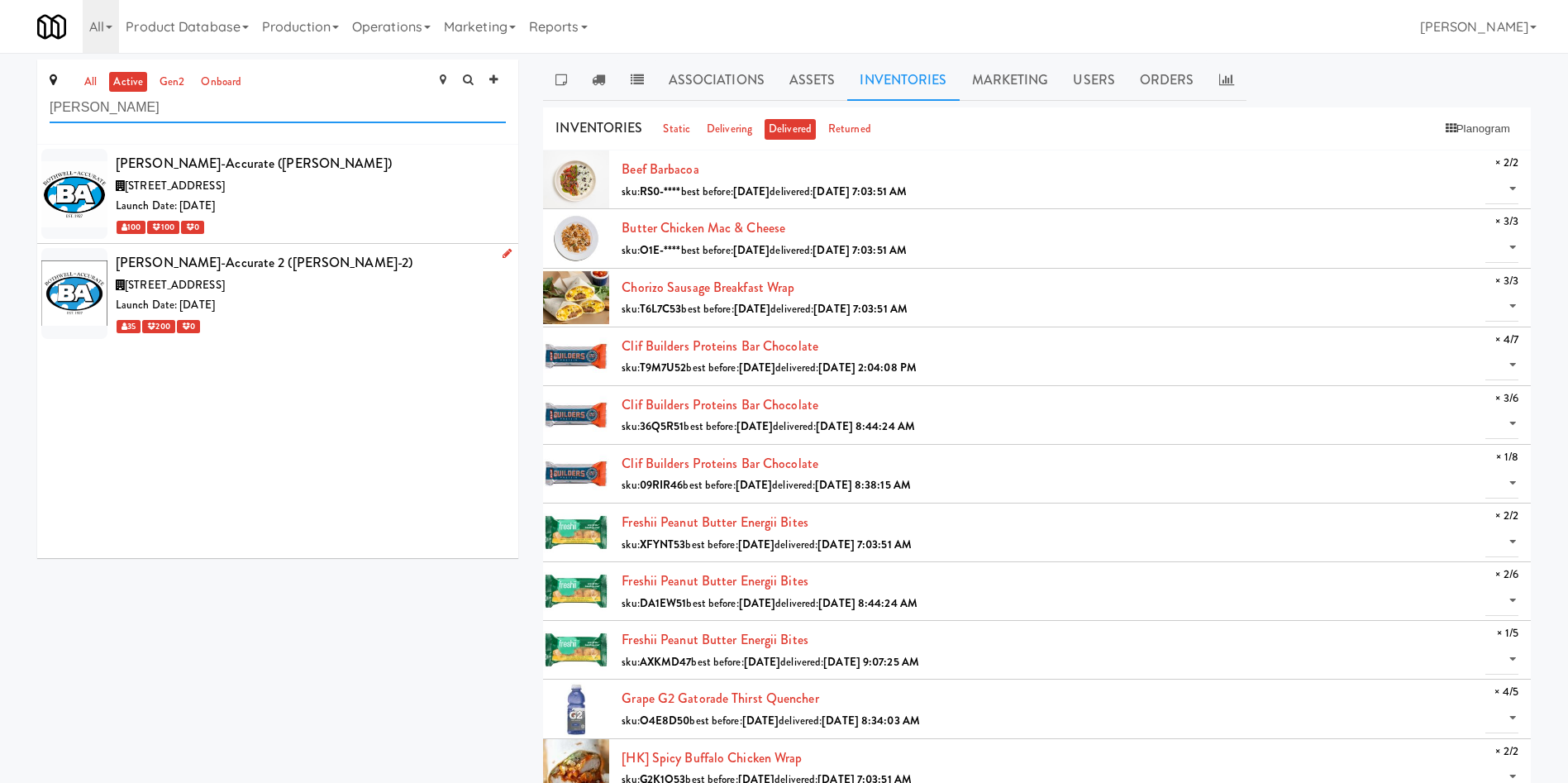
type input "[PERSON_NAME]"
click at [367, 269] on div "[PERSON_NAME]-Accurate 2 ([PERSON_NAME]-2)" at bounding box center [311, 263] width 390 height 25
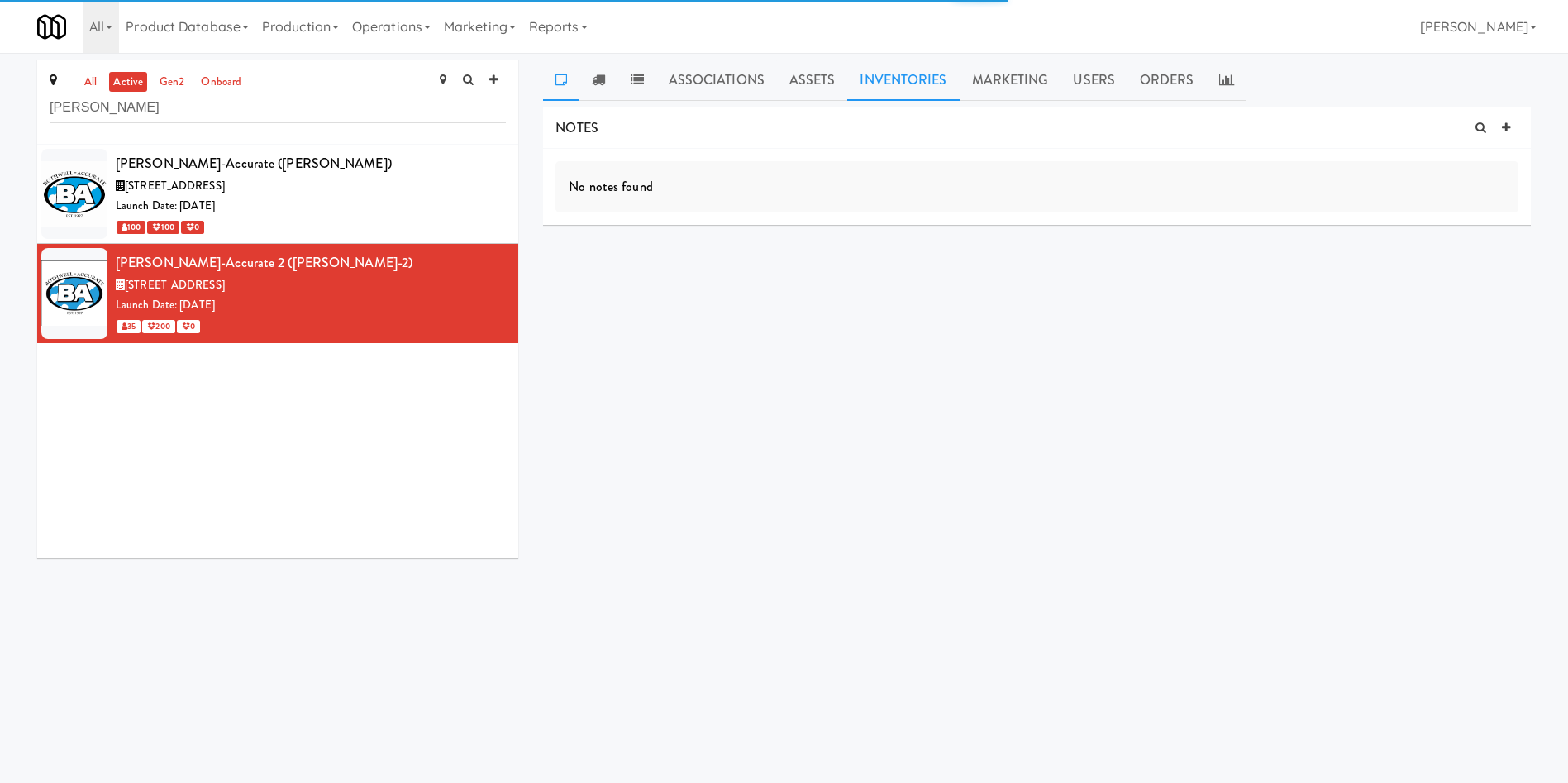
click at [893, 85] on link "Inventories" at bounding box center [903, 79] width 111 height 41
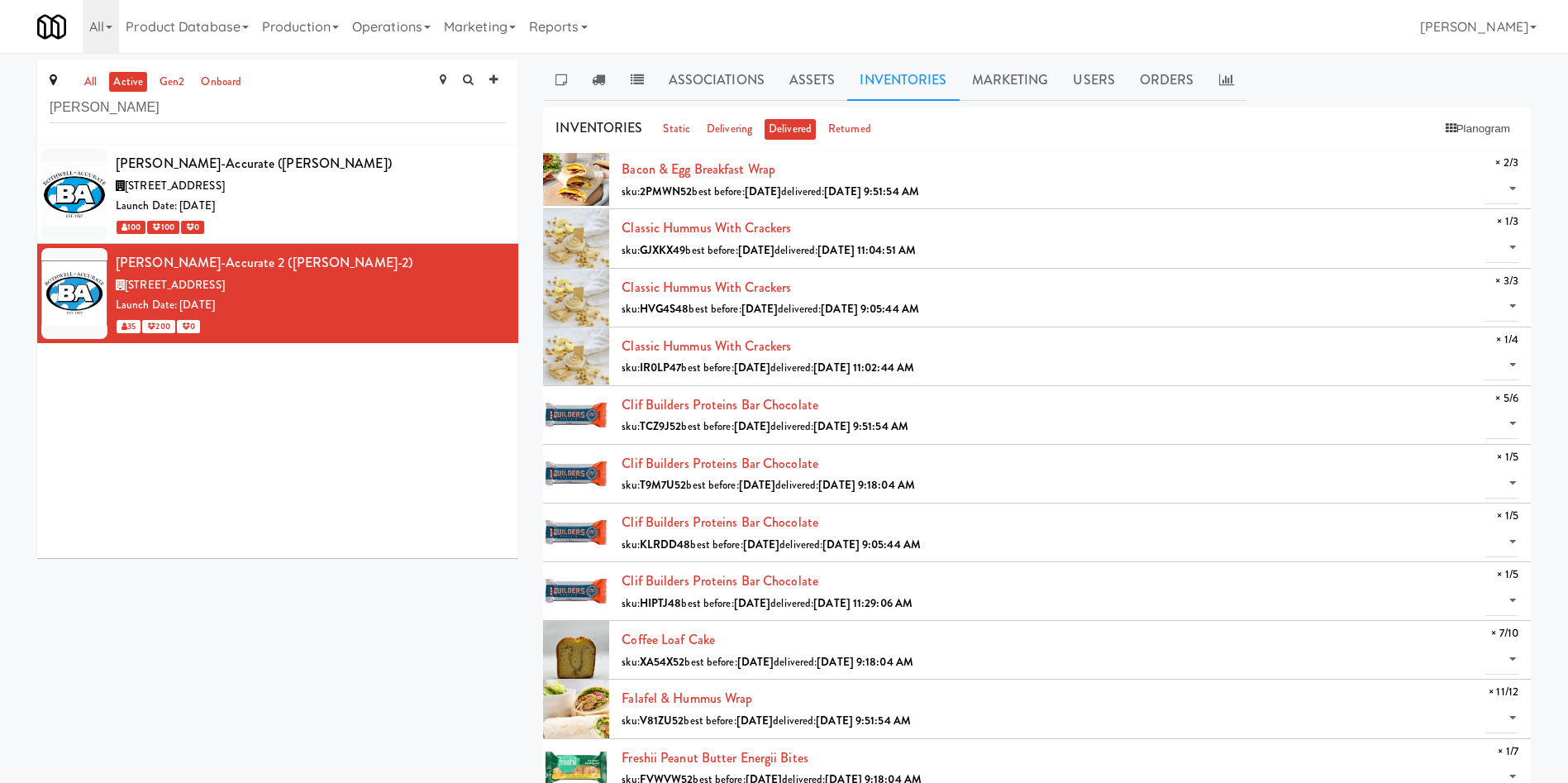
click at [347, 520] on div "[PERSON_NAME]-Accurate ([PERSON_NAME]) [STREET_ADDRESS] Date: [DATE] 100 100 0 …" at bounding box center [278, 351] width 481 height 413
